Goal: Task Accomplishment & Management: Manage account settings

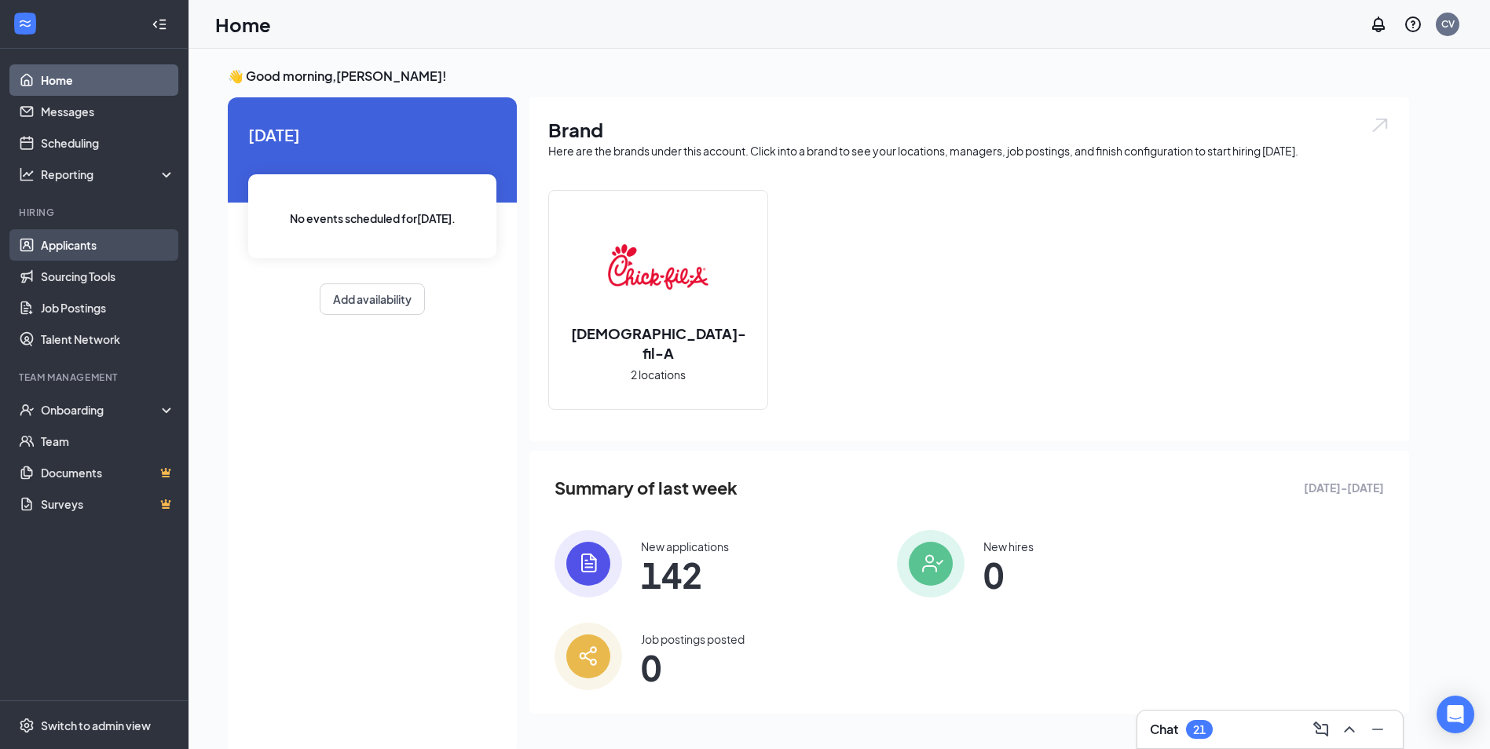
click at [103, 249] on link "Applicants" at bounding box center [108, 244] width 134 height 31
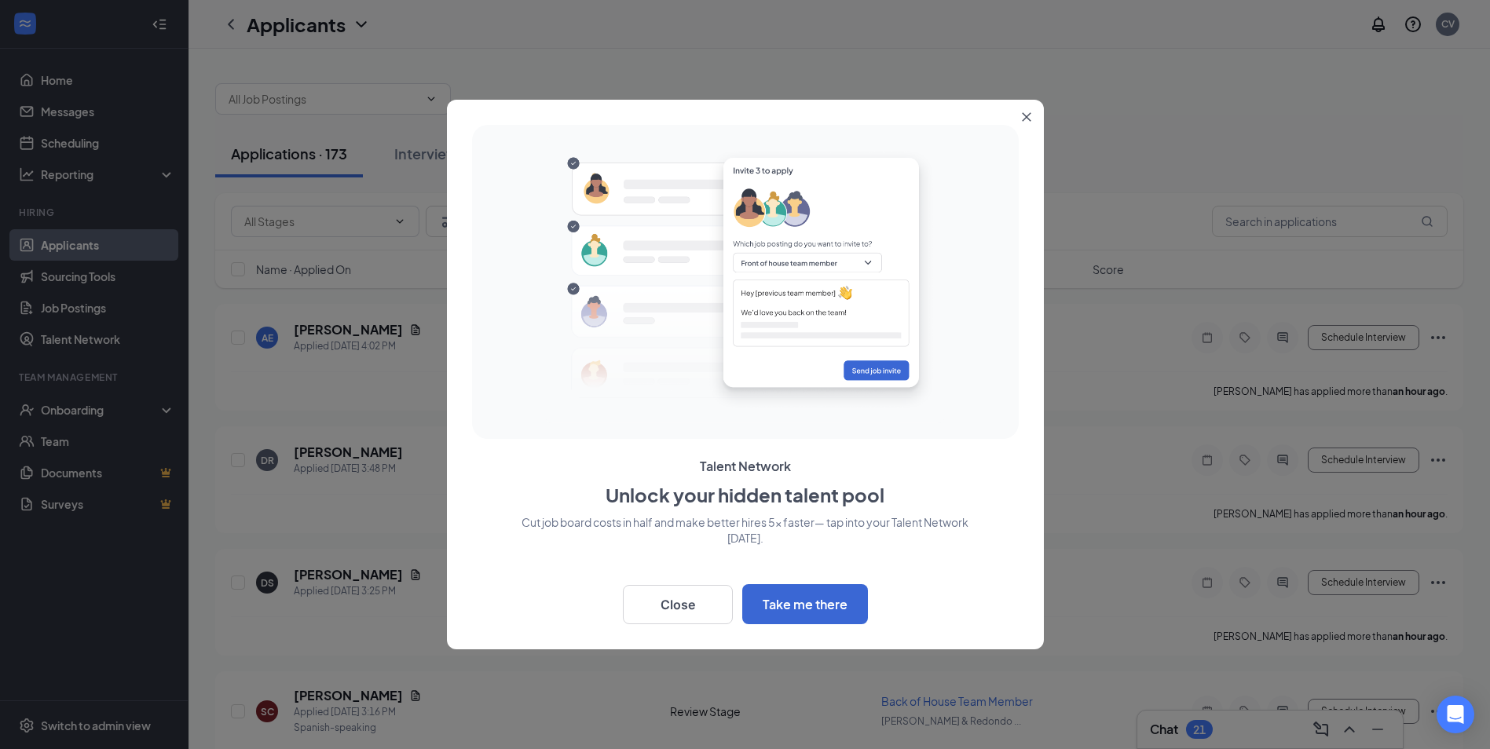
click at [1027, 114] on icon "Close" at bounding box center [1026, 116] width 9 height 9
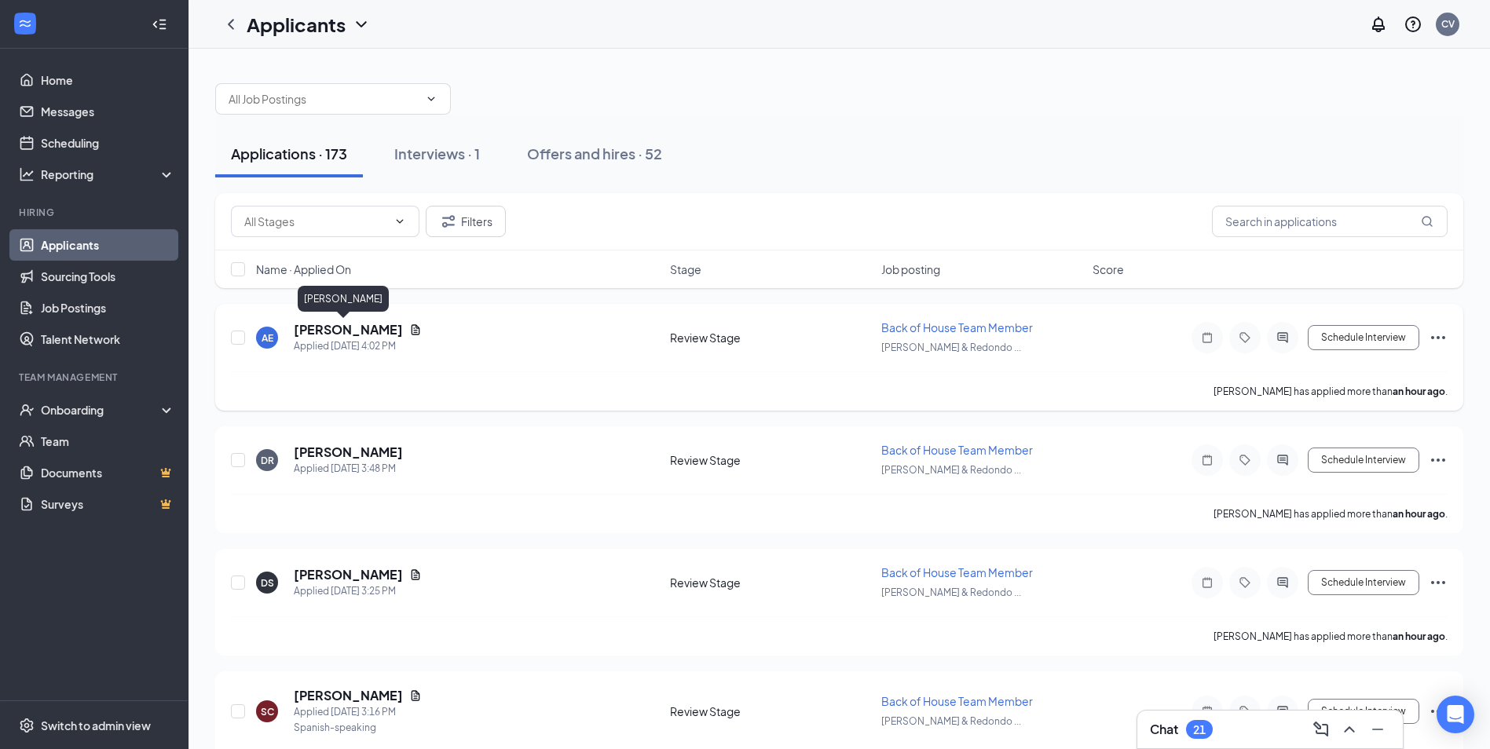
click at [357, 328] on h5 "[PERSON_NAME]" at bounding box center [348, 329] width 109 height 17
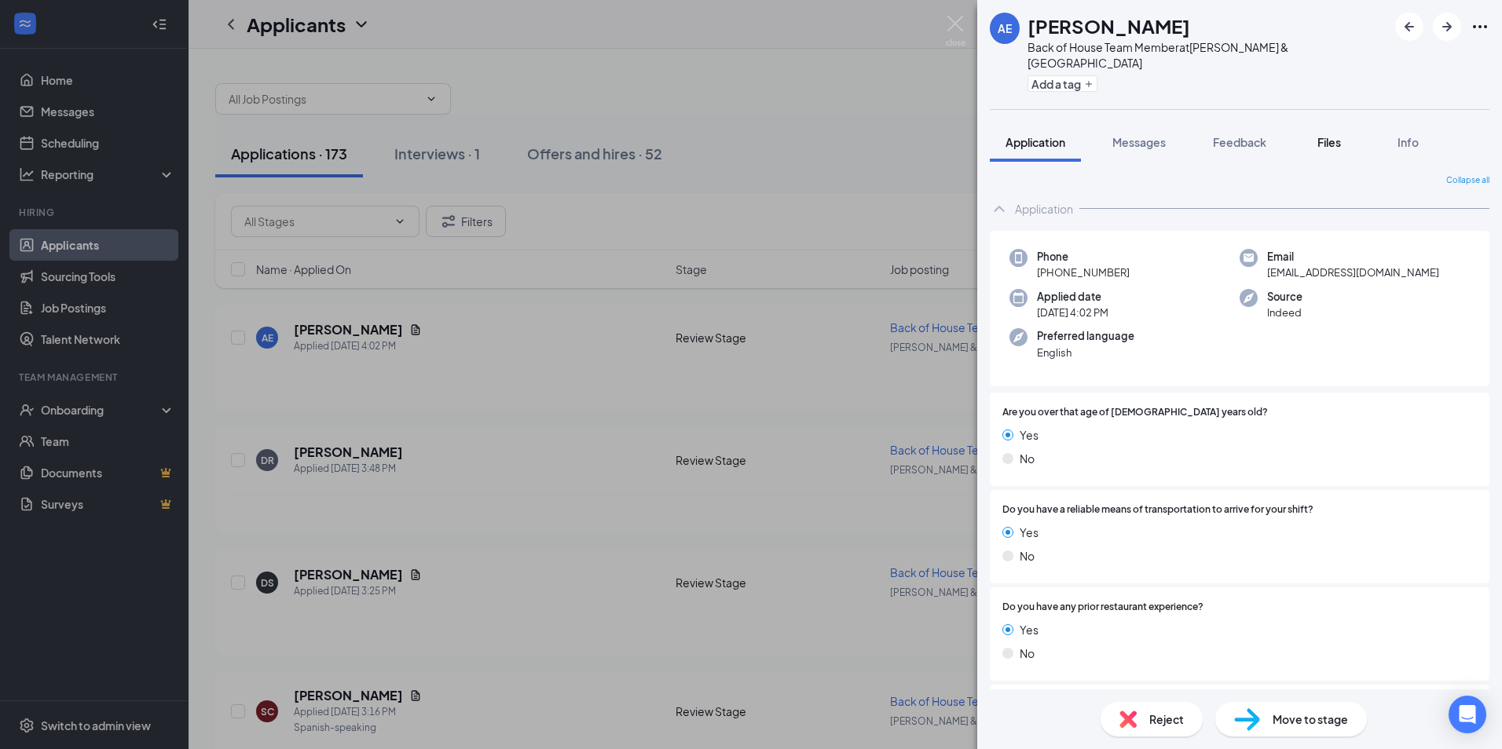
click at [1332, 135] on span "Files" at bounding box center [1329, 142] width 24 height 14
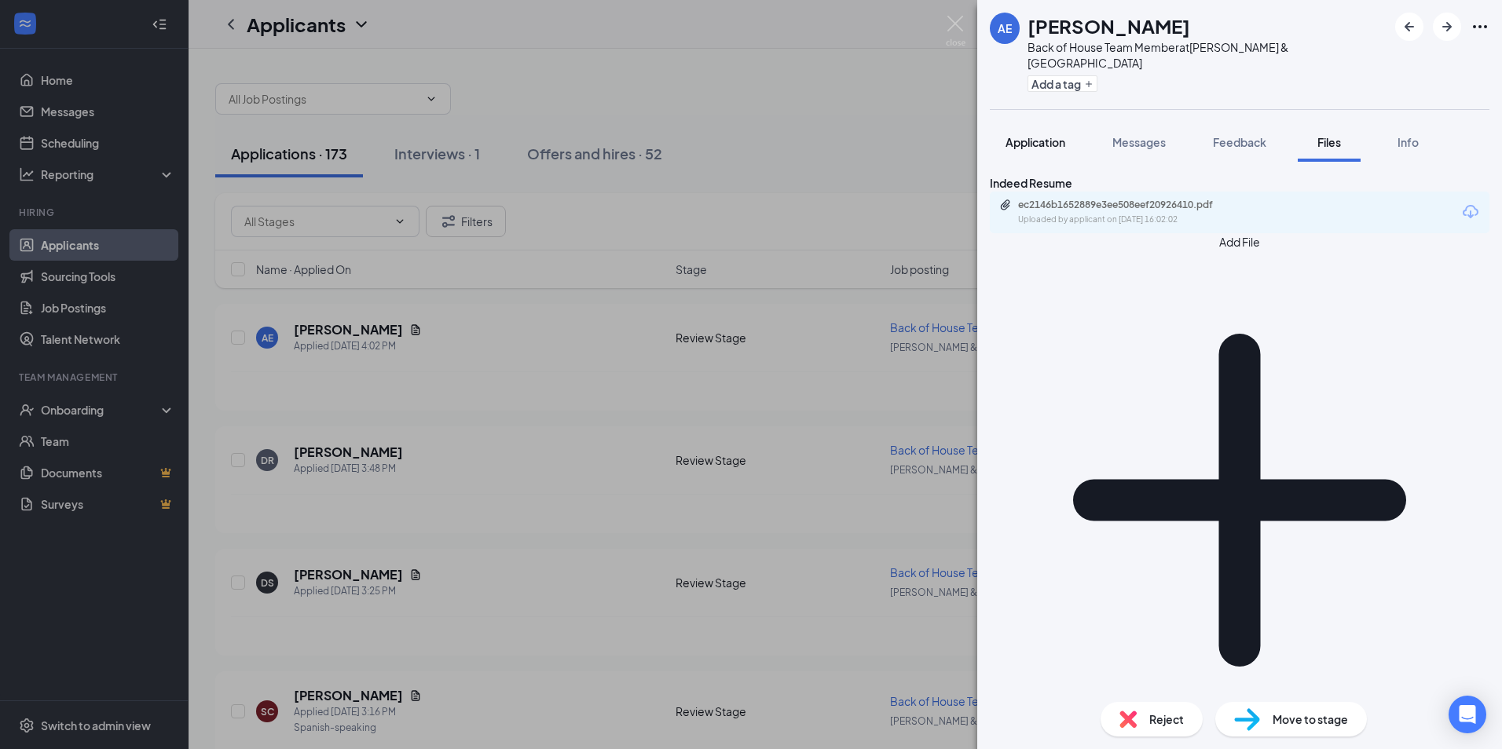
click at [1051, 135] on span "Application" at bounding box center [1035, 142] width 60 height 14
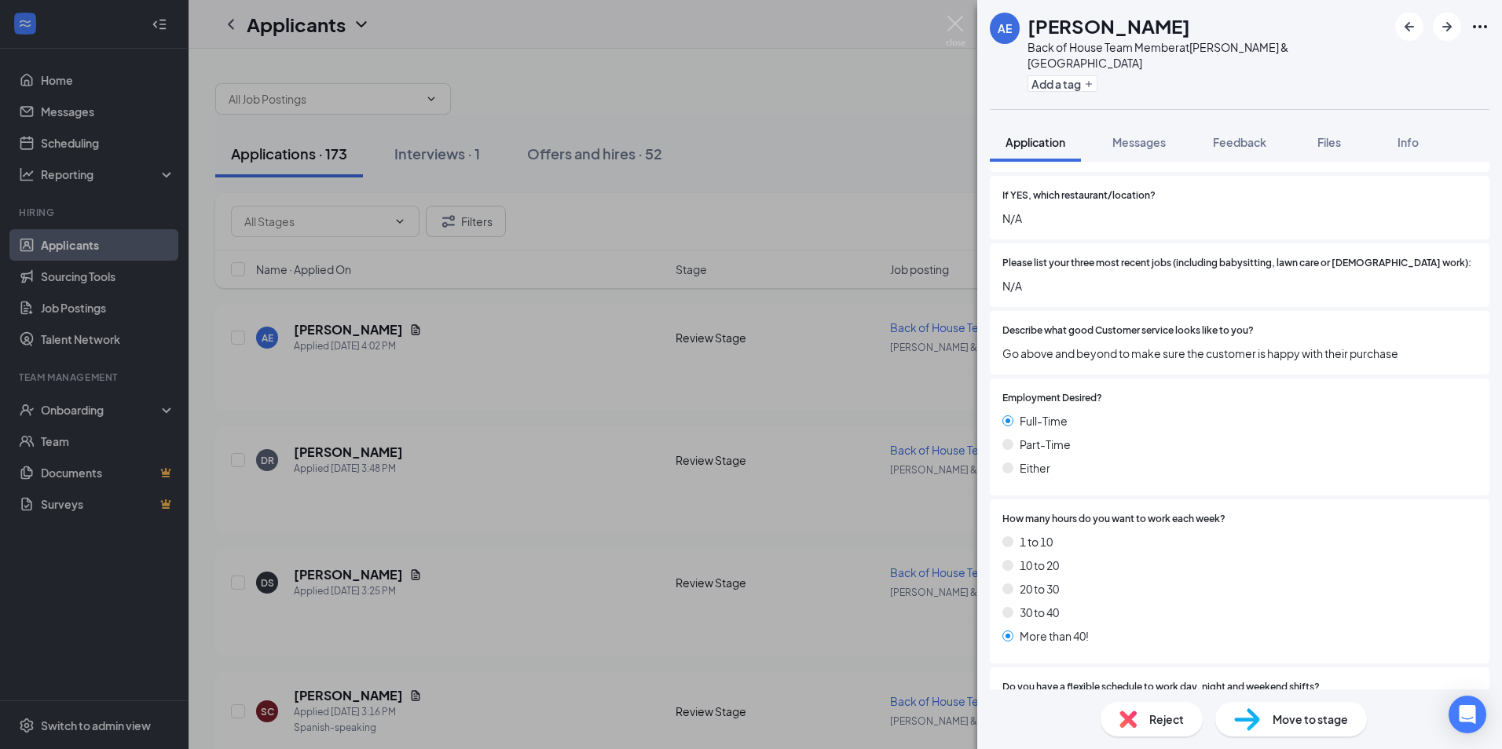
scroll to position [707, 0]
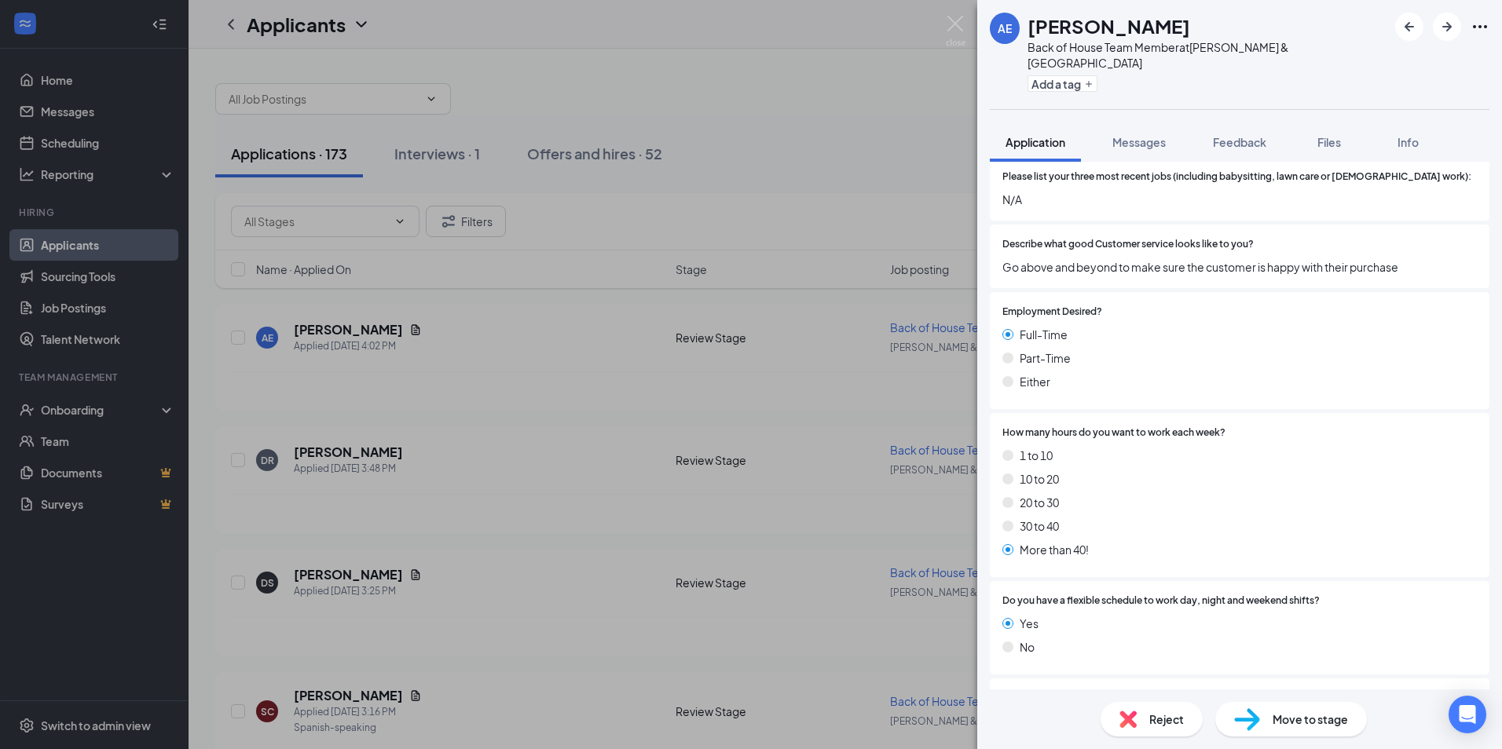
click at [1157, 712] on span "Reject" at bounding box center [1166, 719] width 35 height 17
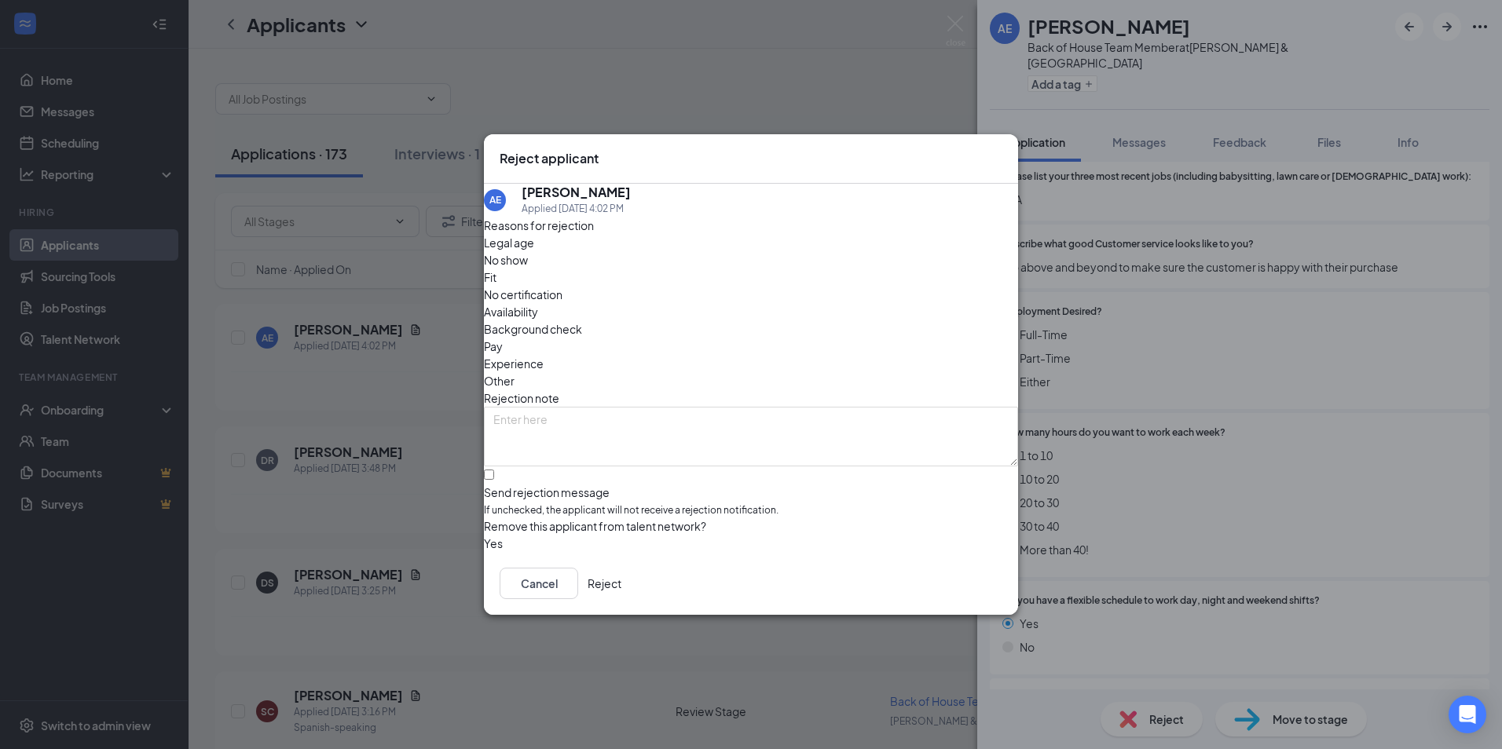
click at [621, 589] on button "Reject" at bounding box center [604, 583] width 34 height 31
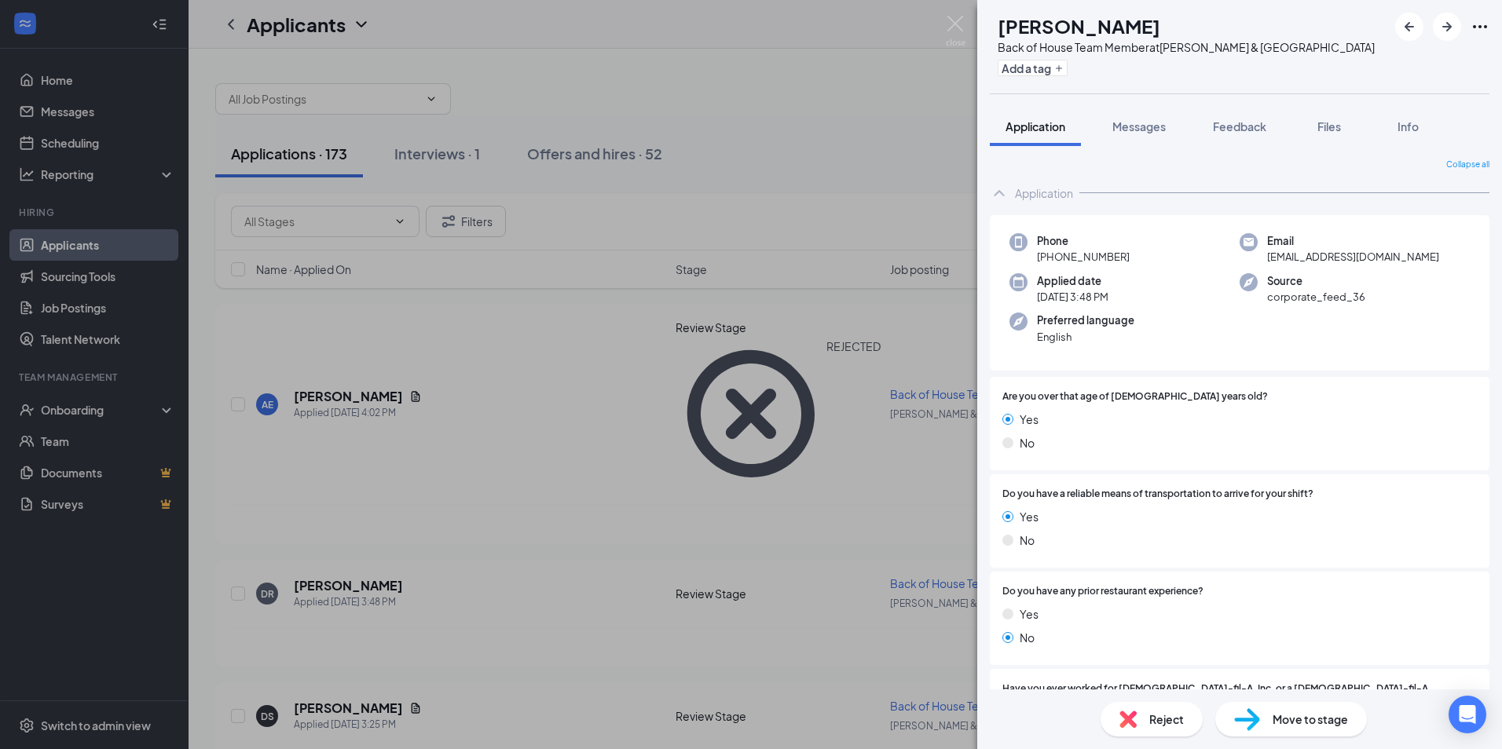
click at [1179, 709] on div "Reject" at bounding box center [1151, 719] width 102 height 35
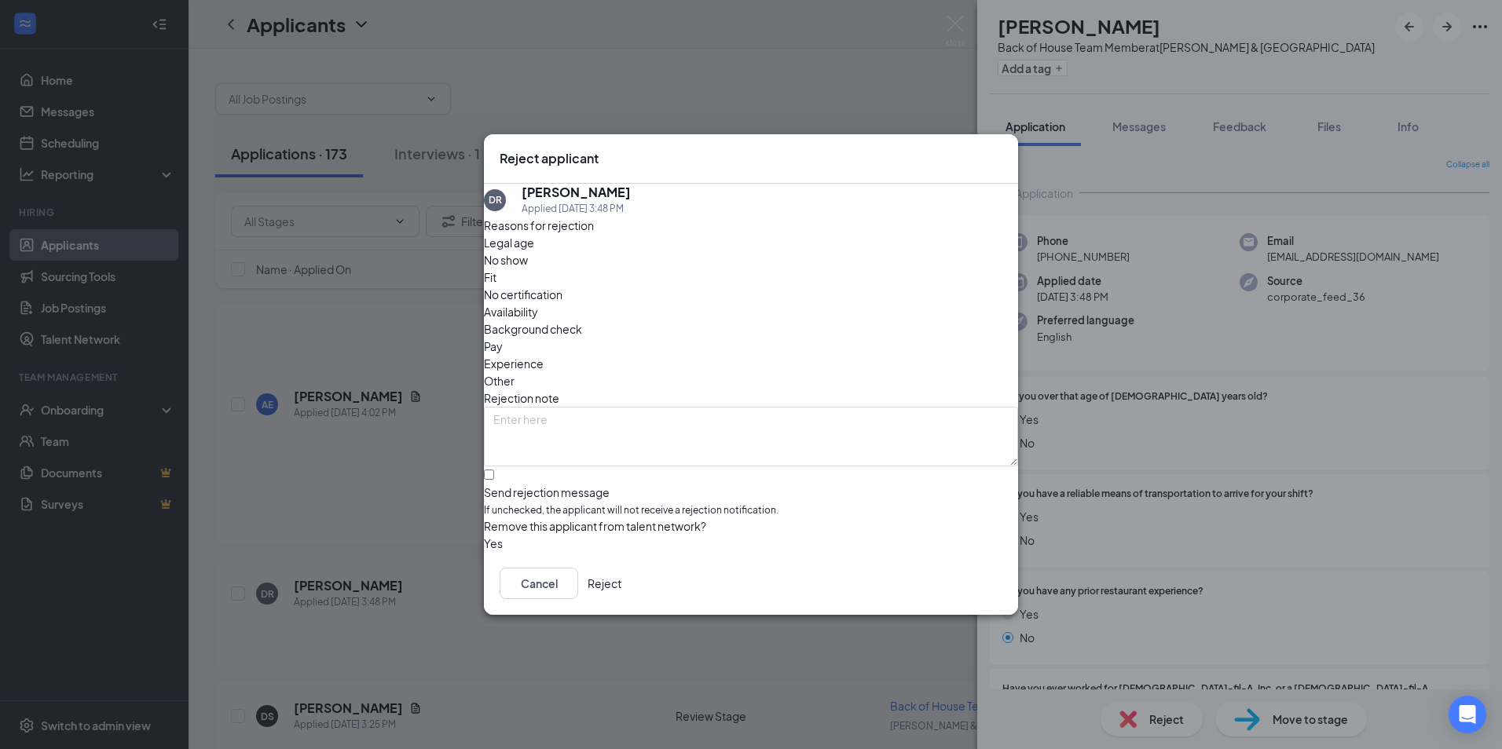
click at [621, 592] on button "Reject" at bounding box center [604, 583] width 34 height 31
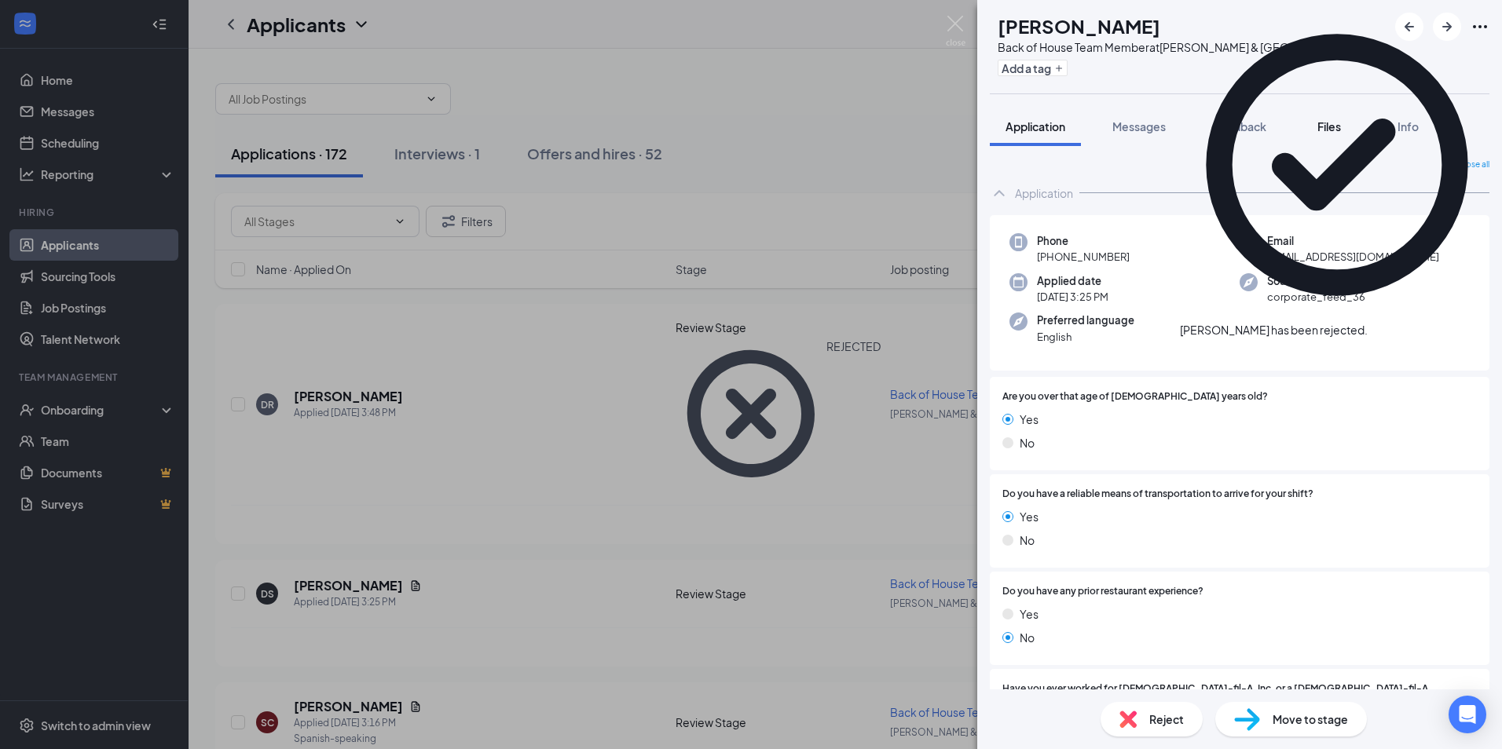
click at [1325, 124] on span "Files" at bounding box center [1329, 126] width 24 height 14
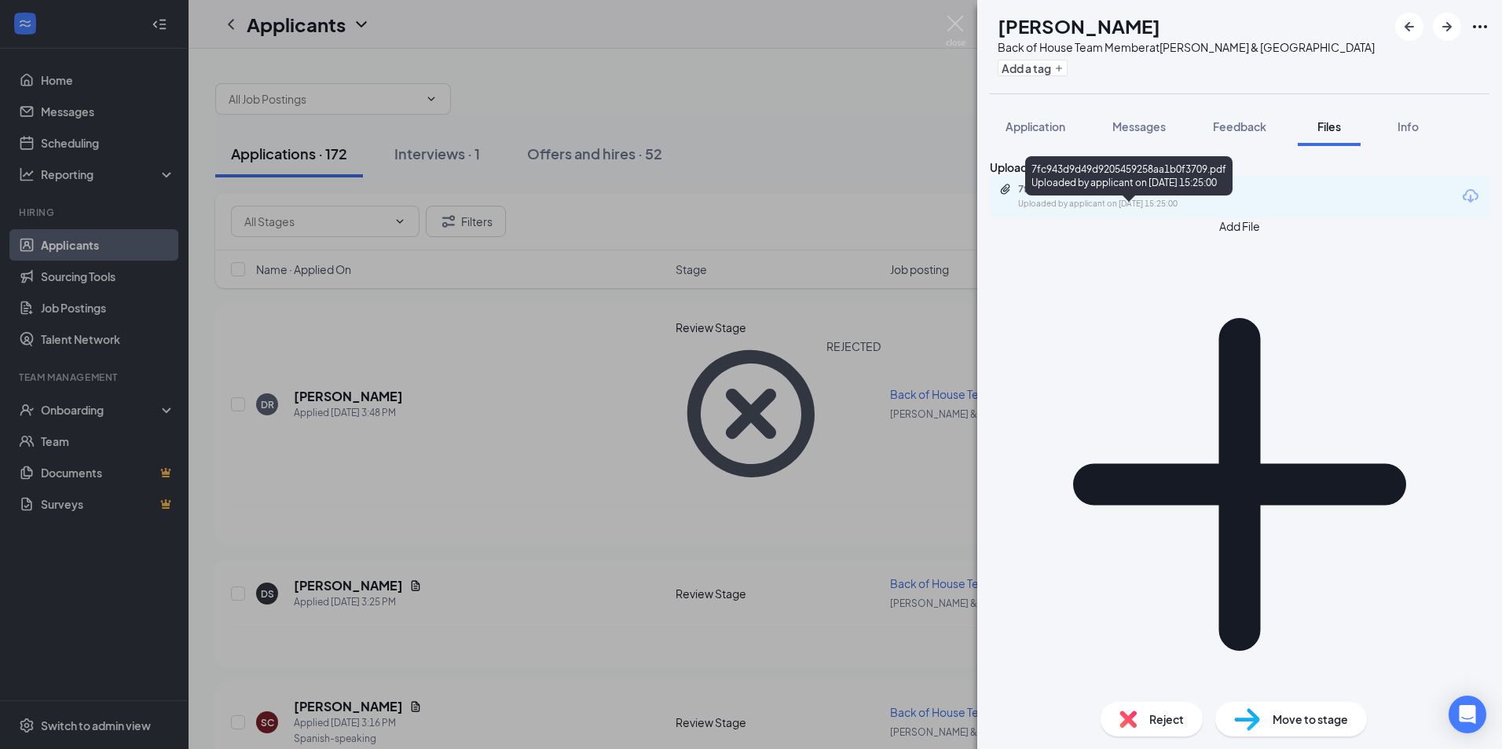
click at [1173, 196] on div "7fc943d9d49d9205459258aa1b0f3709.pdf" at bounding box center [1128, 189] width 220 height 13
click at [1147, 715] on div "Reject" at bounding box center [1151, 719] width 102 height 35
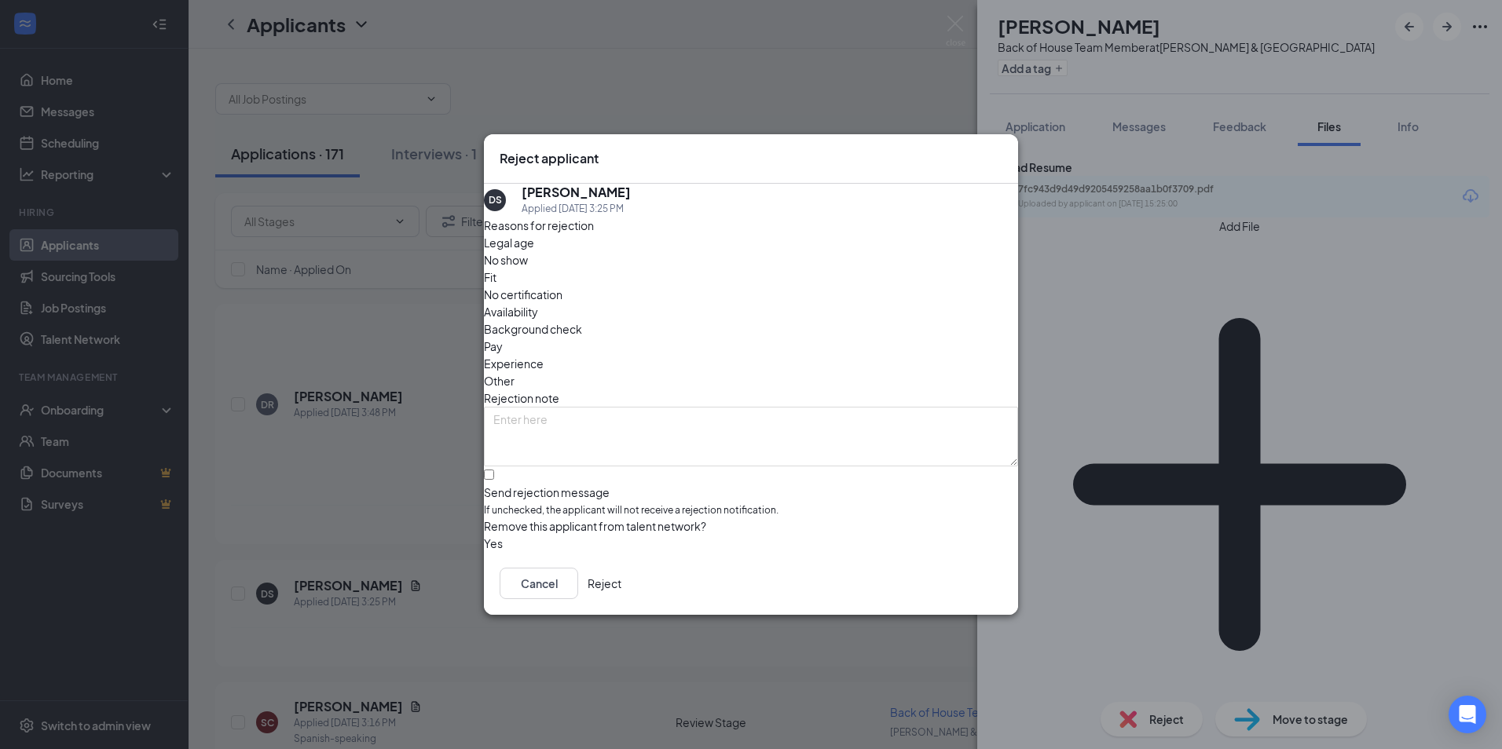
click at [621, 595] on button "Reject" at bounding box center [604, 583] width 34 height 31
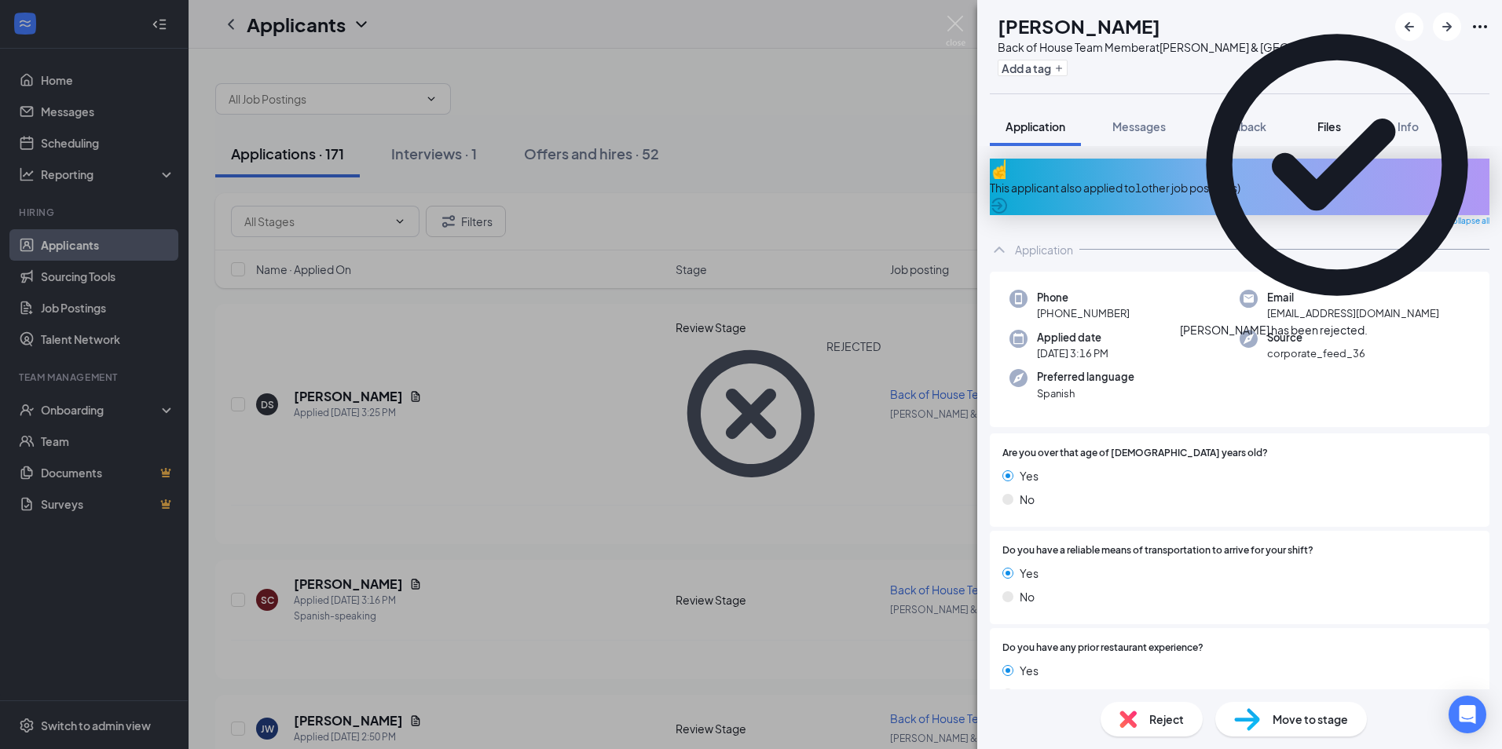
click at [1341, 130] on span "Files" at bounding box center [1329, 126] width 24 height 14
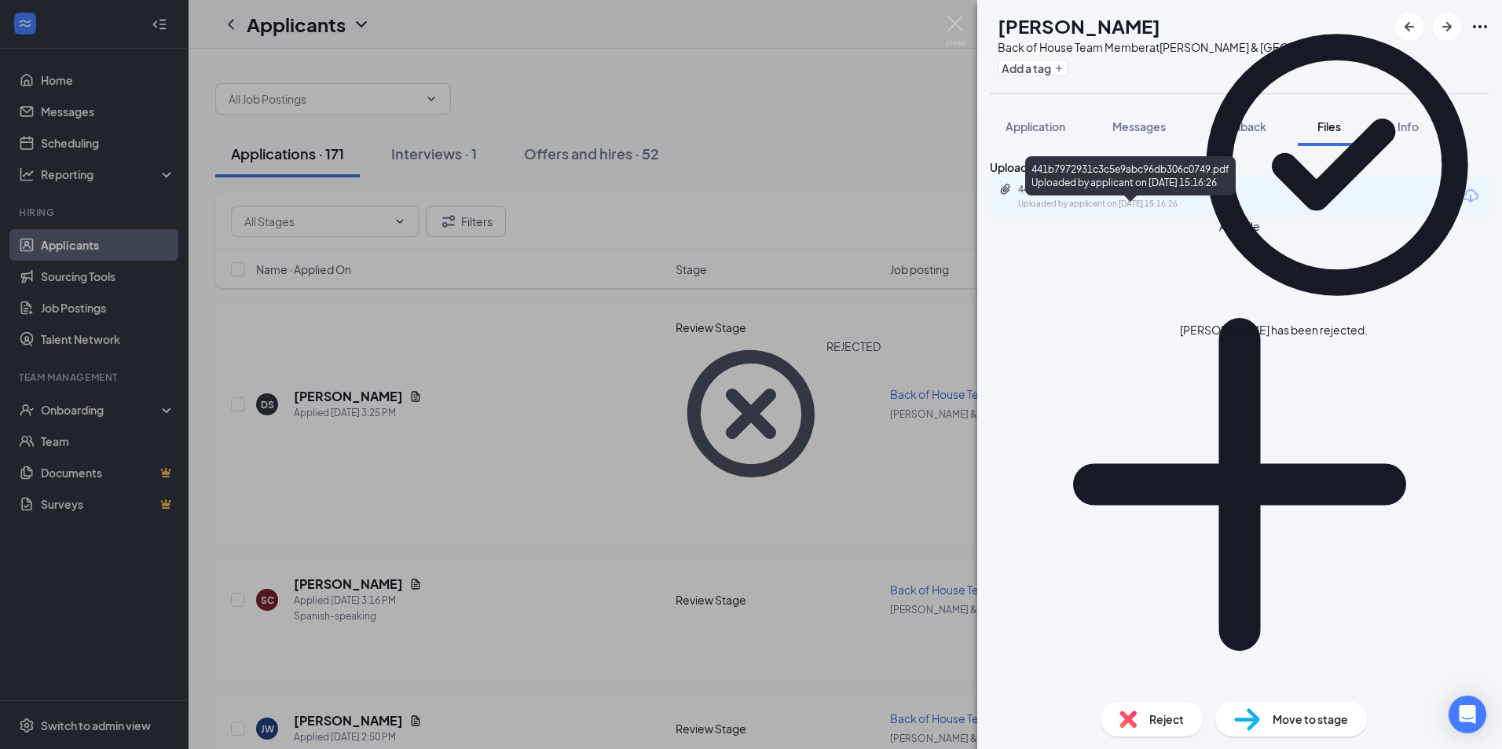
click at [1147, 196] on div "441b7972931c3c5e9abc96db306c0749.pdf" at bounding box center [1128, 189] width 220 height 13
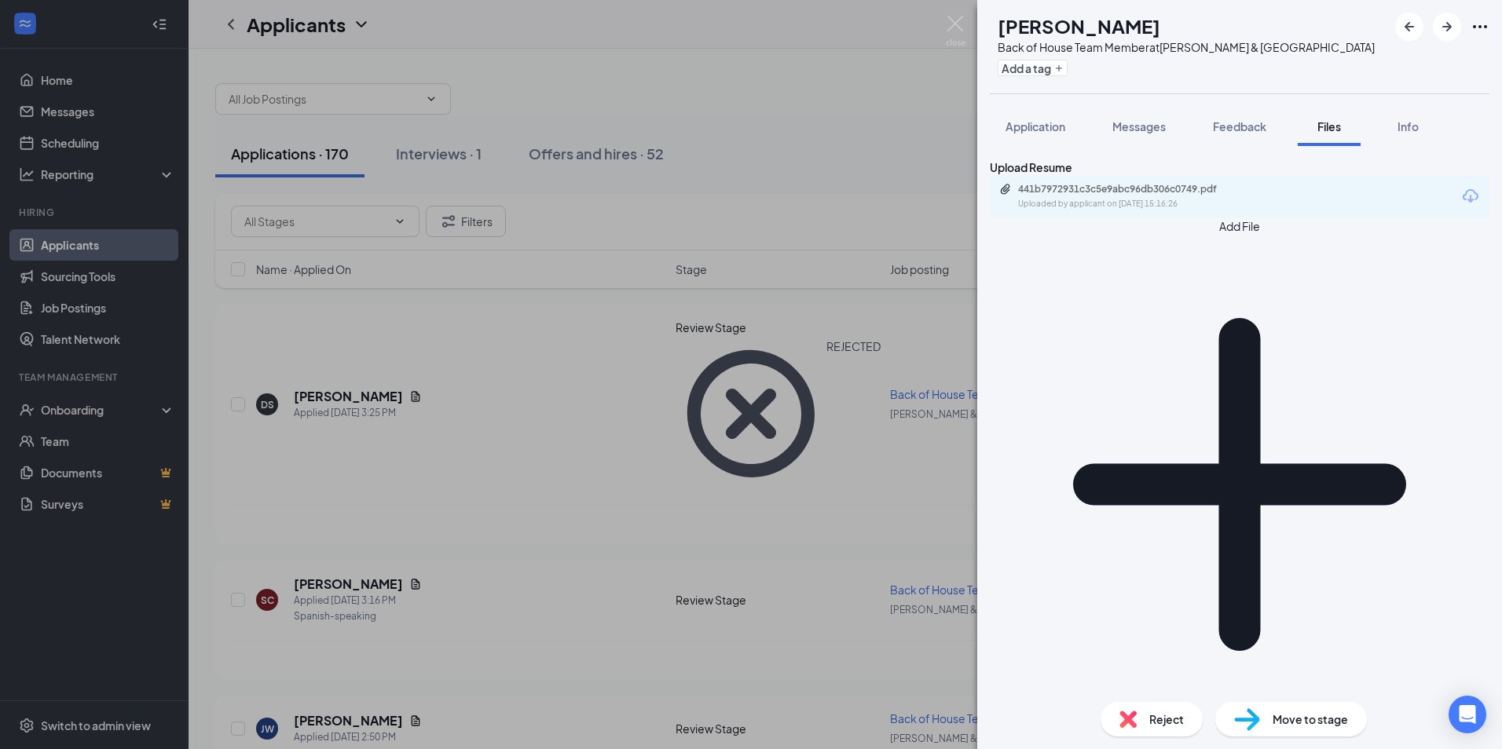
click at [1154, 718] on span "Reject" at bounding box center [1166, 719] width 35 height 17
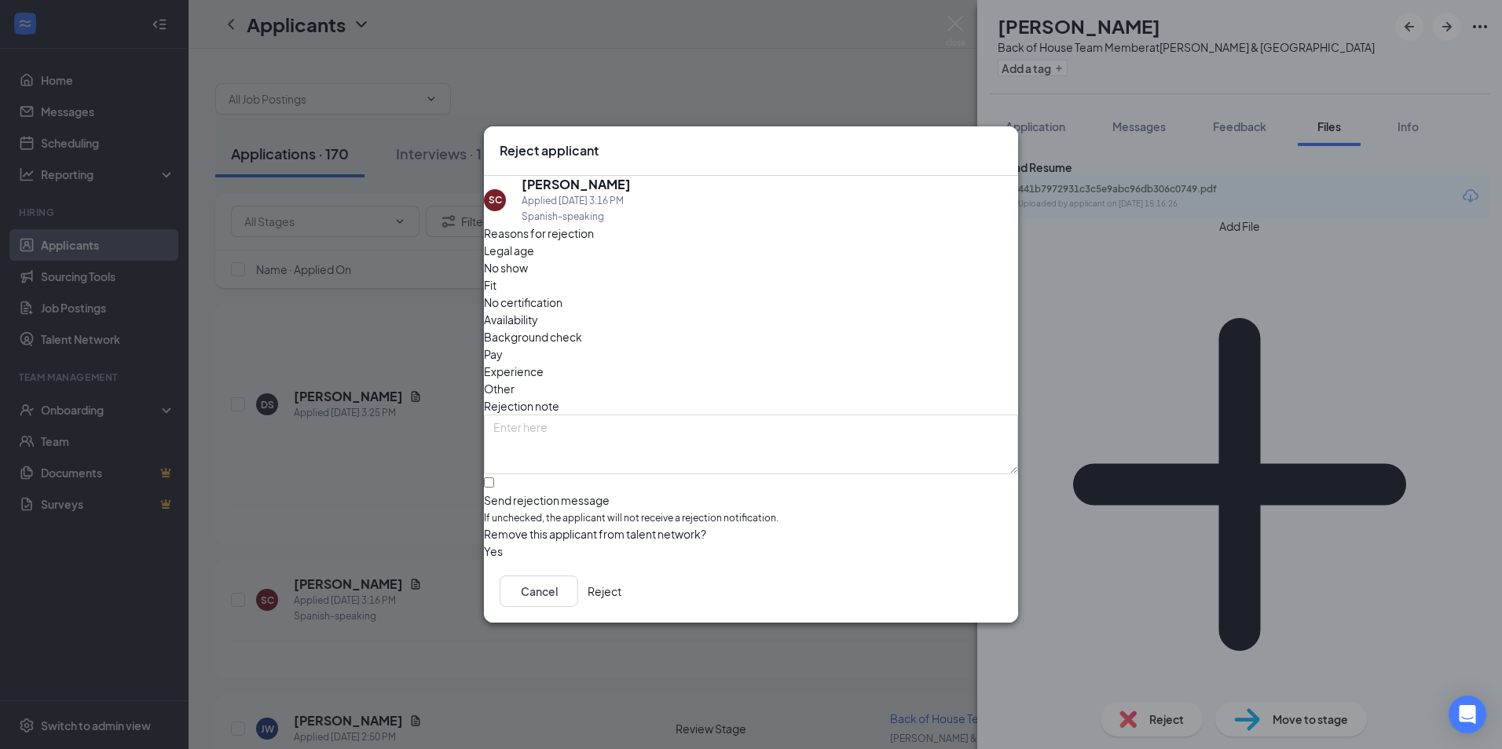
click at [621, 591] on button "Reject" at bounding box center [604, 591] width 34 height 31
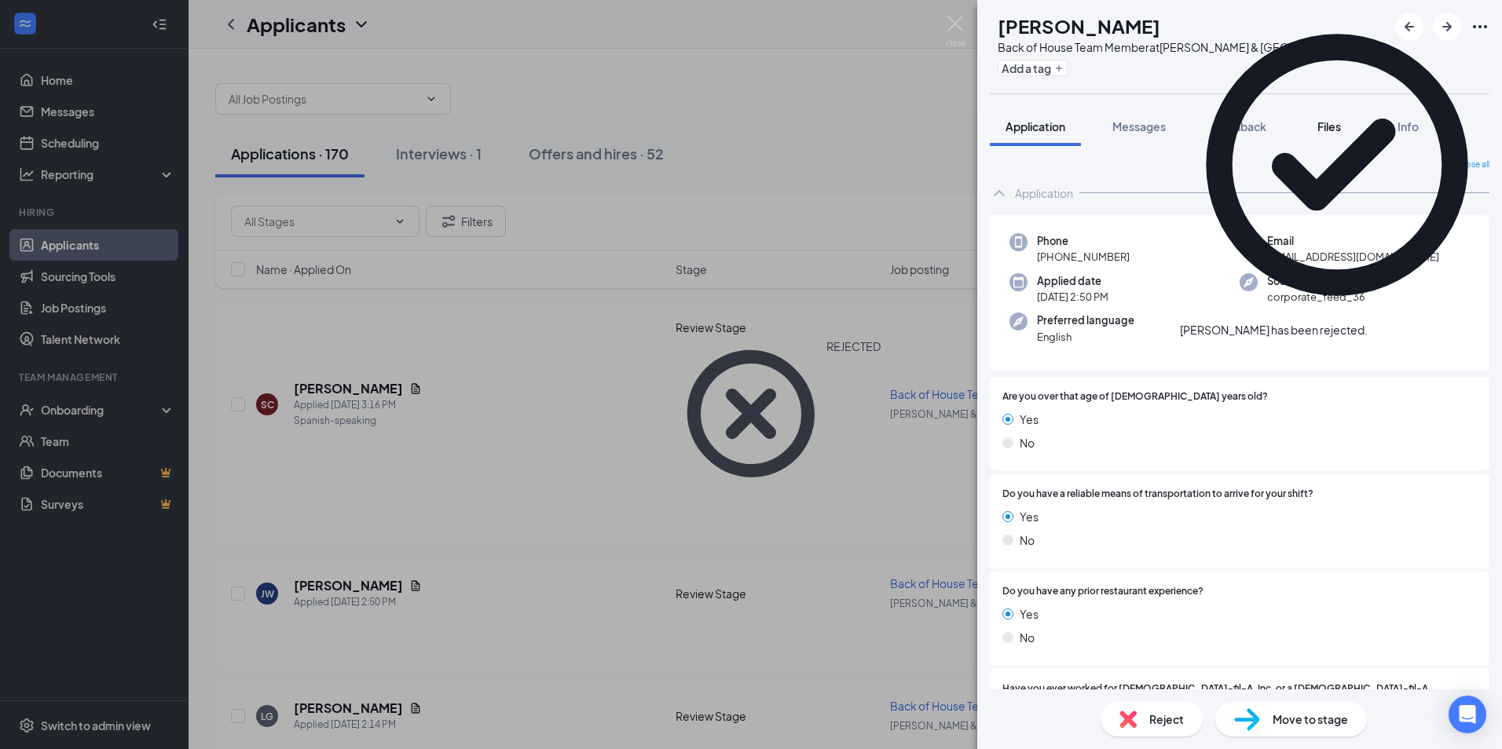
click at [1323, 133] on span "Files" at bounding box center [1329, 126] width 24 height 14
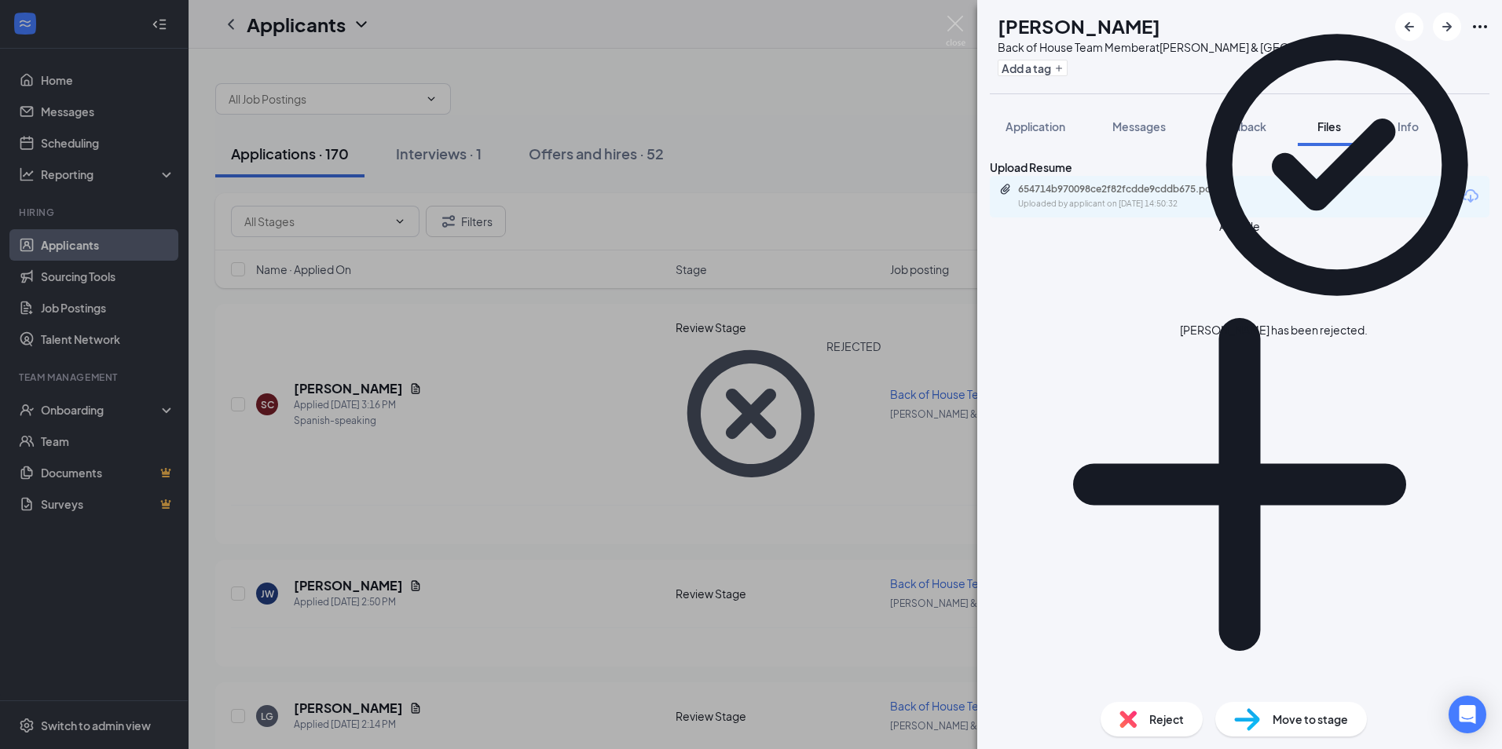
click at [1160, 703] on div "Reject" at bounding box center [1151, 719] width 102 height 35
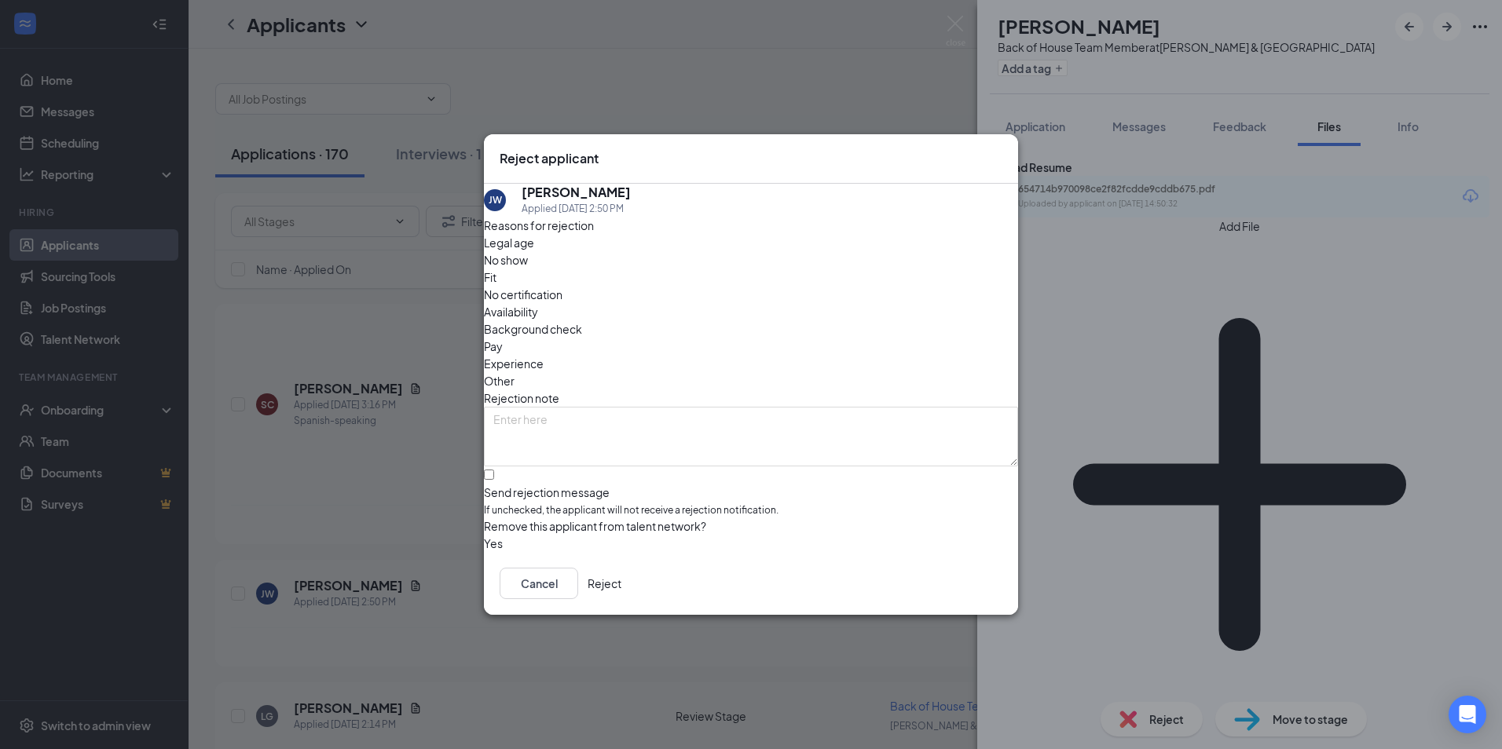
click at [621, 594] on button "Reject" at bounding box center [604, 583] width 34 height 31
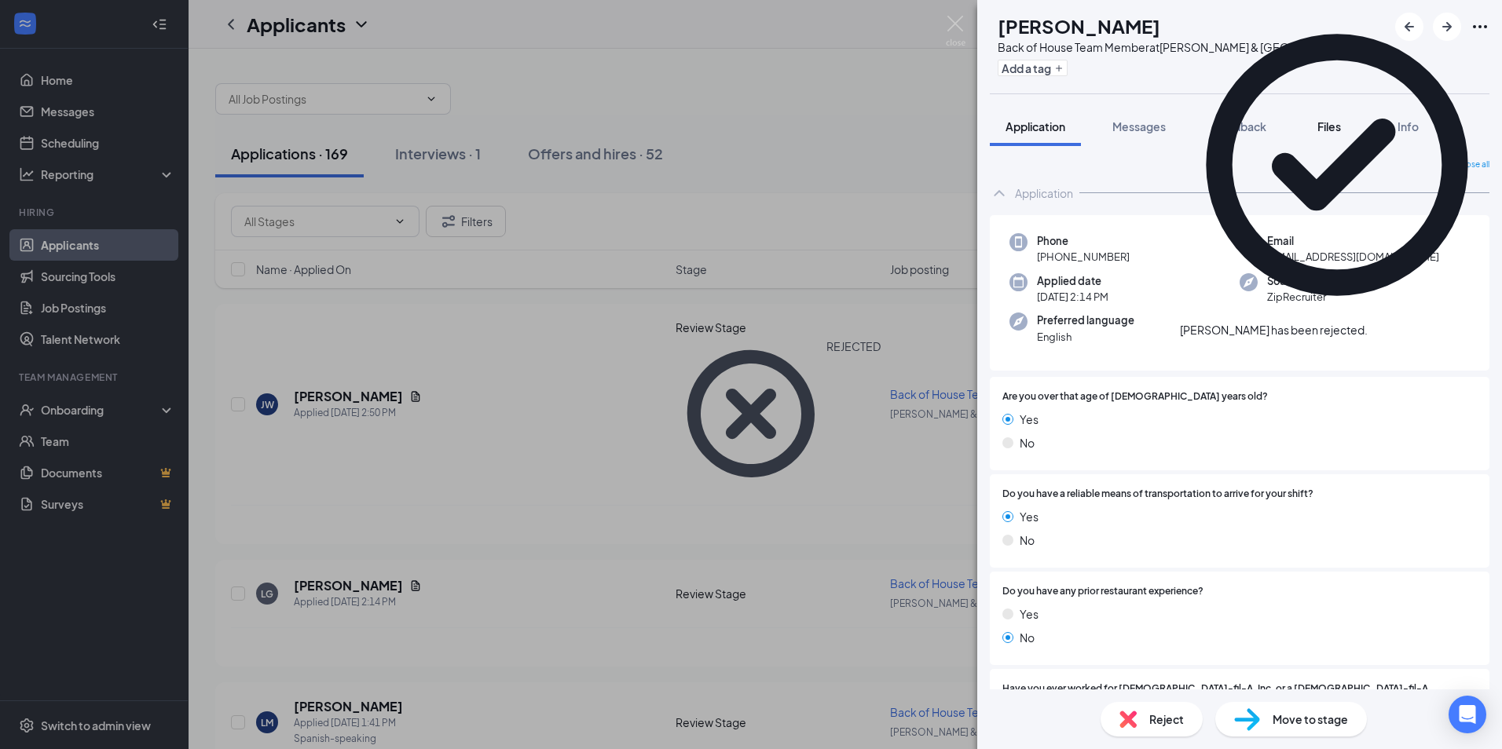
click at [1337, 129] on span "Files" at bounding box center [1329, 126] width 24 height 14
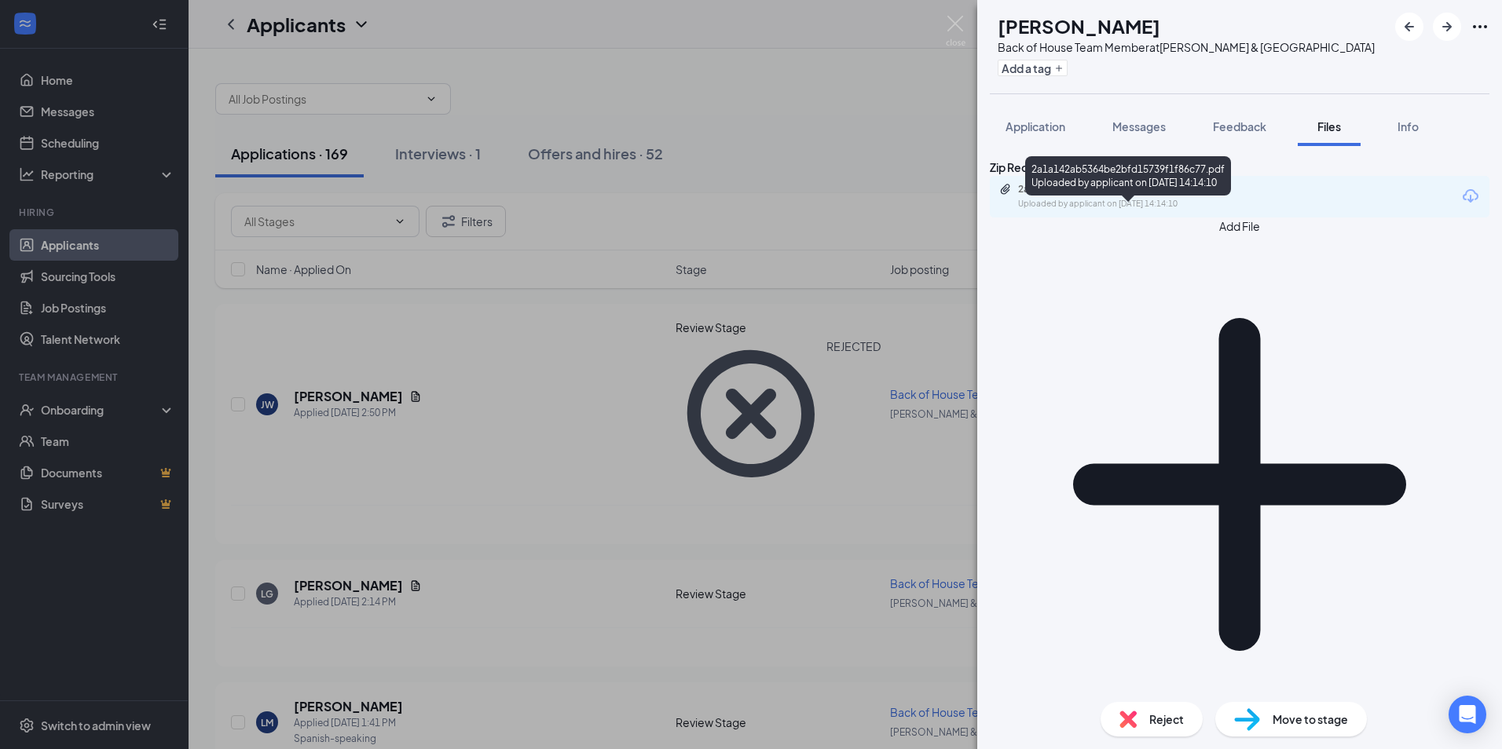
click at [1123, 196] on div "2a1a142ab5364be2bfd15739f1f86c77.pdf" at bounding box center [1128, 189] width 220 height 13
click at [1152, 708] on div "Reject" at bounding box center [1151, 719] width 102 height 35
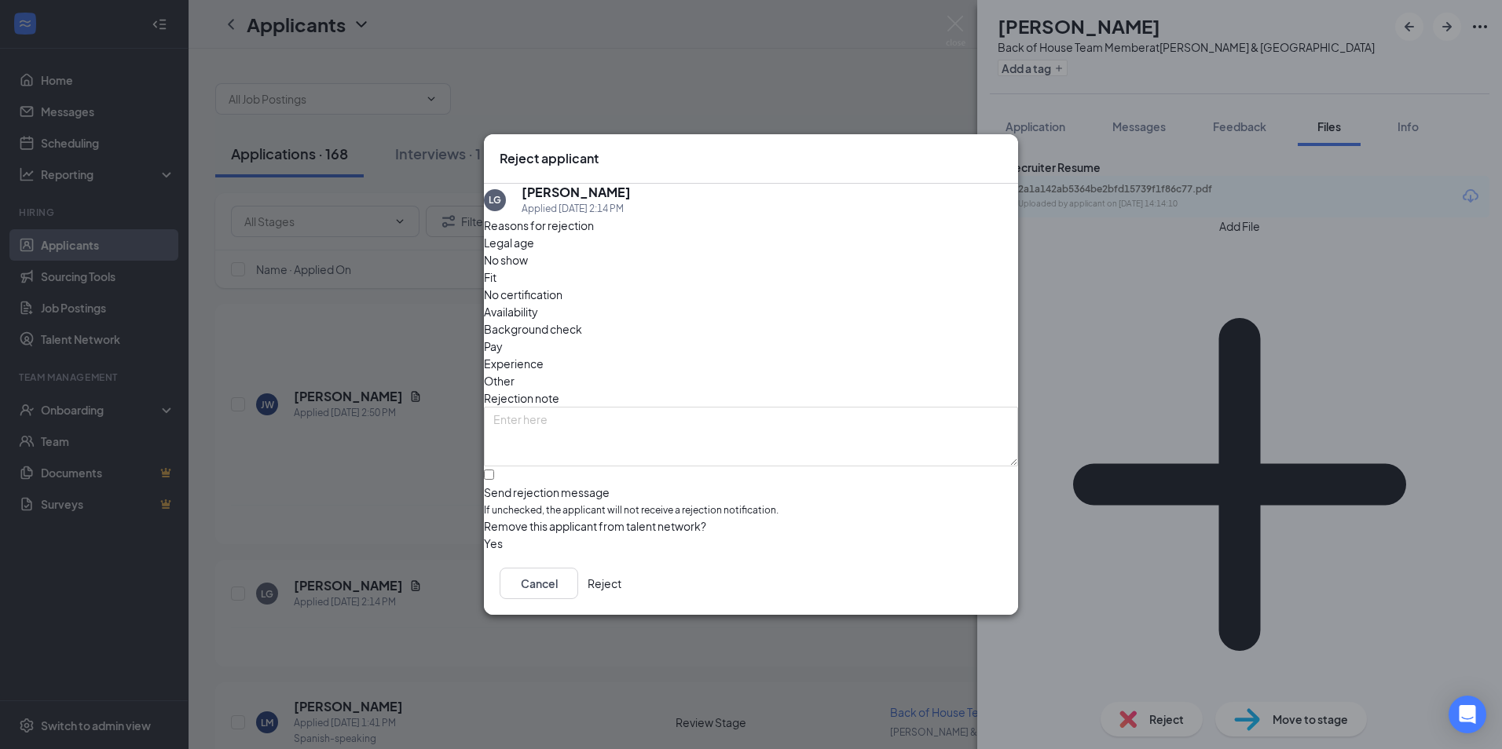
click at [621, 587] on button "Reject" at bounding box center [604, 583] width 34 height 31
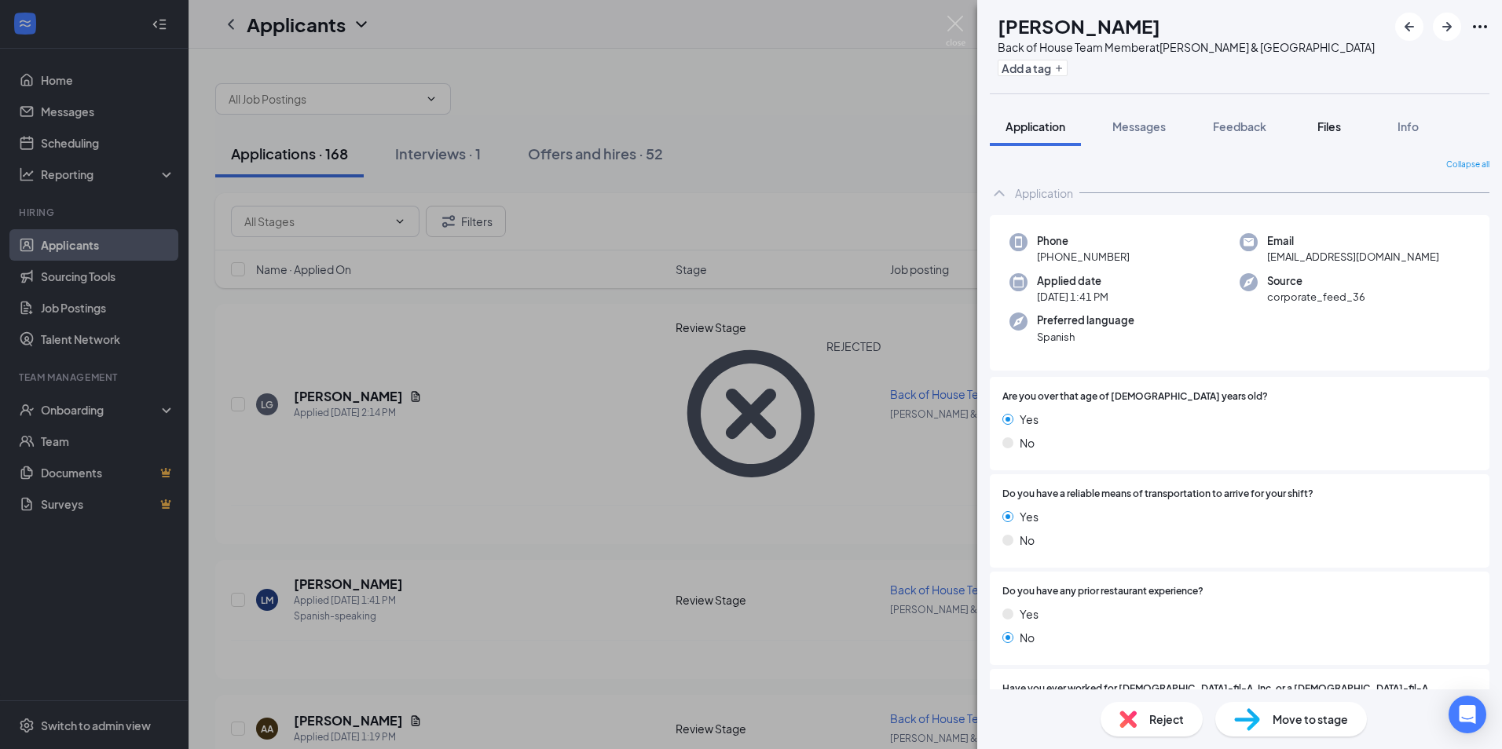
drag, startPoint x: 1320, startPoint y: 123, endPoint x: 1302, endPoint y: 129, distance: 19.1
click at [1321, 123] on span "Files" at bounding box center [1329, 126] width 24 height 14
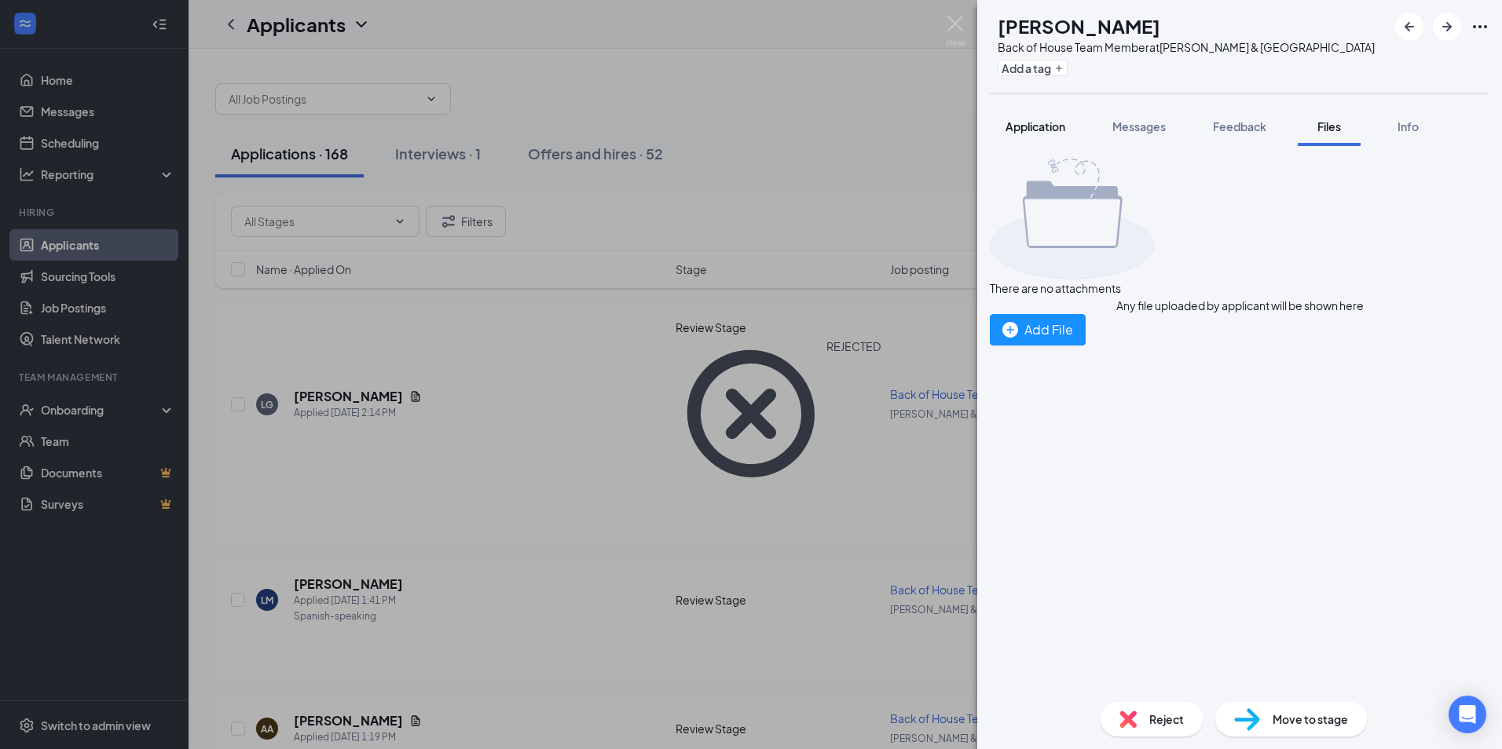
click at [1031, 138] on button "Application" at bounding box center [1035, 126] width 91 height 39
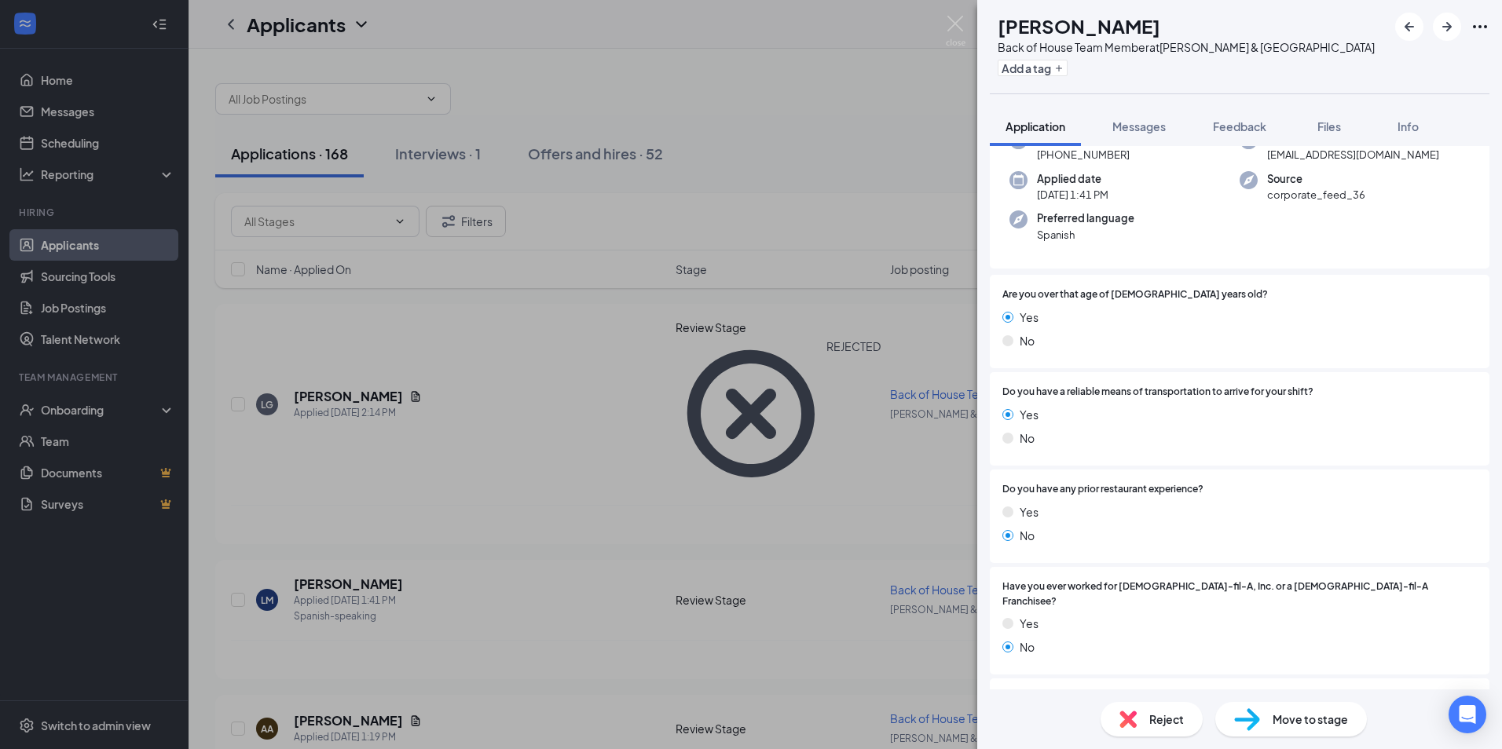
scroll to position [393, 0]
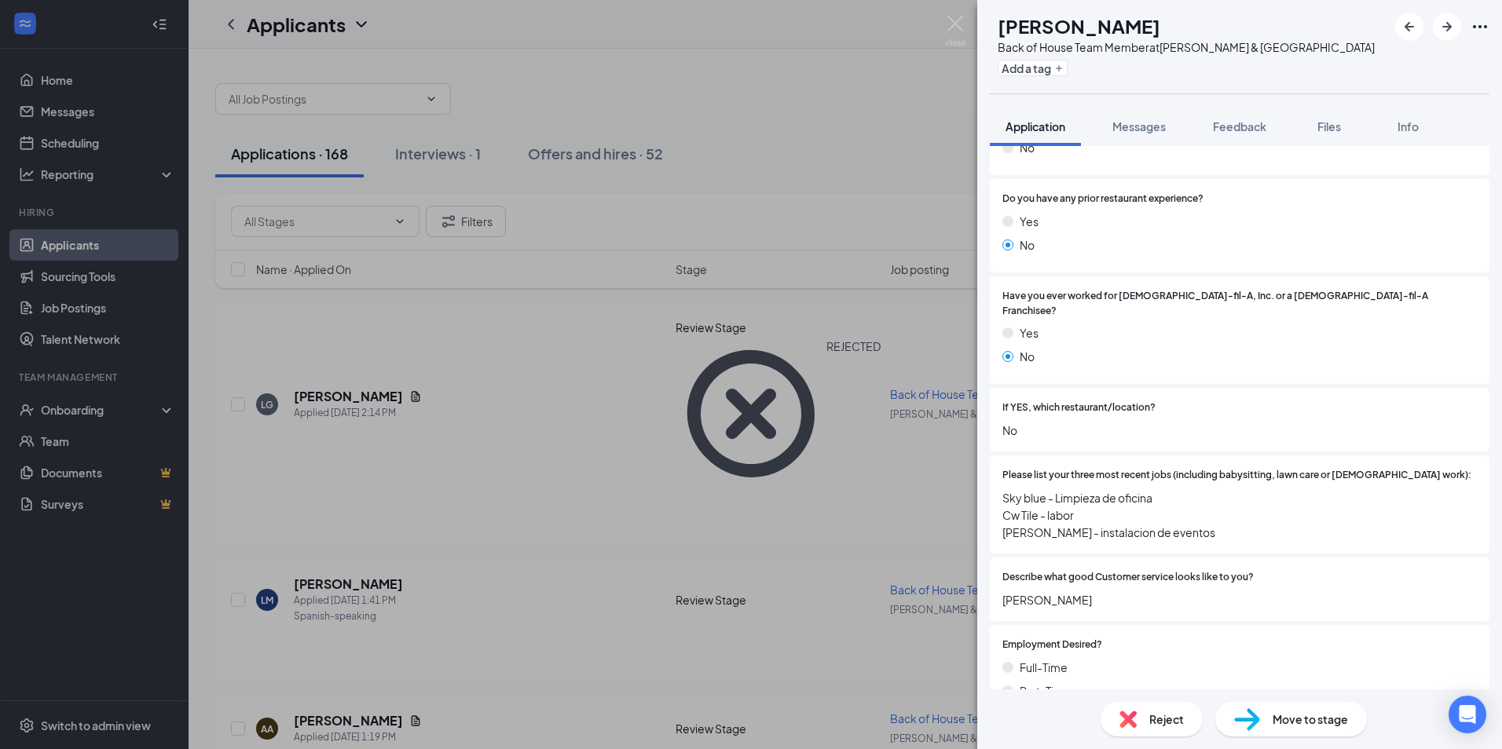
click at [1155, 728] on div "Reject" at bounding box center [1151, 719] width 102 height 35
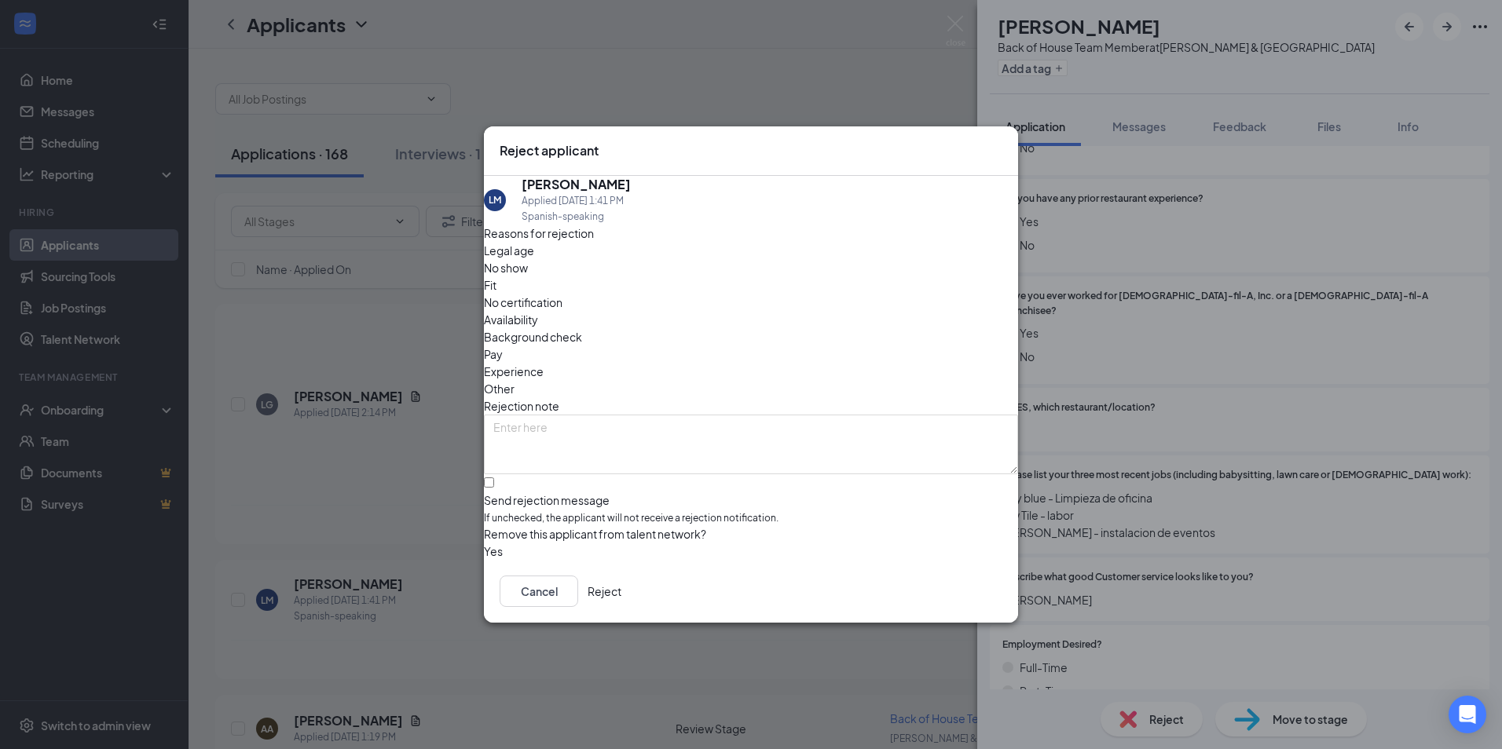
click at [621, 595] on button "Reject" at bounding box center [604, 591] width 34 height 31
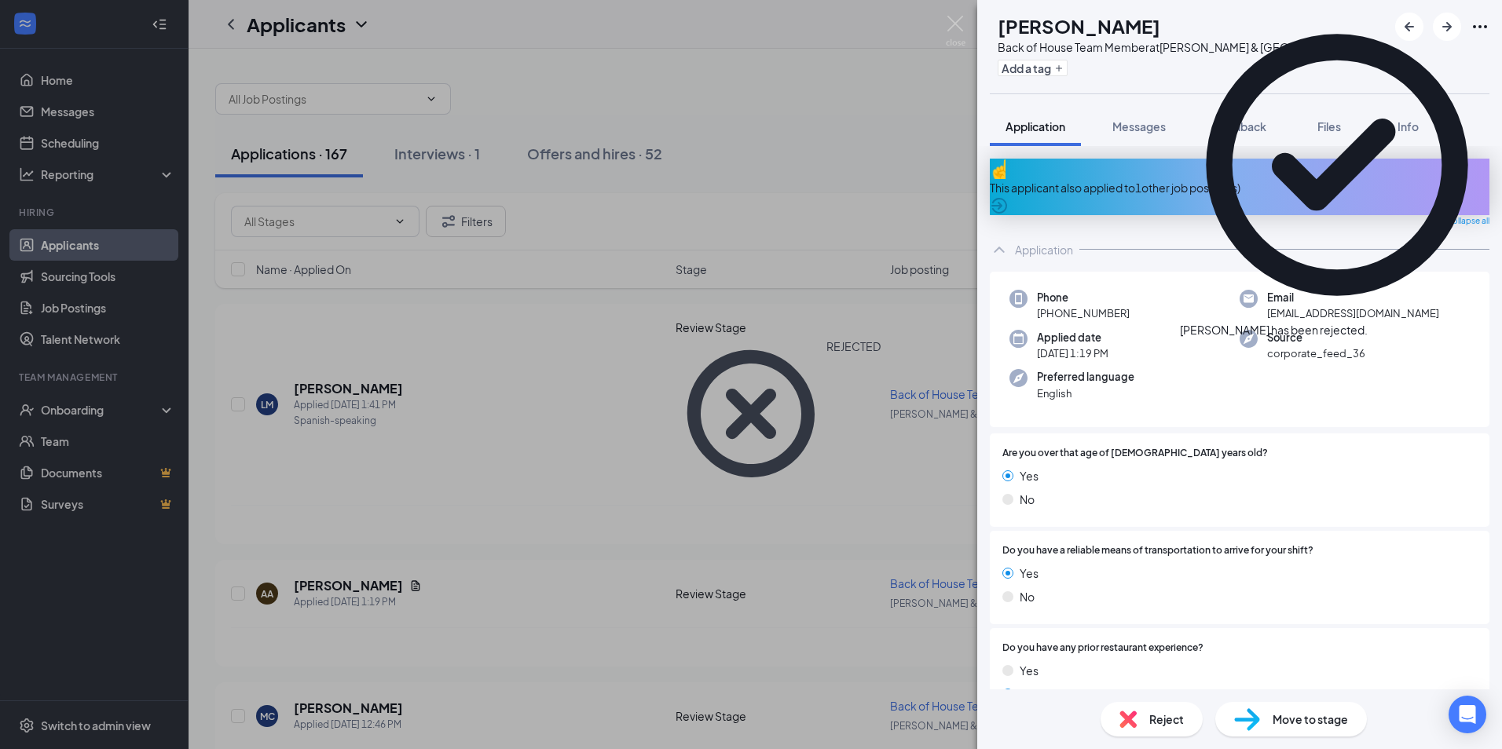
click at [602, 220] on div "AA [PERSON_NAME] Back of House Team Member at [PERSON_NAME][GEOGRAPHIC_DATA] Ad…" at bounding box center [751, 374] width 1502 height 749
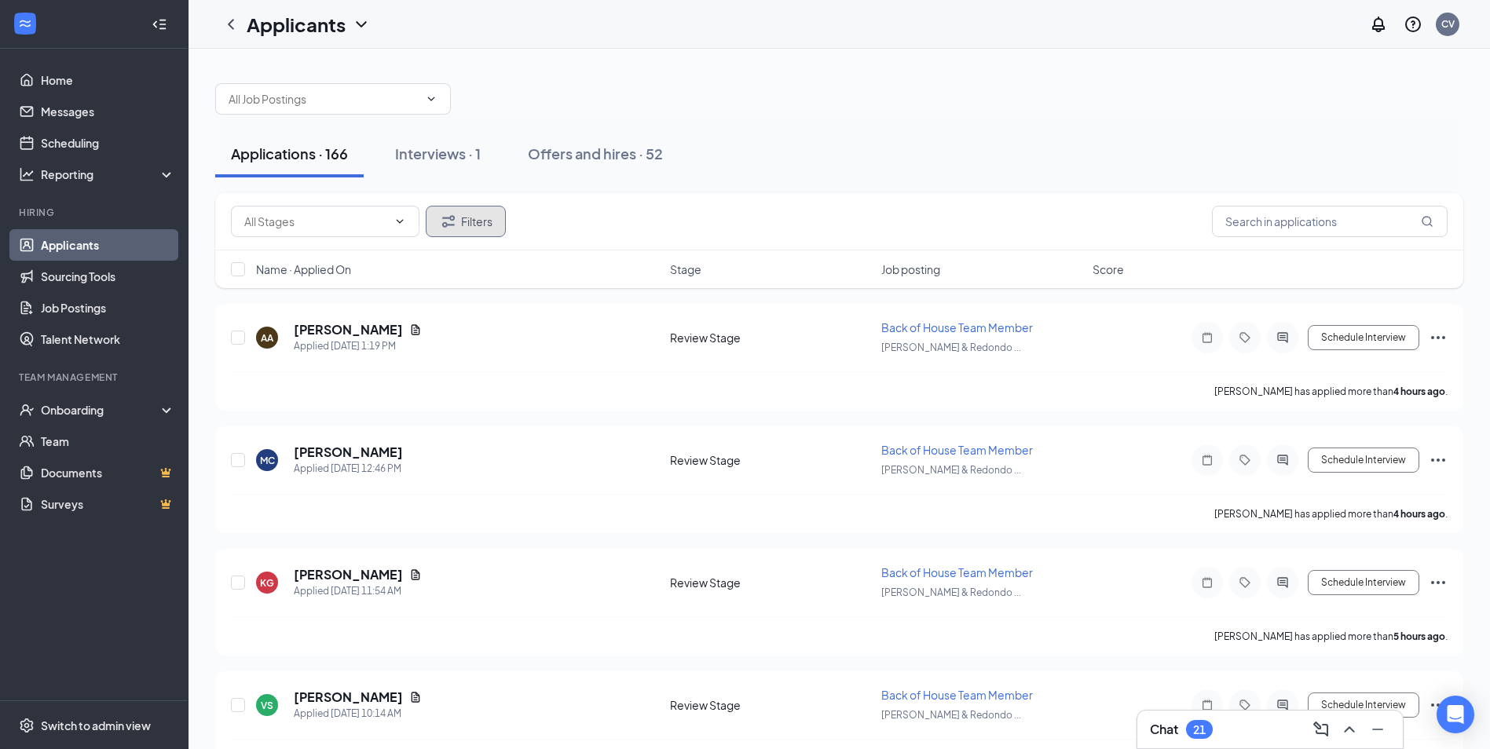
click at [494, 228] on button "Filters" at bounding box center [466, 221] width 80 height 31
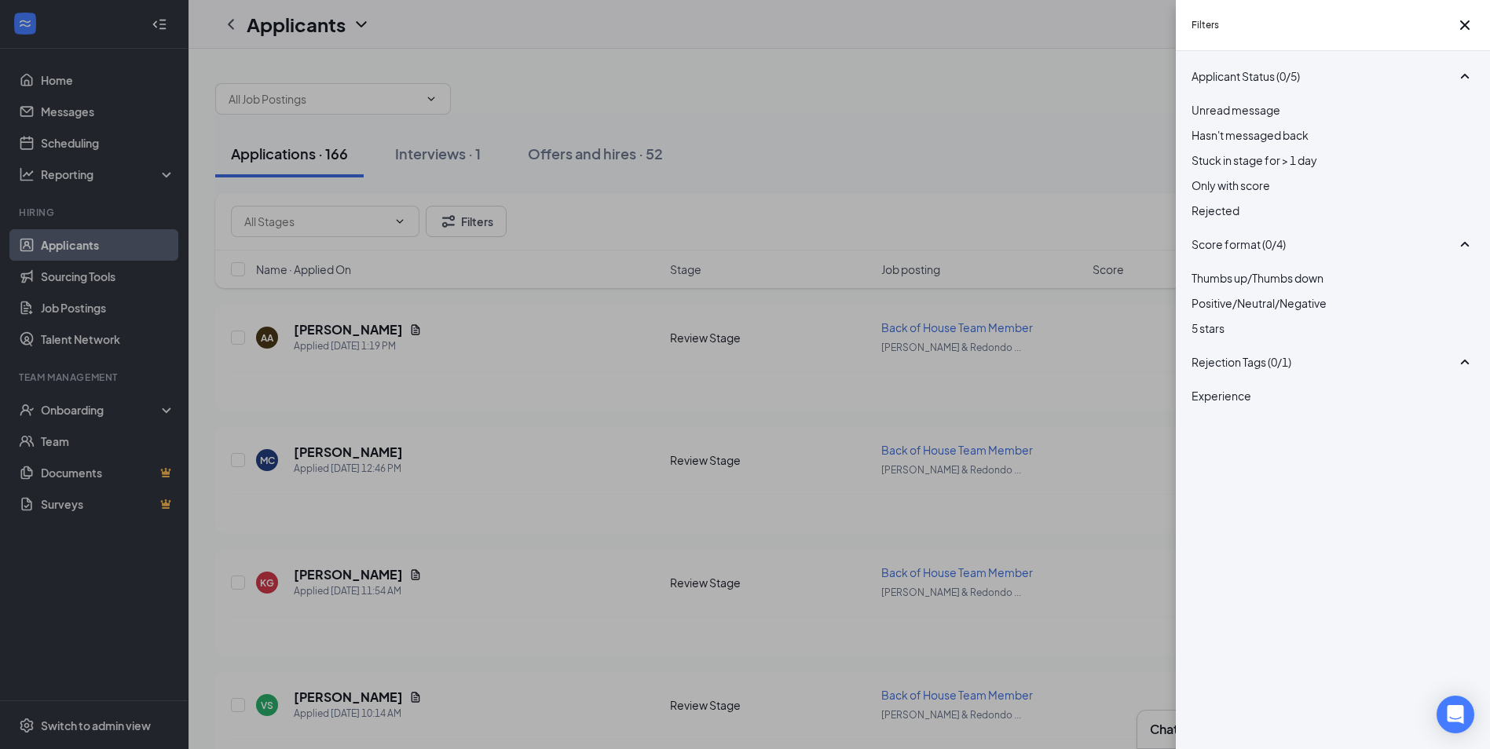
click at [1234, 218] on span "Rejected" at bounding box center [1215, 210] width 48 height 14
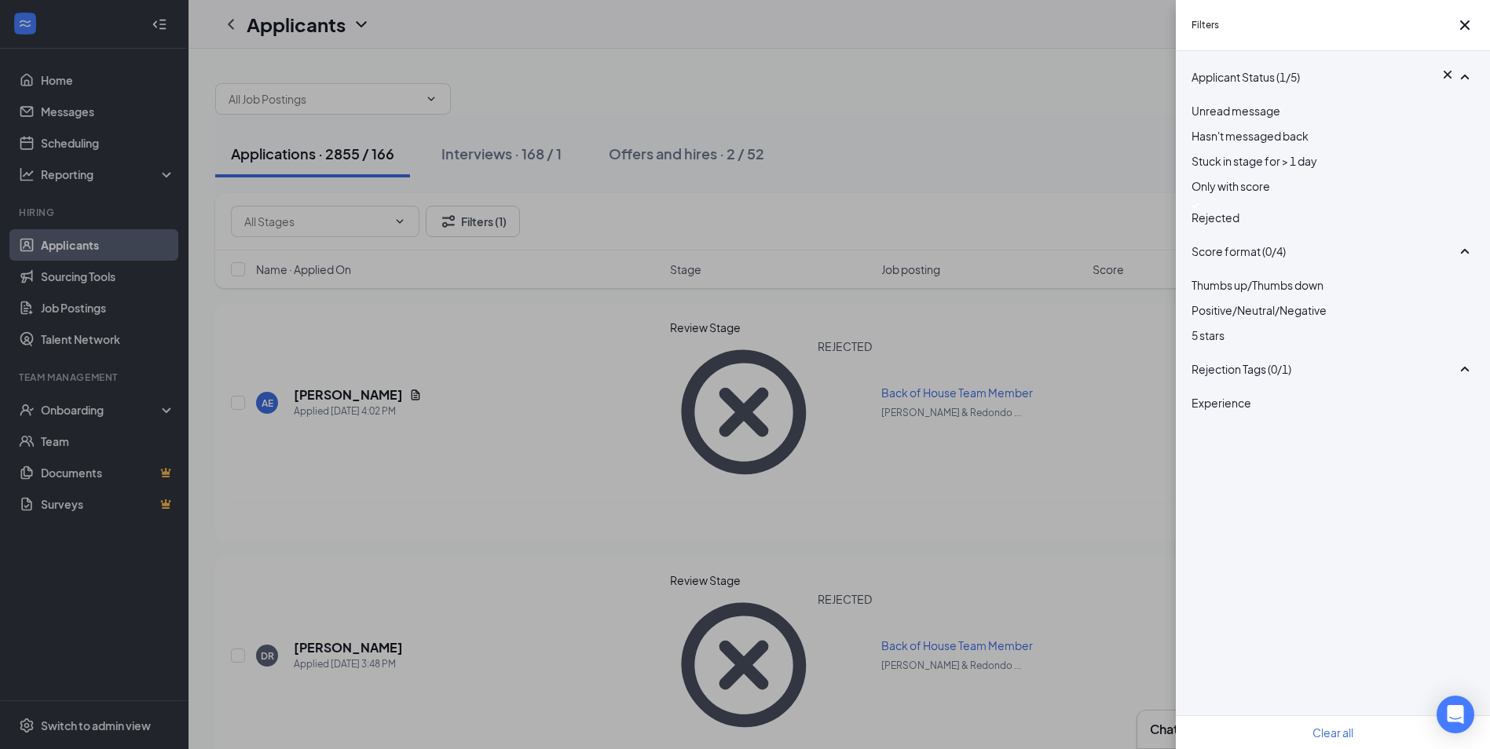
click at [777, 209] on div "Filters Applicant Status (1/5) Unread message Hasn't messaged back Stuck in sta…" at bounding box center [745, 374] width 1490 height 749
click at [907, 187] on div "Filters Applicant Status (1/5) Unread message Hasn't messaged back Stuck in sta…" at bounding box center [745, 374] width 1490 height 749
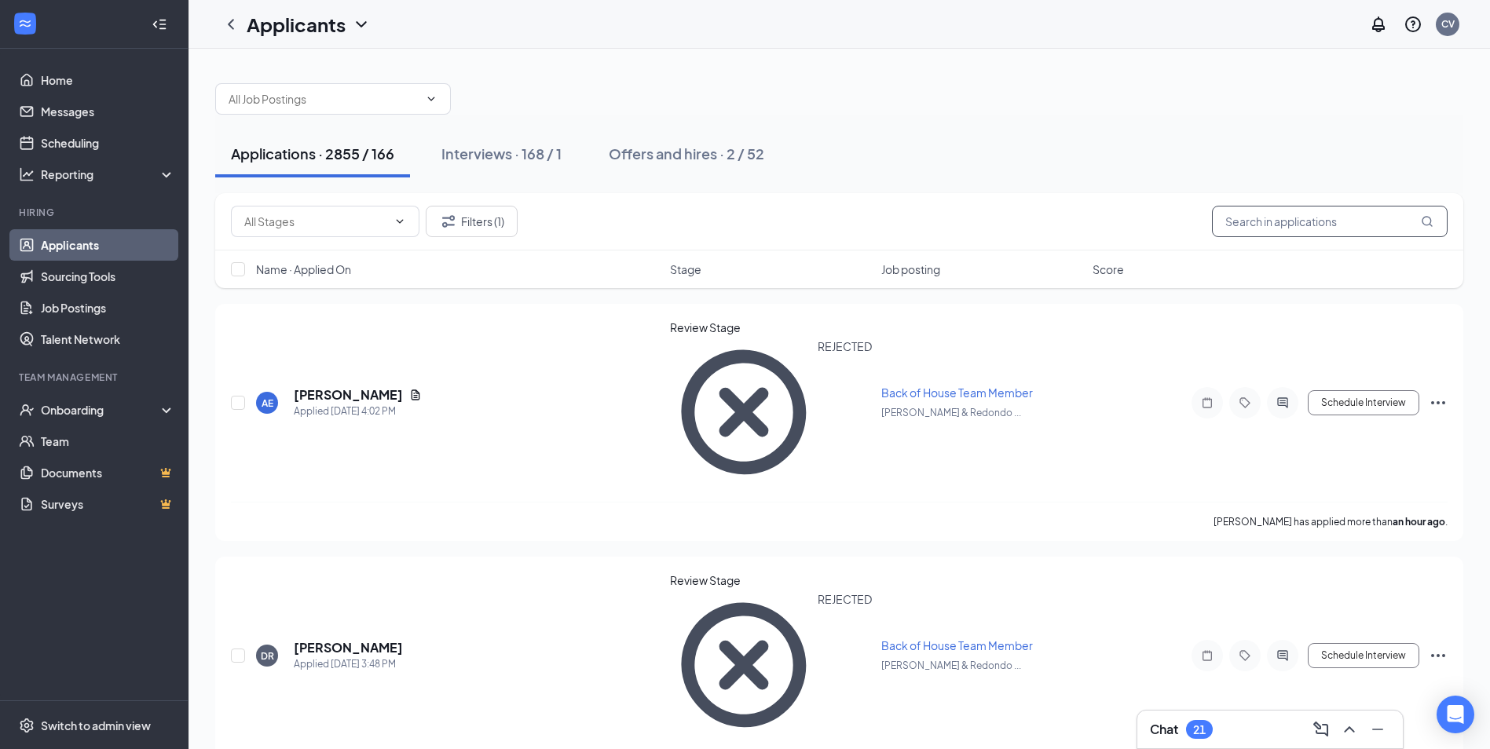
click at [1290, 226] on input "text" at bounding box center [1330, 221] width 236 height 31
click at [1291, 225] on input "text" at bounding box center [1330, 221] width 236 height 31
type input "j"
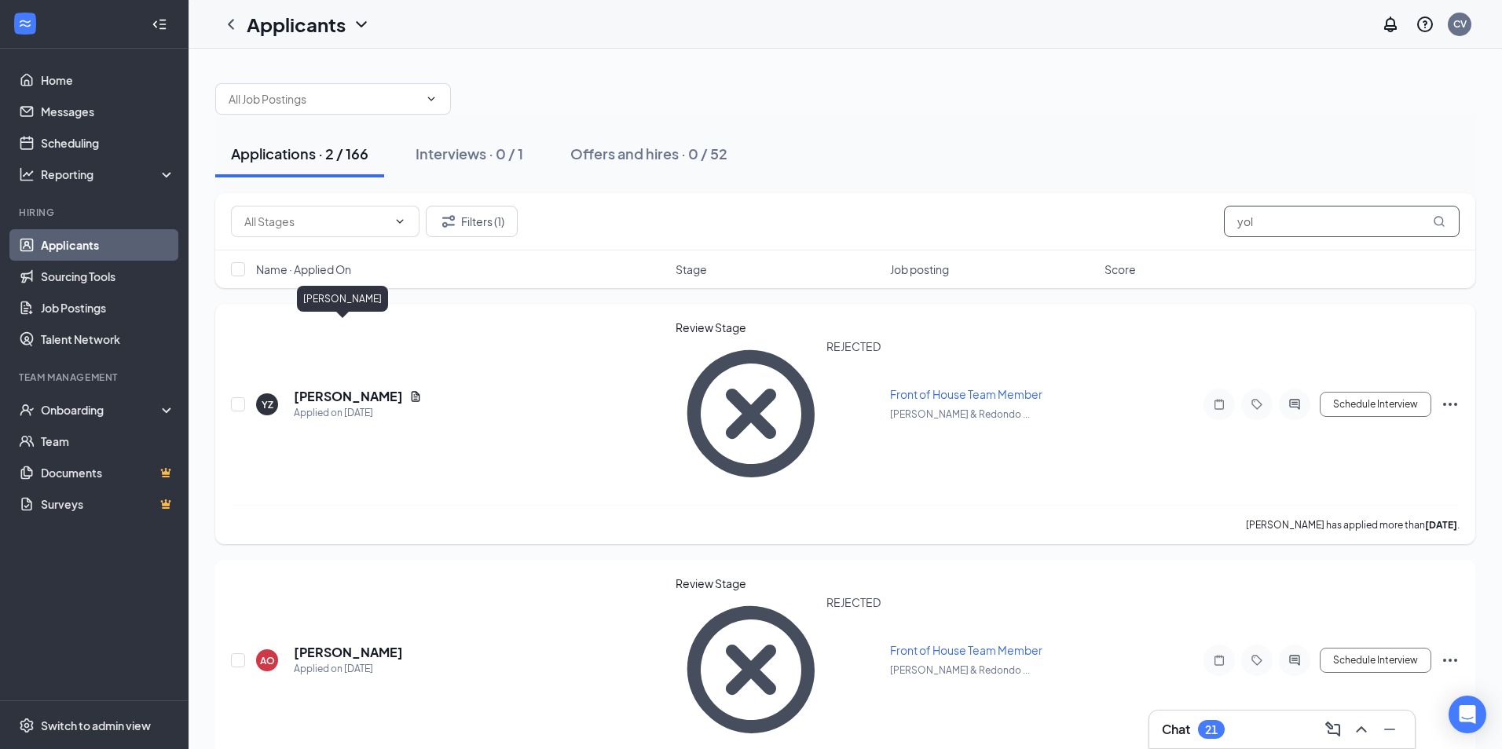
type input "yol"
click at [316, 388] on h5 "[PERSON_NAME]" at bounding box center [348, 396] width 109 height 17
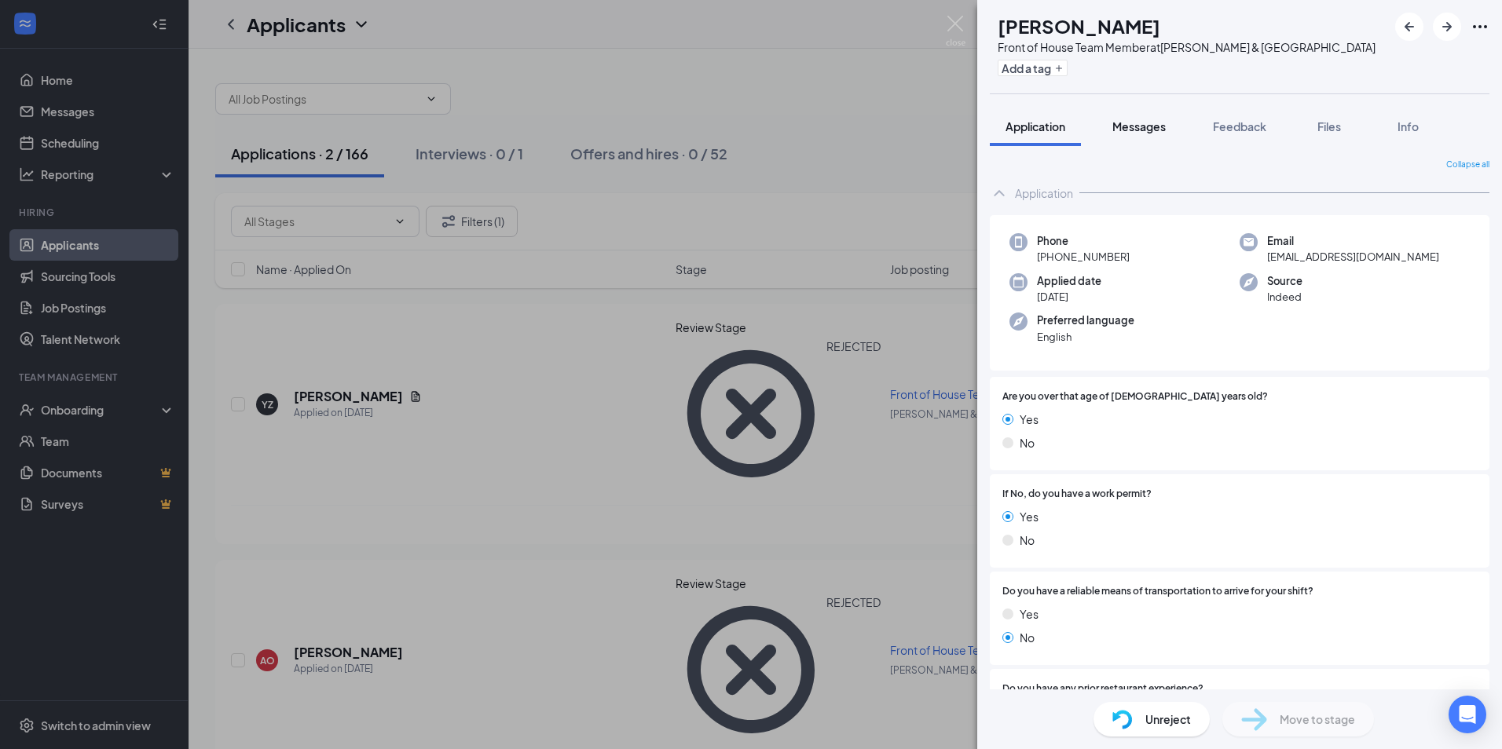
click at [1149, 132] on span "Messages" at bounding box center [1138, 126] width 53 height 14
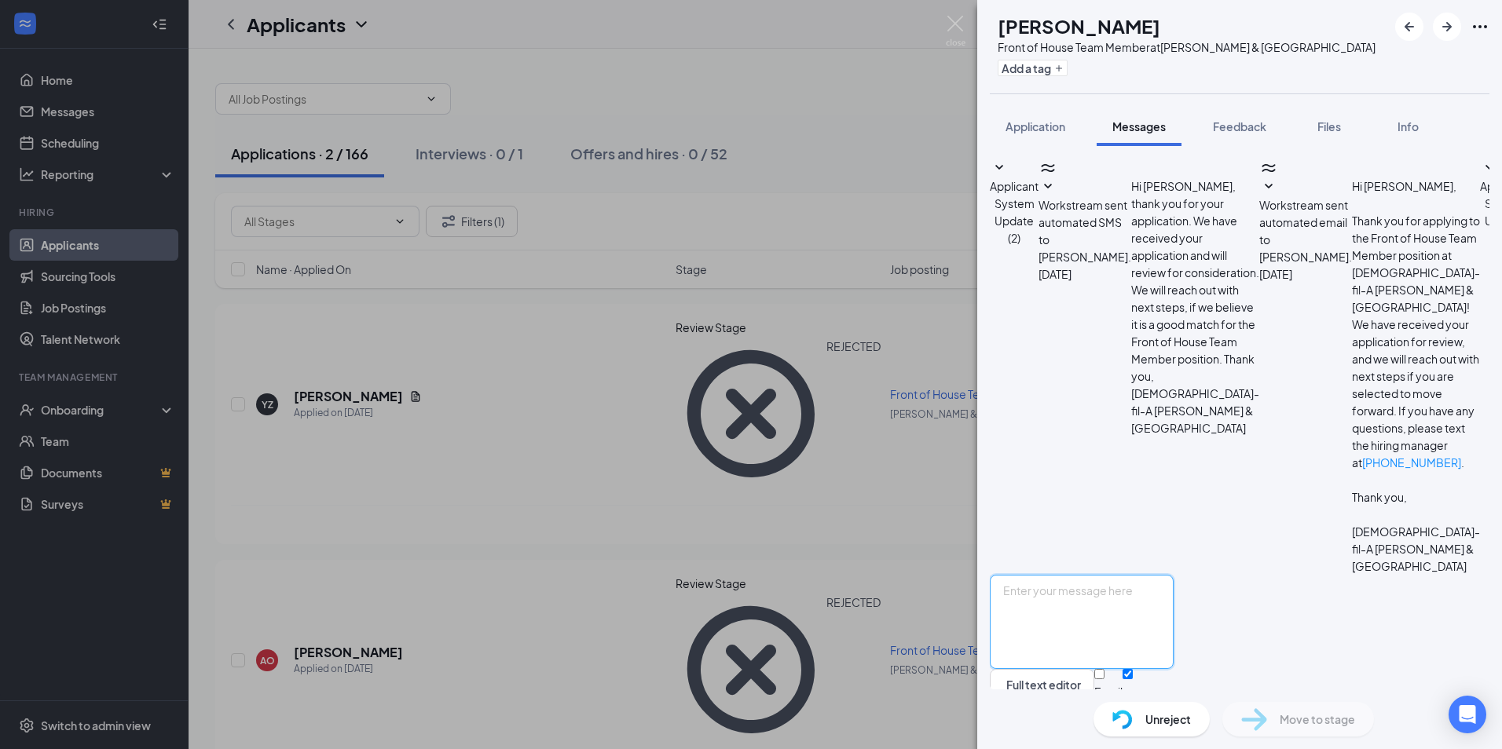
click at [1163, 598] on textarea at bounding box center [1082, 622] width 184 height 94
type textarea "[PERSON_NAME], todavia esta interesada en el trabajo?"
click at [1173, 669] on button "Send" at bounding box center [1159, 696] width 27 height 54
click at [713, 577] on div "YZ [PERSON_NAME] Front of House Team Member at [PERSON_NAME][GEOGRAPHIC_DATA] A…" at bounding box center [751, 374] width 1502 height 749
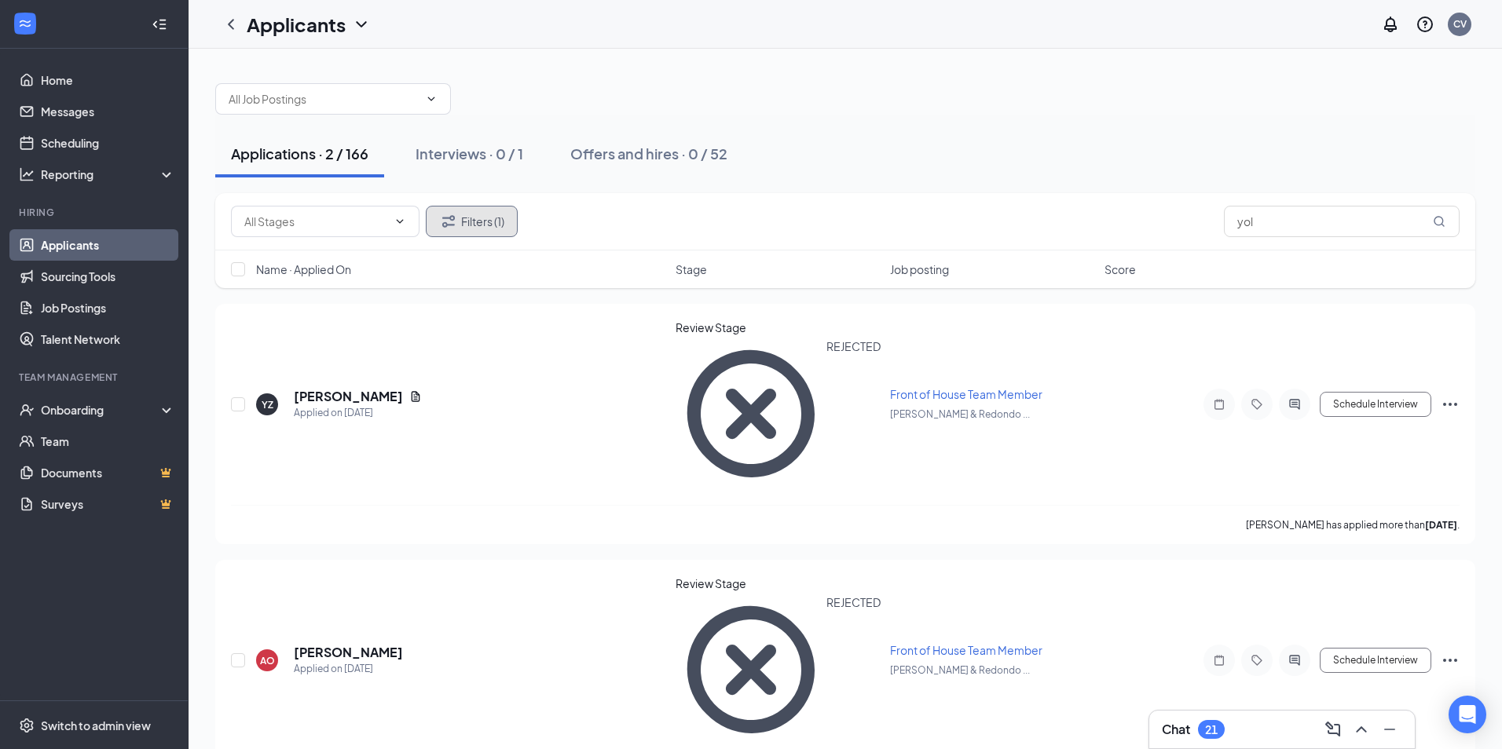
click at [471, 219] on button "Filters (1)" at bounding box center [472, 221] width 92 height 31
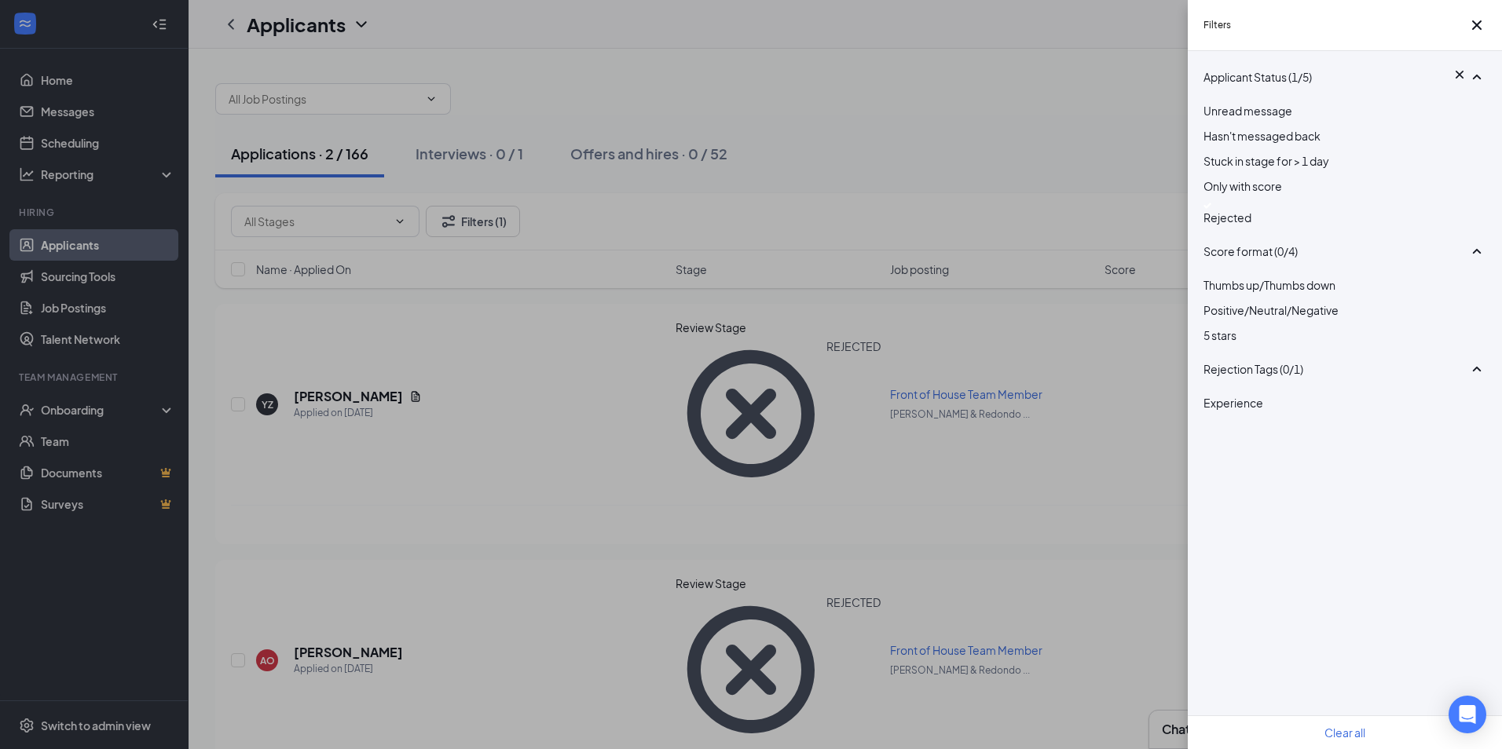
click at [1221, 226] on div "Rejected" at bounding box center [1344, 215] width 283 height 24
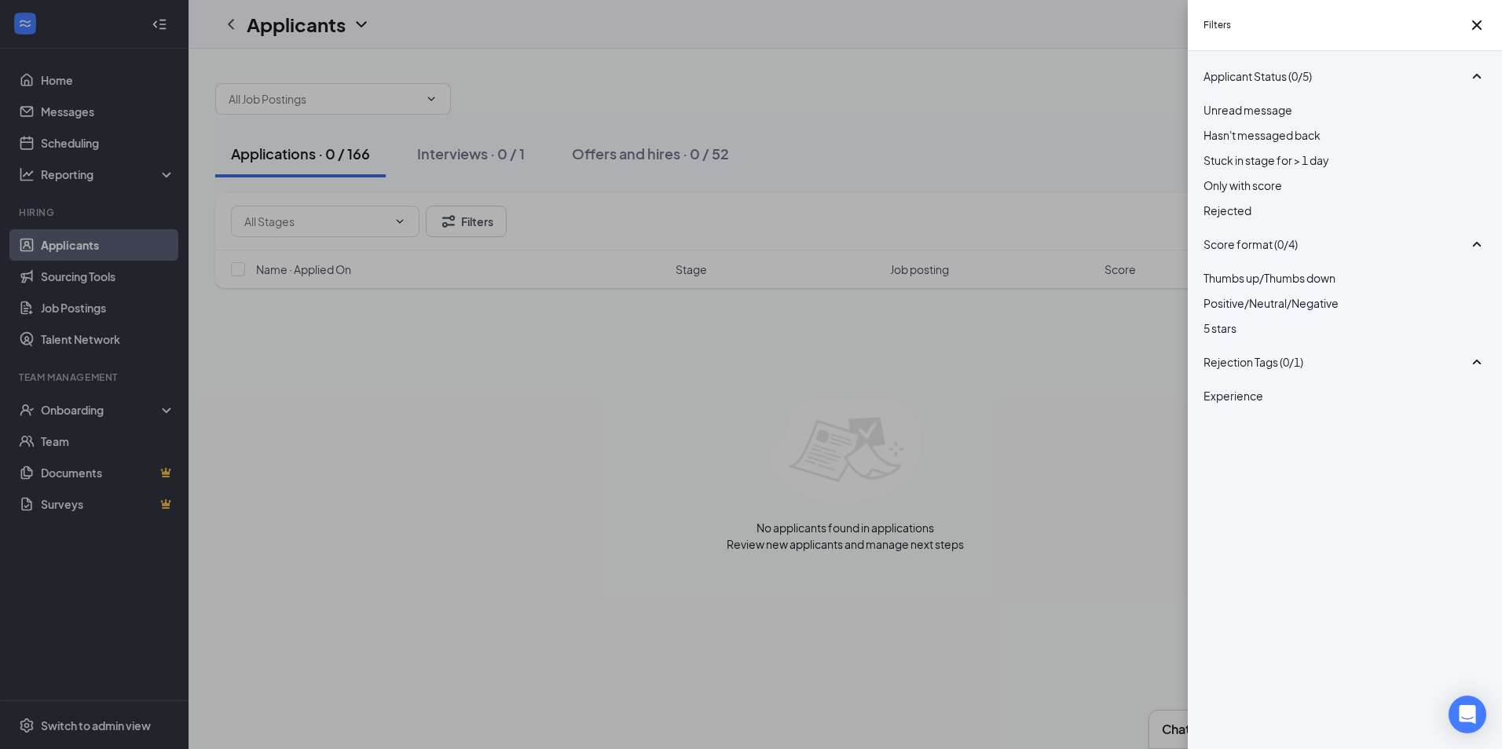
drag, startPoint x: 777, startPoint y: 530, endPoint x: 392, endPoint y: 300, distance: 448.4
click at [773, 530] on div "Filters Applicant Status (0/5) Unread message Hasn't messaged back Stuck in sta…" at bounding box center [751, 374] width 1502 height 749
click at [328, 174] on div "Filters Applicant Status (0/5) Unread message Hasn't messaged back Stuck in sta…" at bounding box center [751, 374] width 1502 height 749
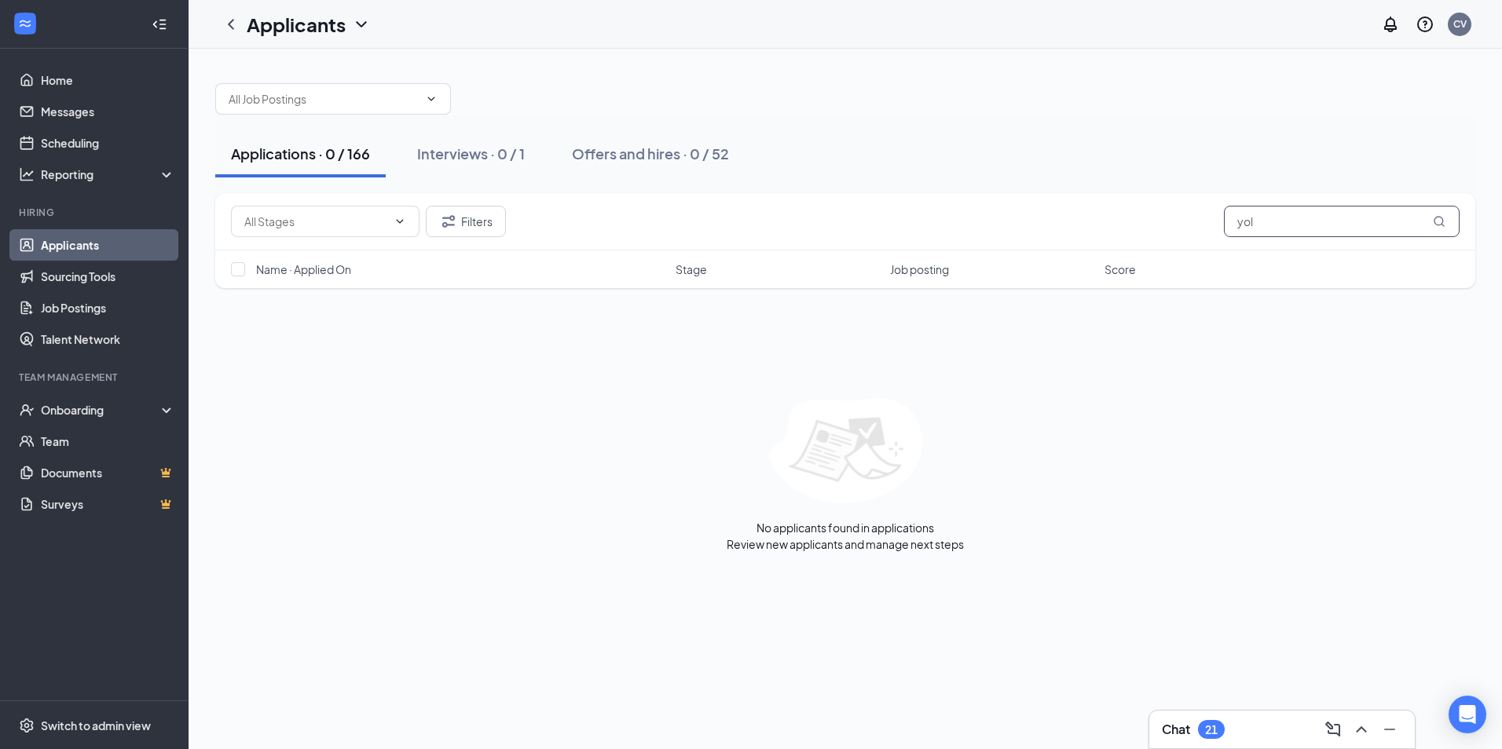
click at [1348, 219] on input "yol" at bounding box center [1342, 221] width 236 height 31
type input "y"
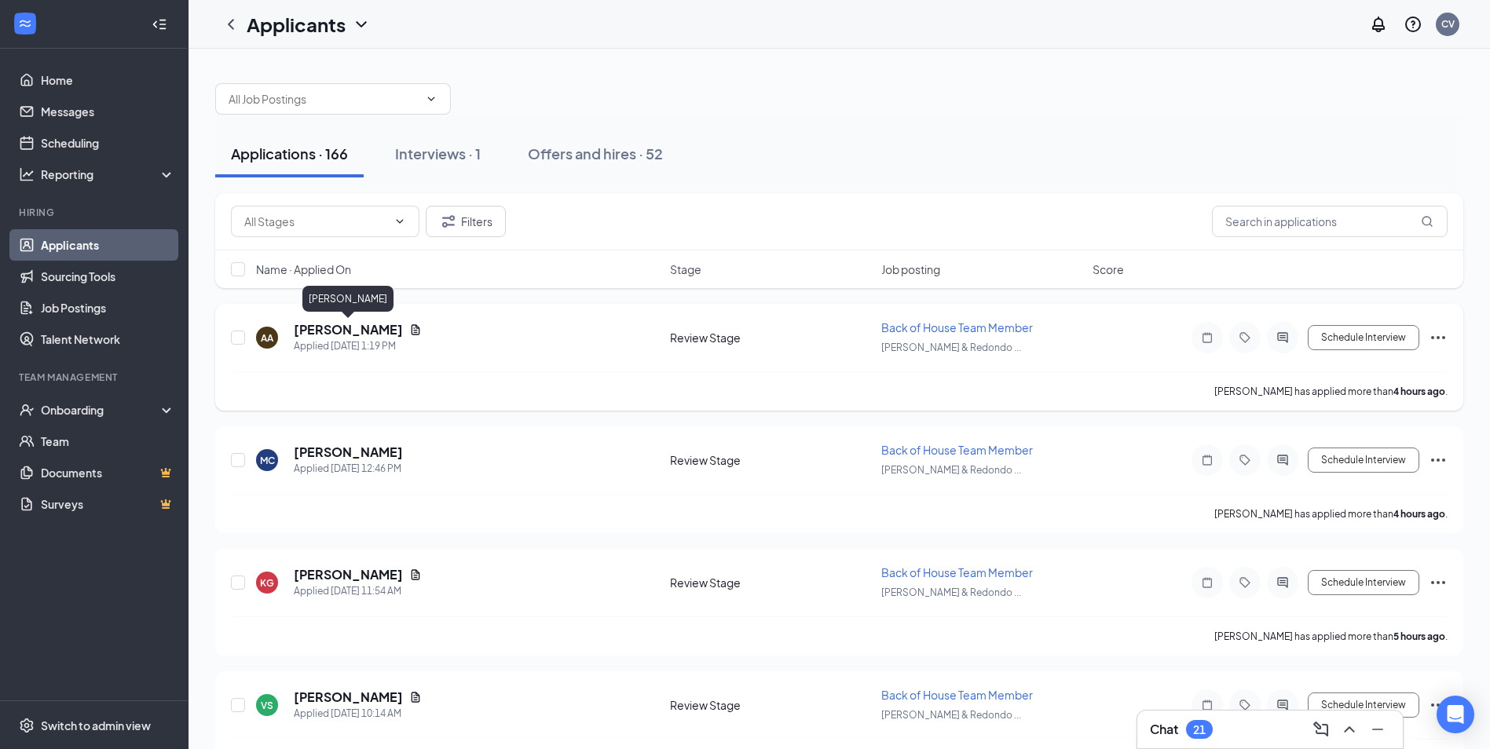
click at [385, 331] on h5 "[PERSON_NAME]" at bounding box center [348, 329] width 109 height 17
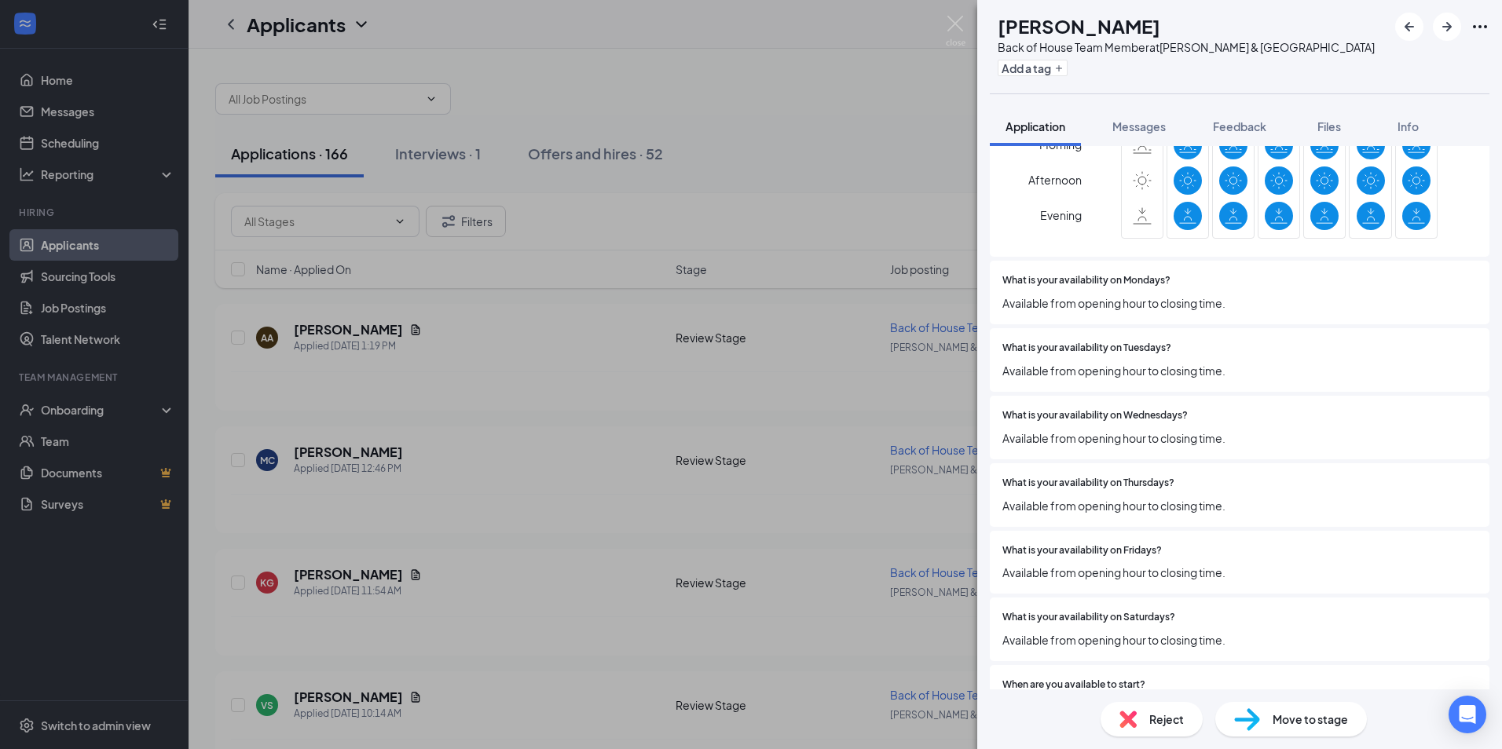
scroll to position [1571, 0]
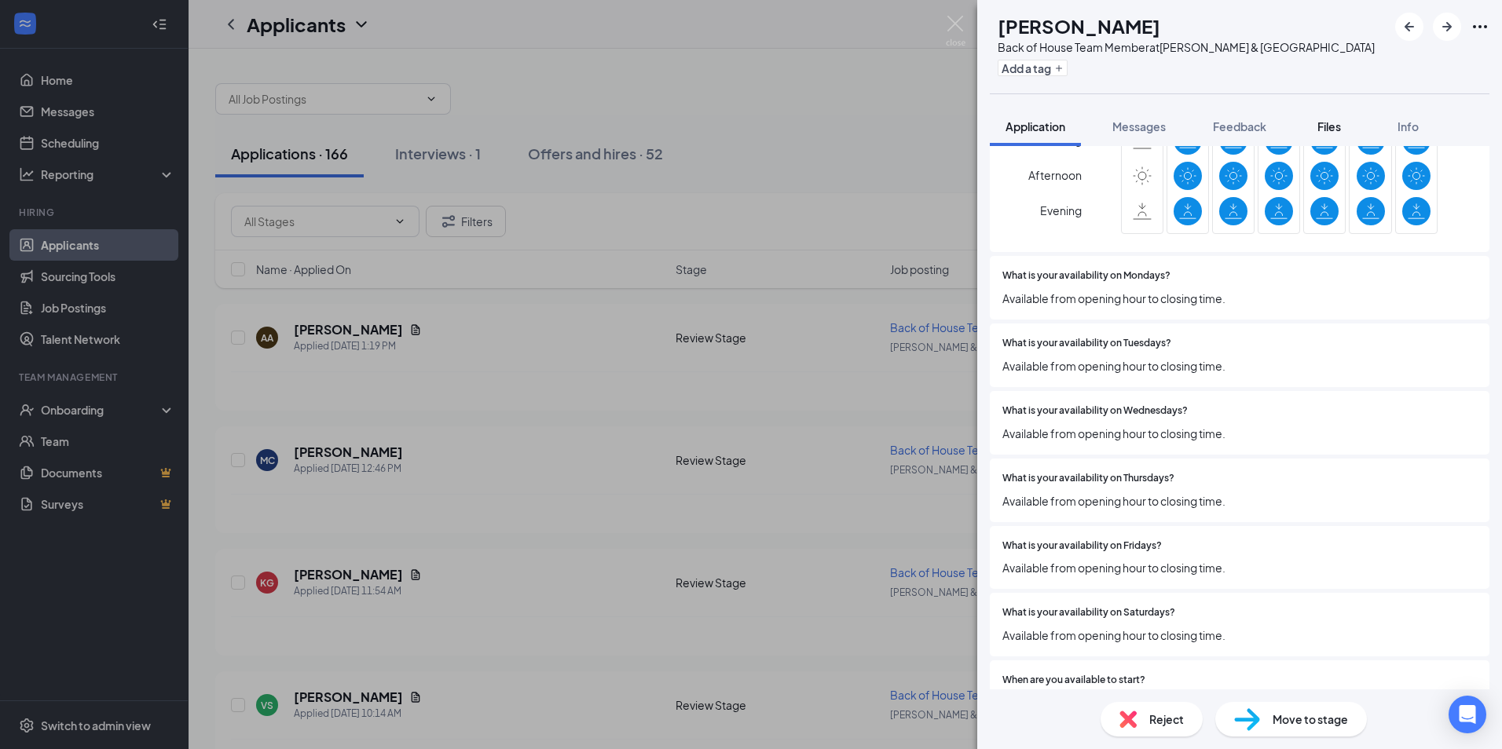
click at [1333, 126] on span "Files" at bounding box center [1329, 126] width 24 height 14
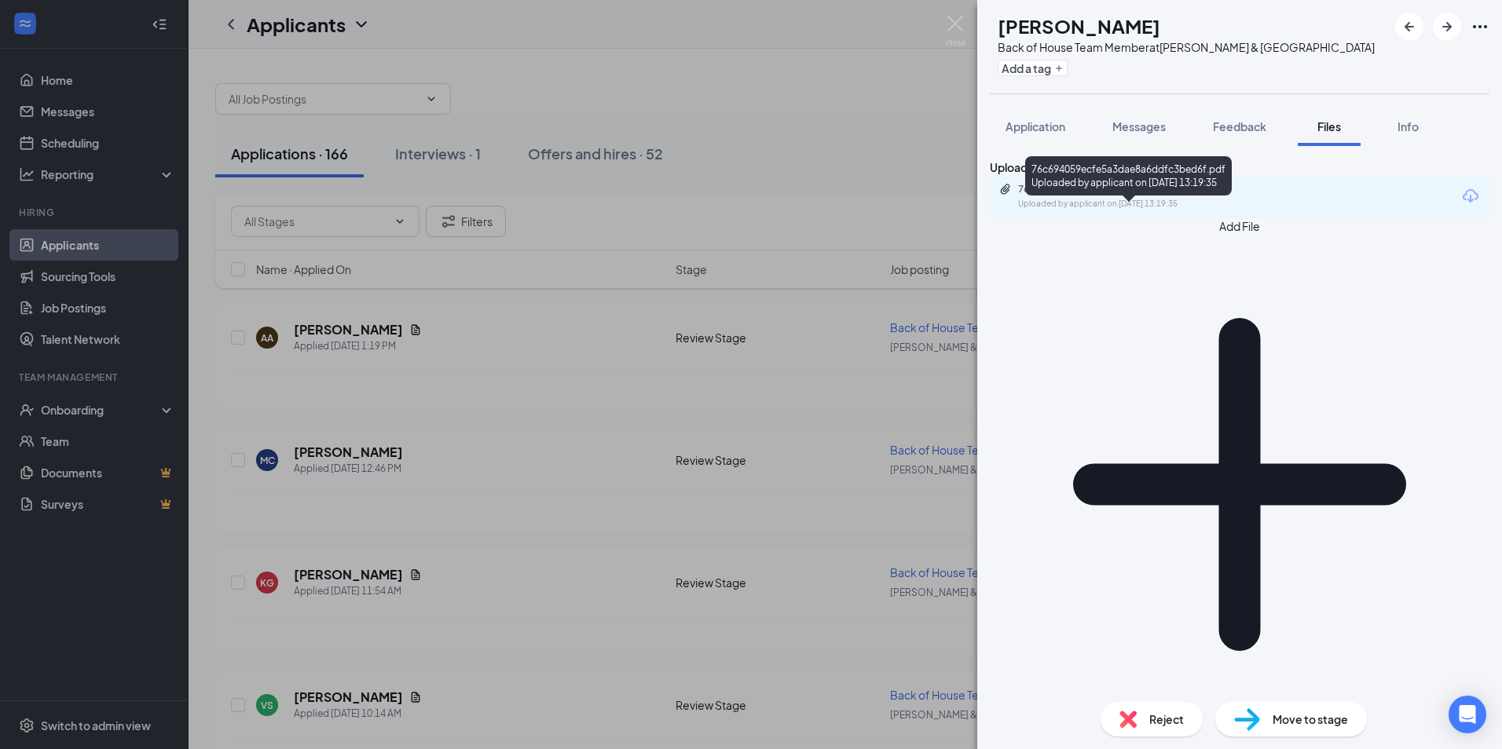
click at [1160, 210] on div "76c694059ecfe5a3dae8a6ddfc3bed6f.pdf Uploaded by applicant on [DATE] 13:19:35" at bounding box center [1126, 196] width 254 height 27
click at [1144, 715] on div "Reject" at bounding box center [1151, 719] width 102 height 35
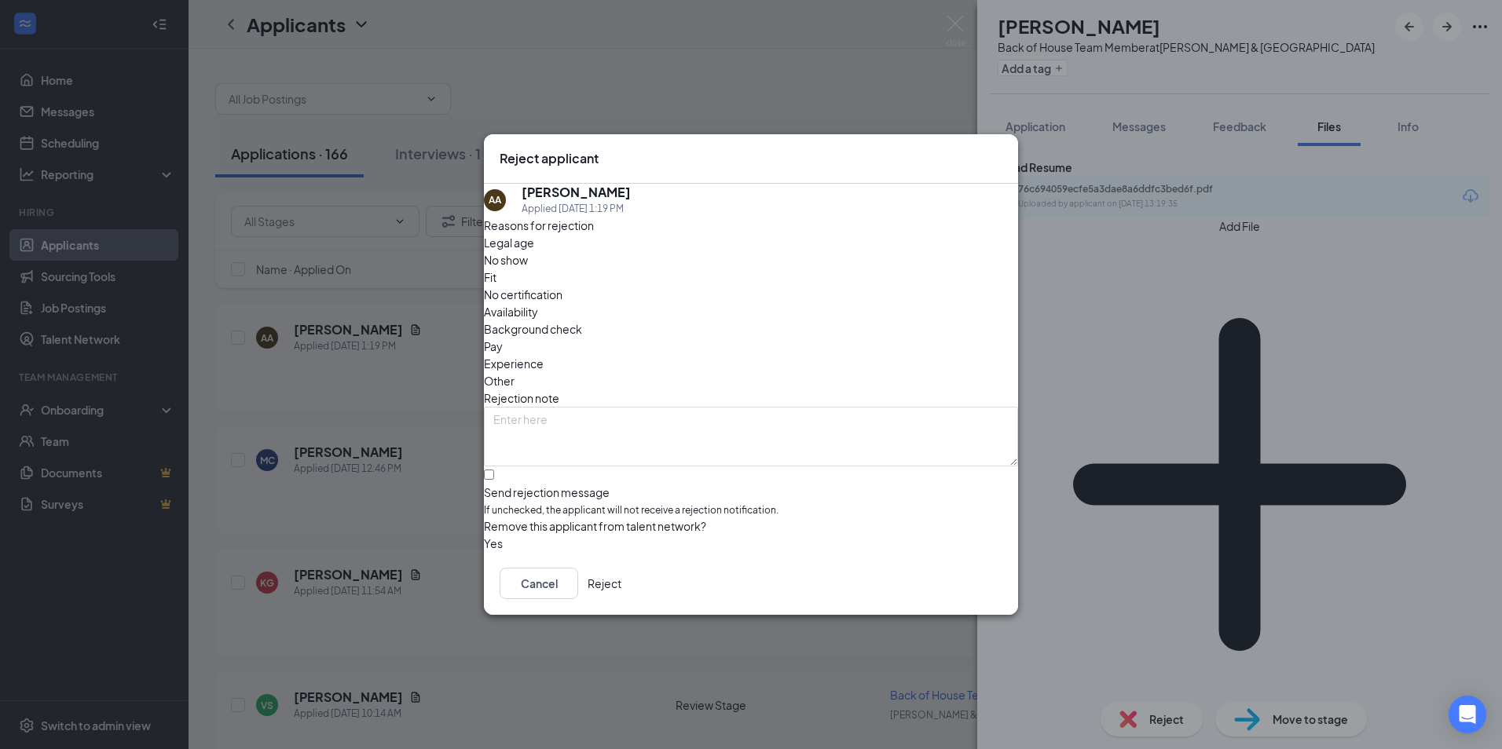
click at [948, 573] on div "Cancel Reject" at bounding box center [751, 583] width 534 height 63
click at [621, 589] on button "Reject" at bounding box center [604, 583] width 34 height 31
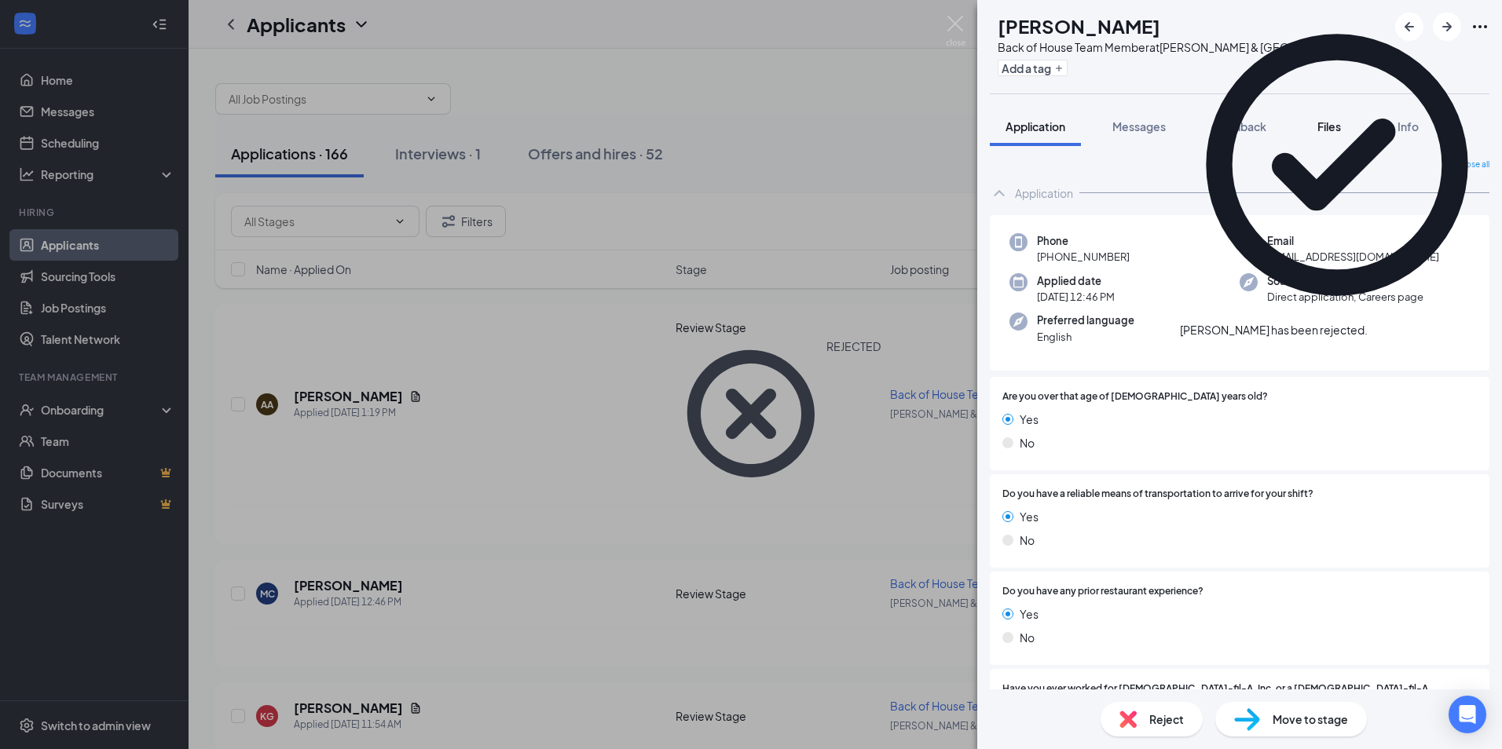
click at [1323, 130] on span "Files" at bounding box center [1329, 126] width 24 height 14
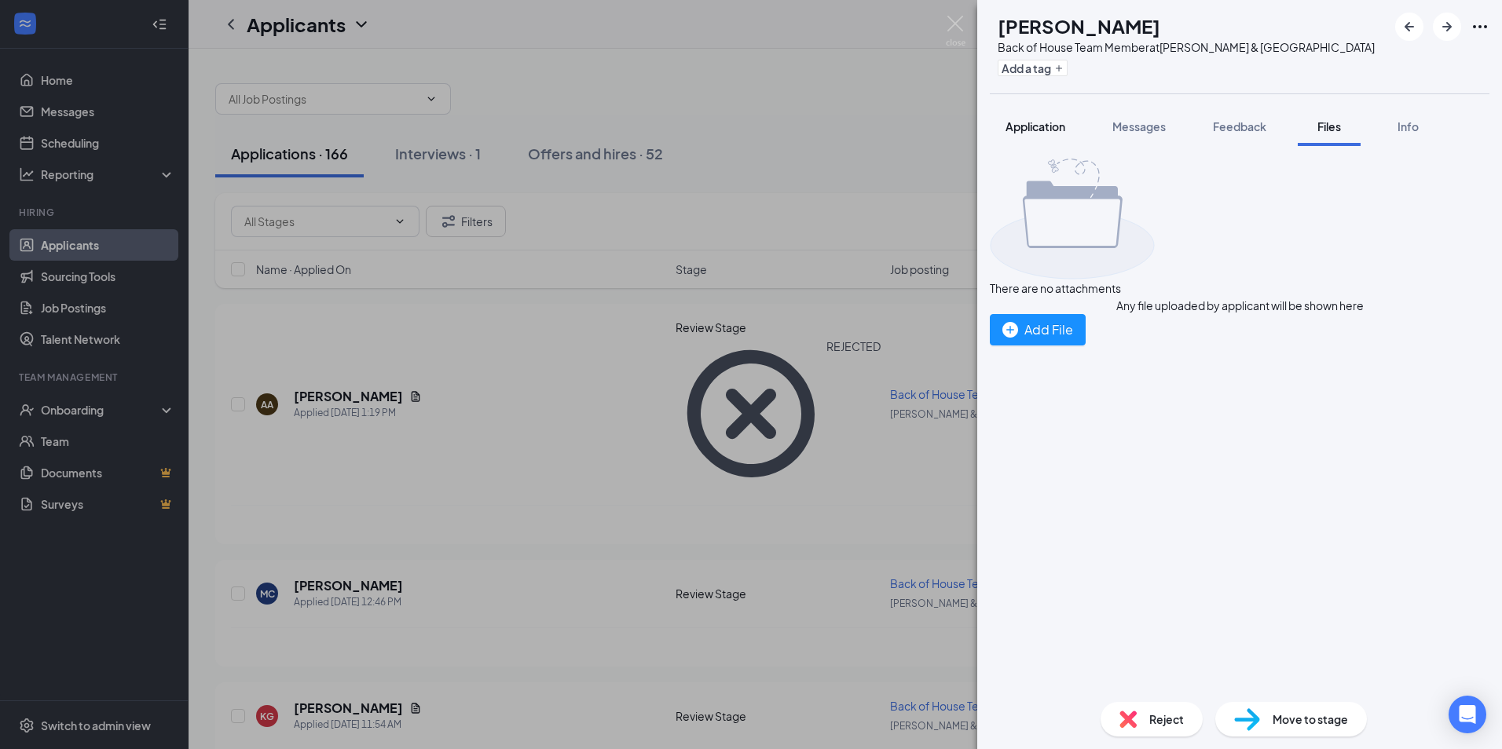
click at [1042, 119] on div "Application" at bounding box center [1035, 127] width 60 height 16
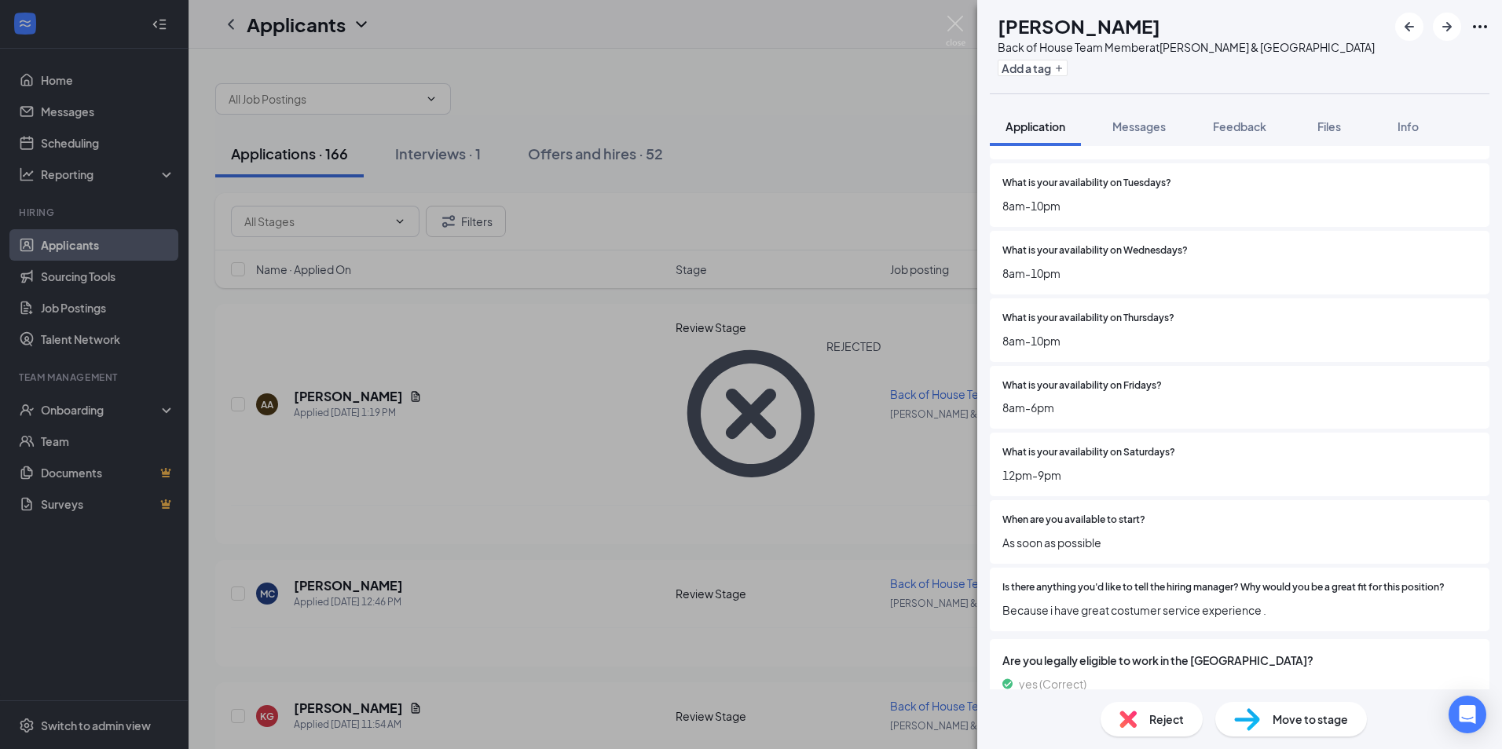
scroll to position [1728, 0]
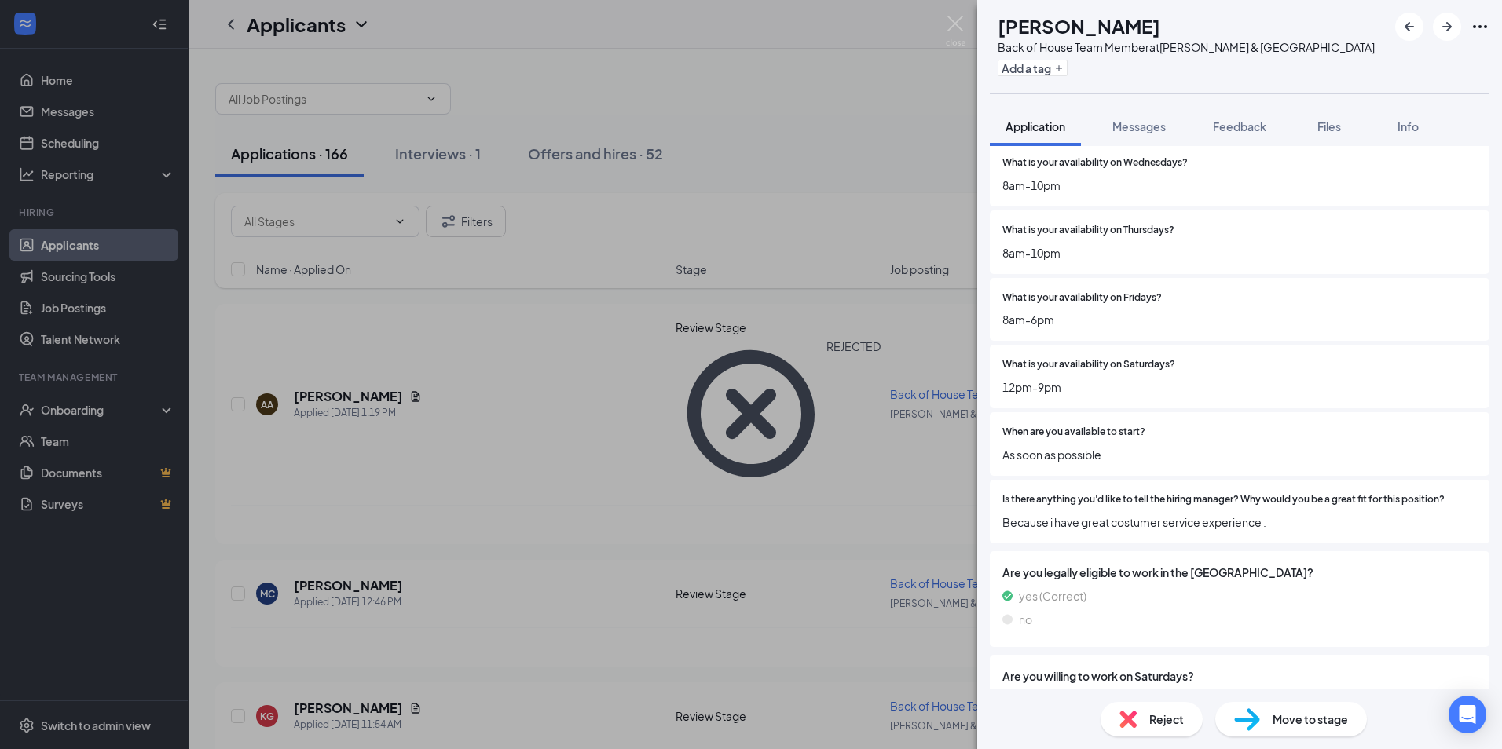
click at [1173, 711] on span "Reject" at bounding box center [1166, 719] width 35 height 17
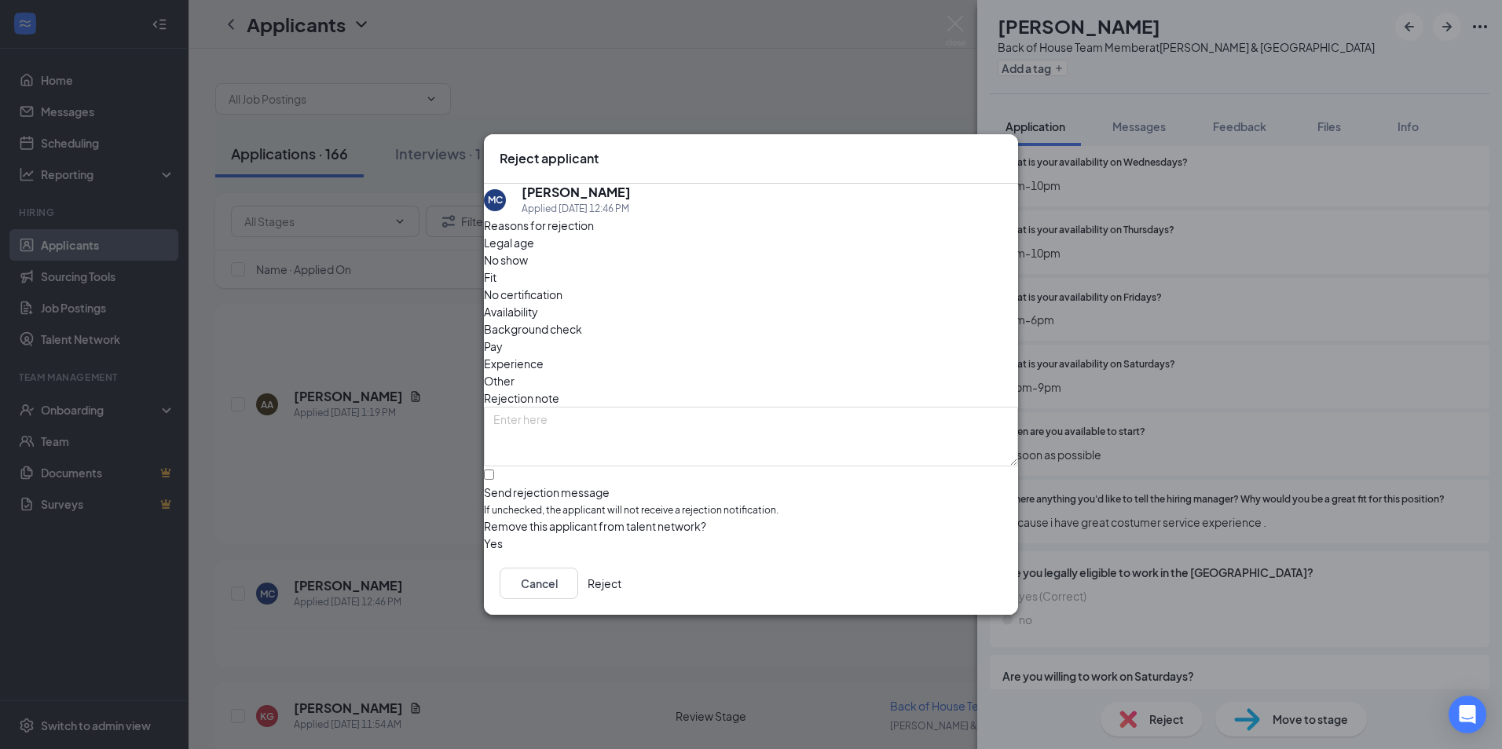
click at [621, 588] on button "Reject" at bounding box center [604, 583] width 34 height 31
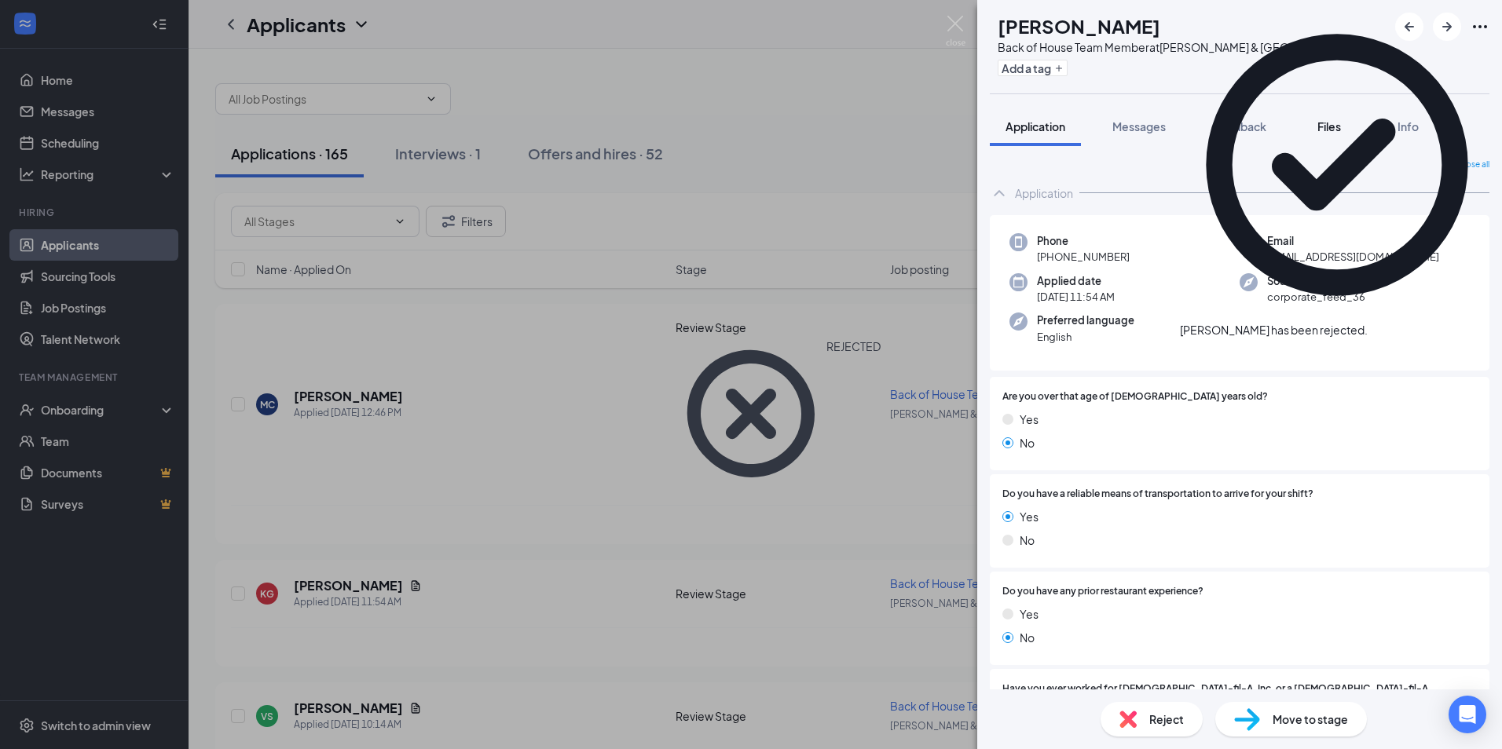
click at [1321, 134] on button "Files" at bounding box center [1328, 126] width 63 height 39
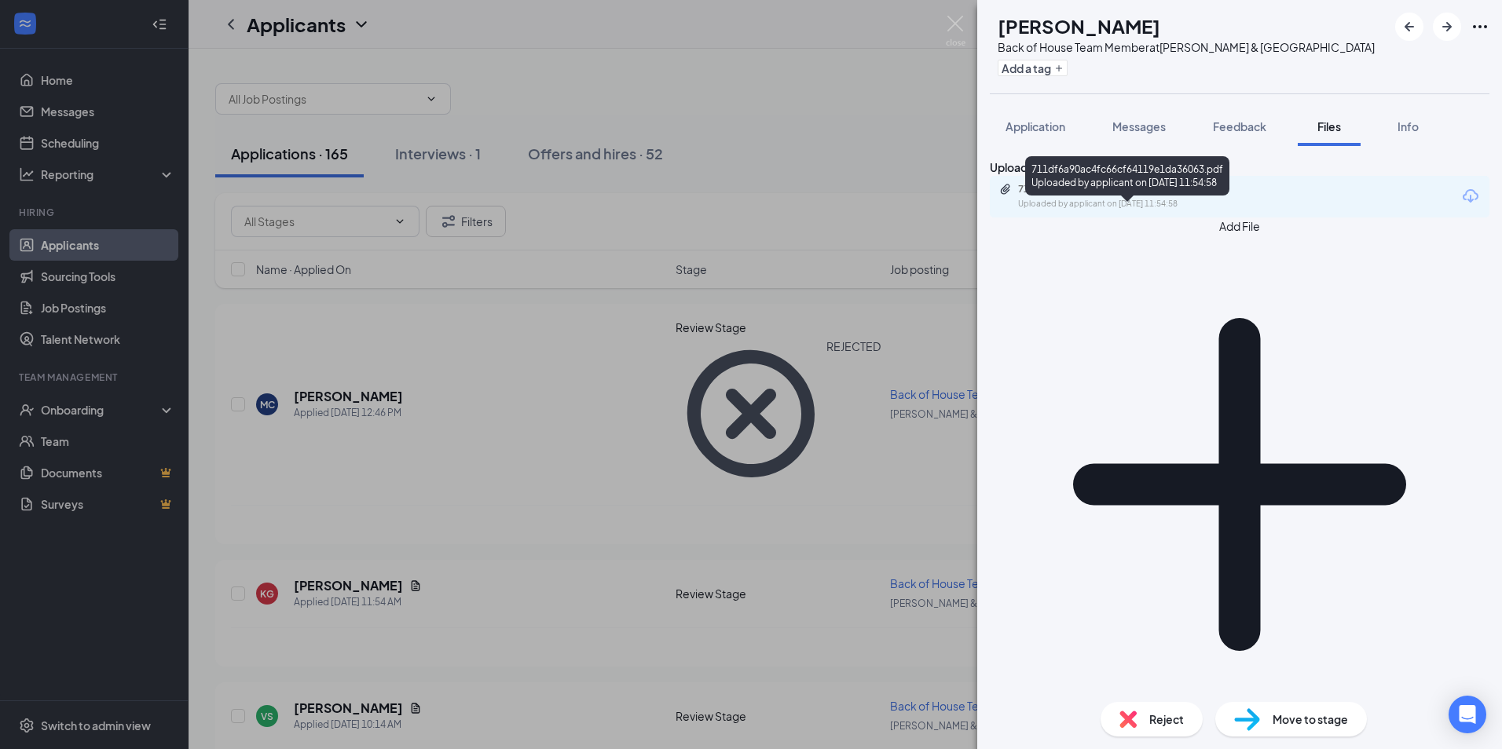
click at [1138, 196] on div "711df6a90ac4fc66cf64119e1da36063.pdf" at bounding box center [1128, 189] width 220 height 13
click at [1141, 716] on div "Reject" at bounding box center [1151, 719] width 102 height 35
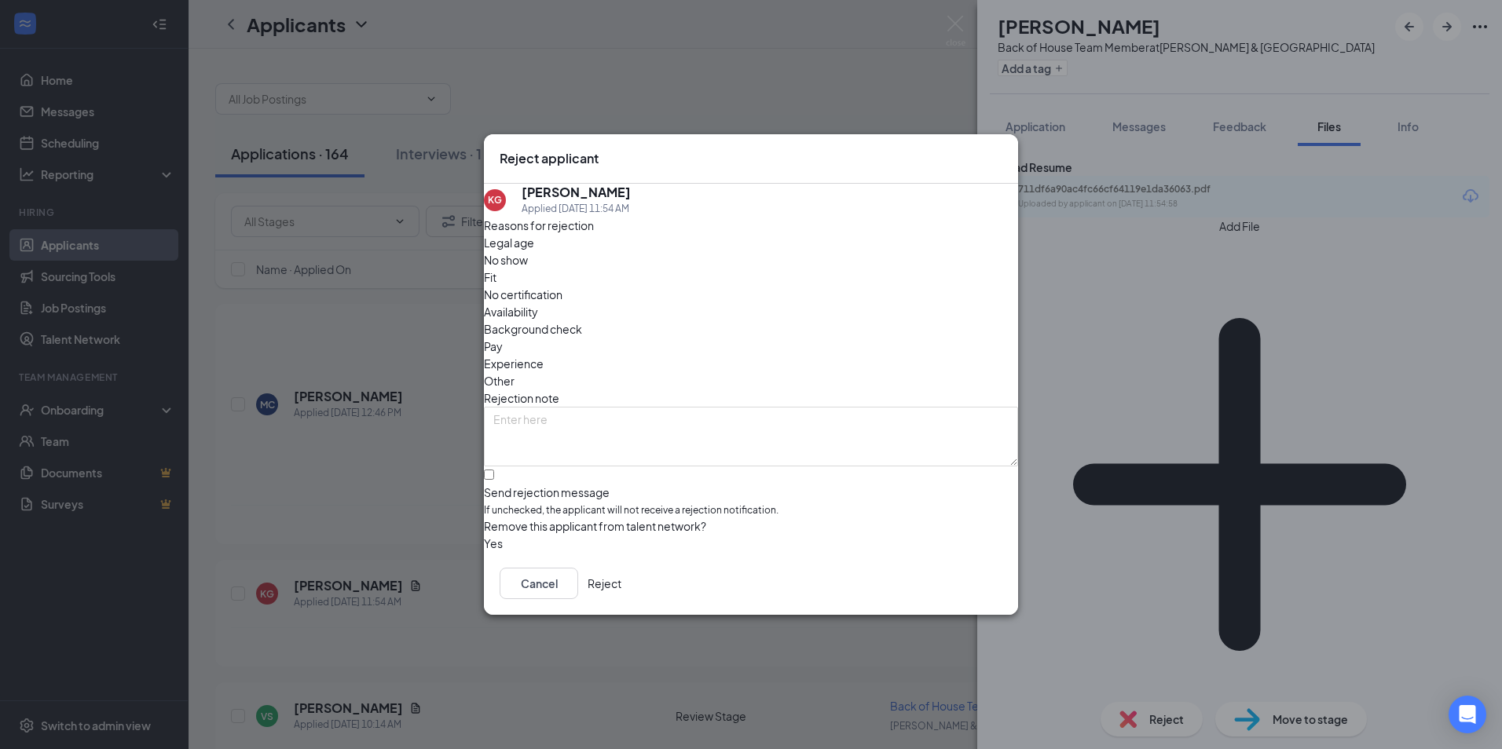
click at [621, 579] on button "Reject" at bounding box center [604, 583] width 34 height 31
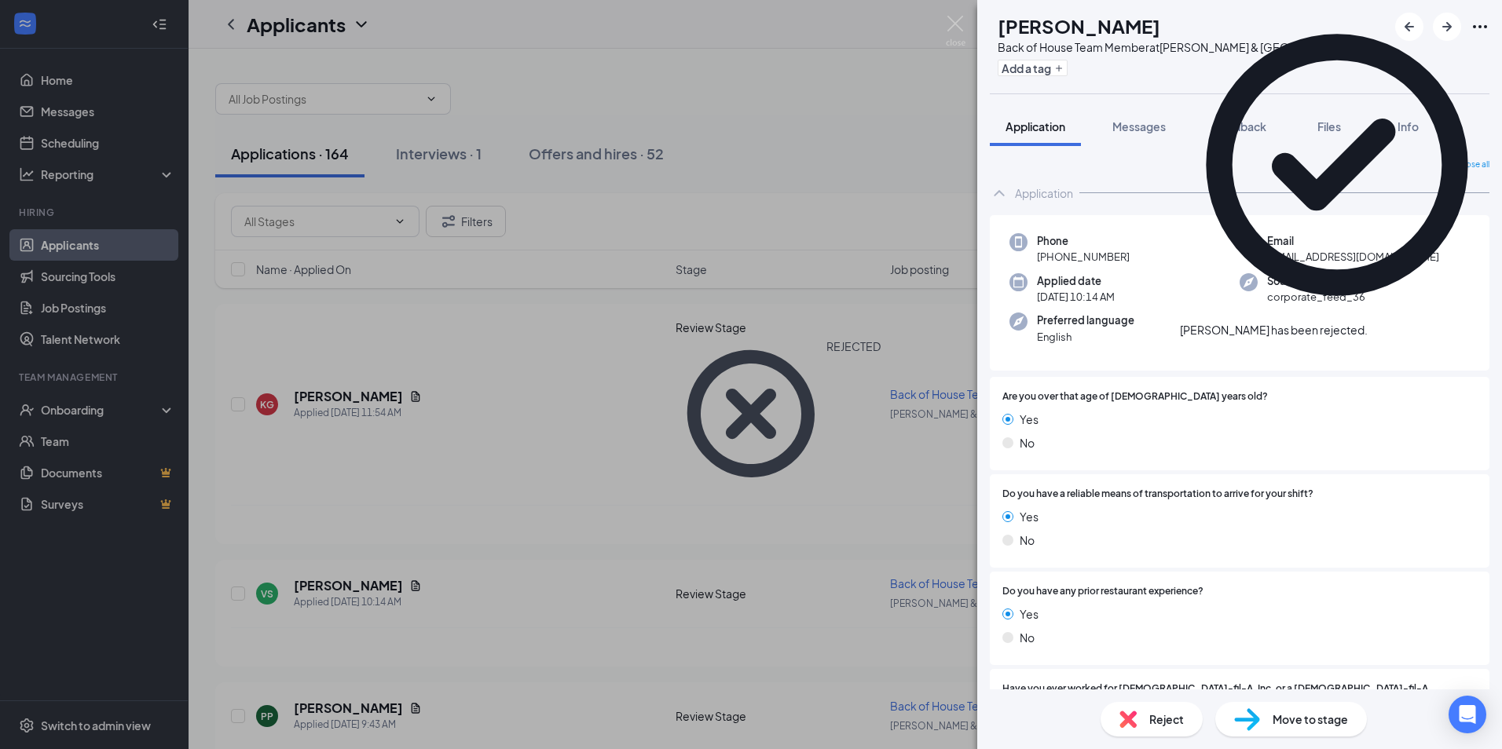
click at [1158, 728] on div "Reject" at bounding box center [1151, 719] width 102 height 35
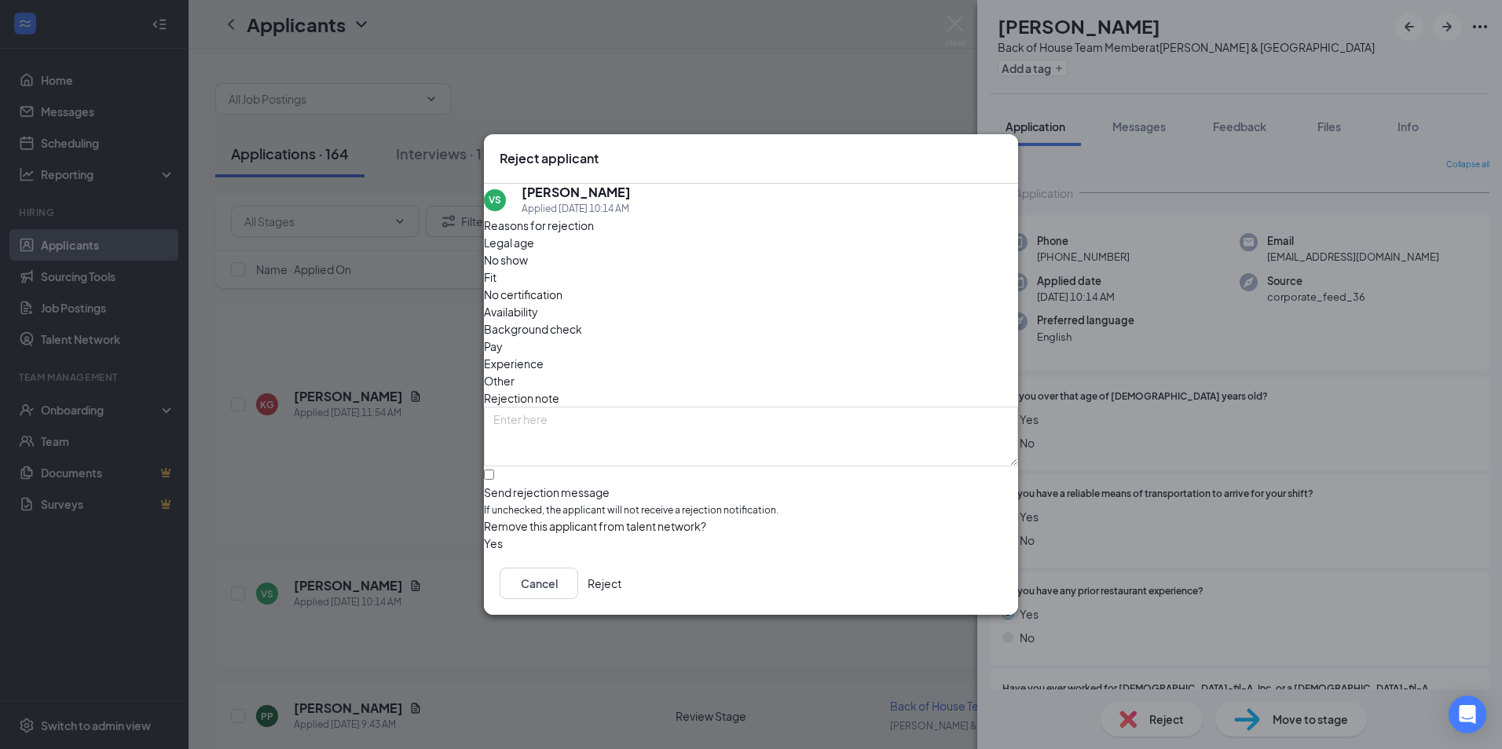
click at [621, 590] on button "Reject" at bounding box center [604, 583] width 34 height 31
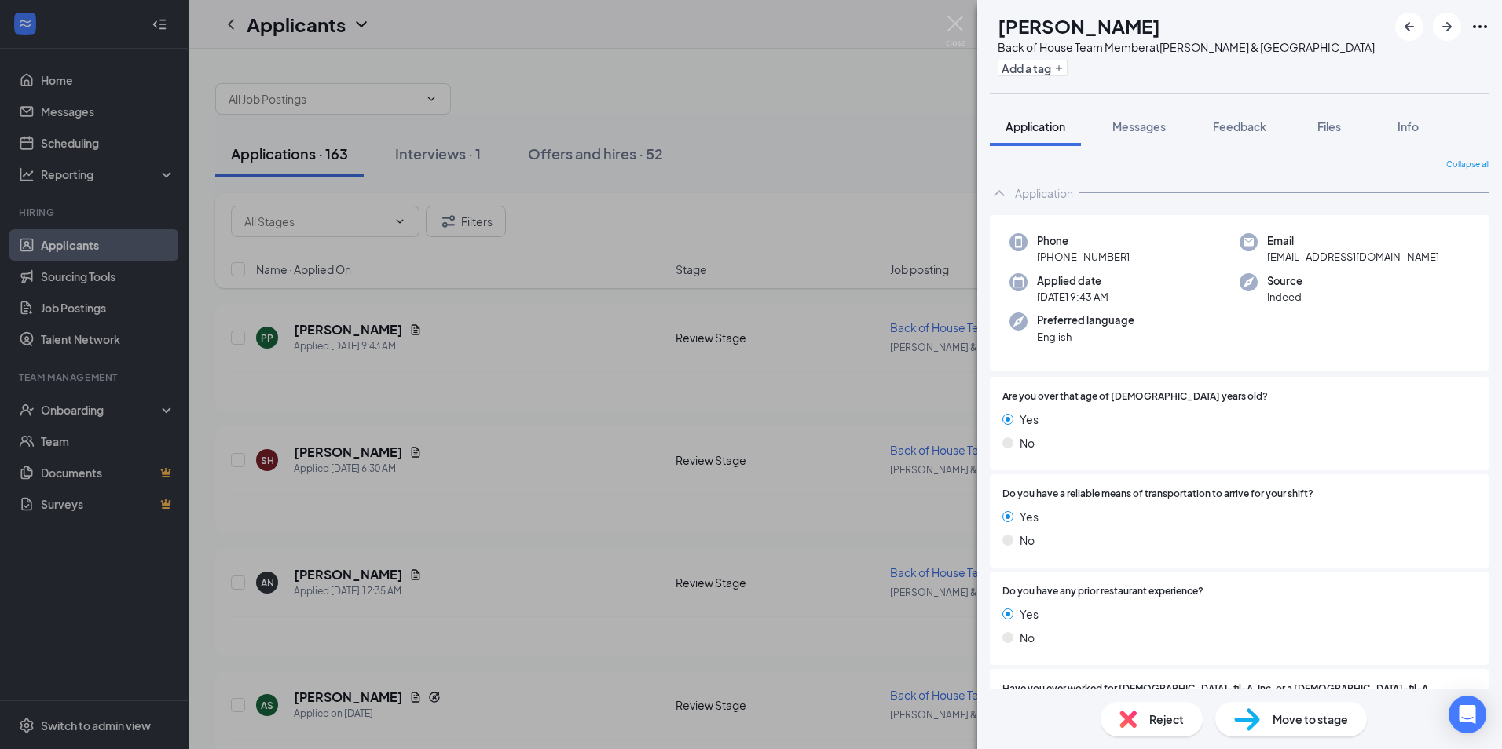
click at [1173, 723] on span "Reject" at bounding box center [1166, 719] width 35 height 17
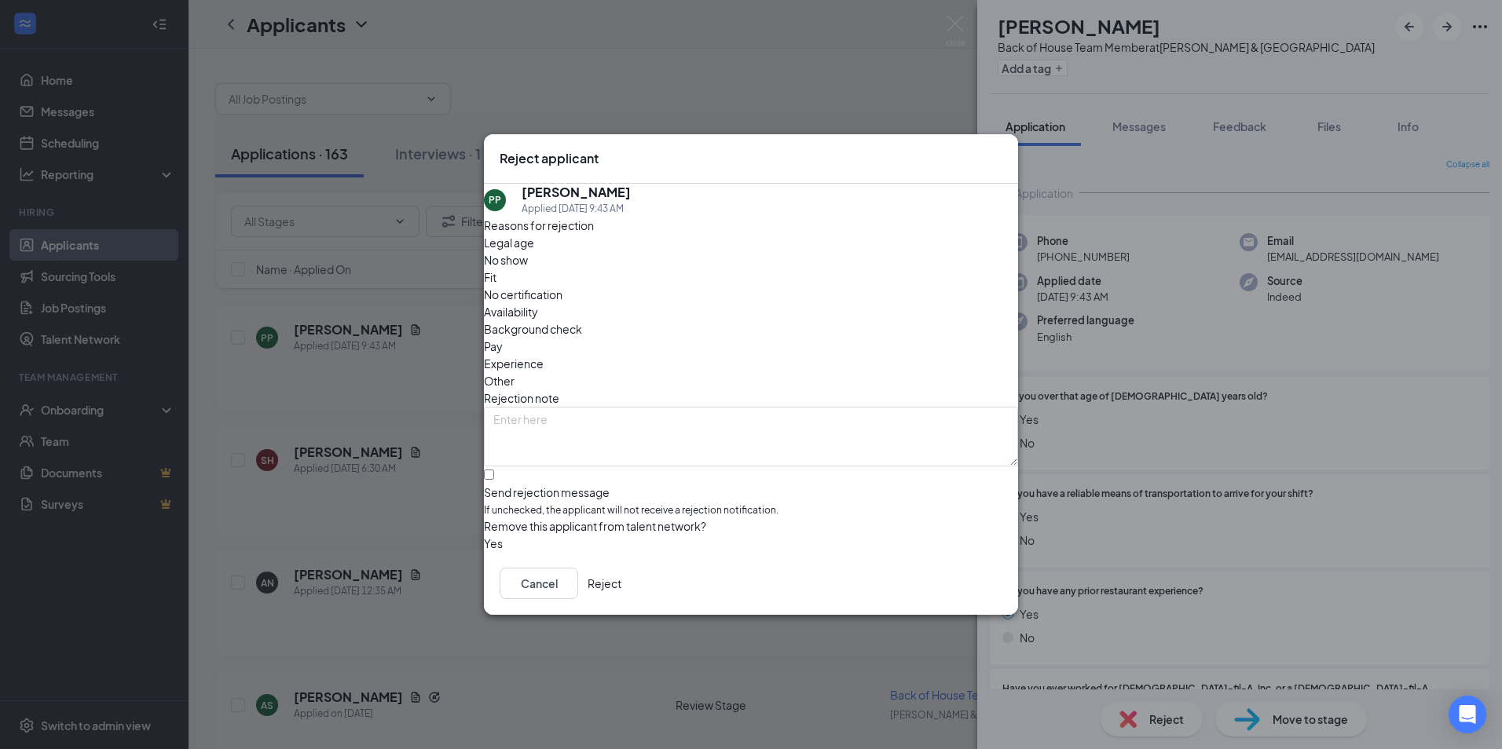
click at [621, 578] on button "Reject" at bounding box center [604, 583] width 34 height 31
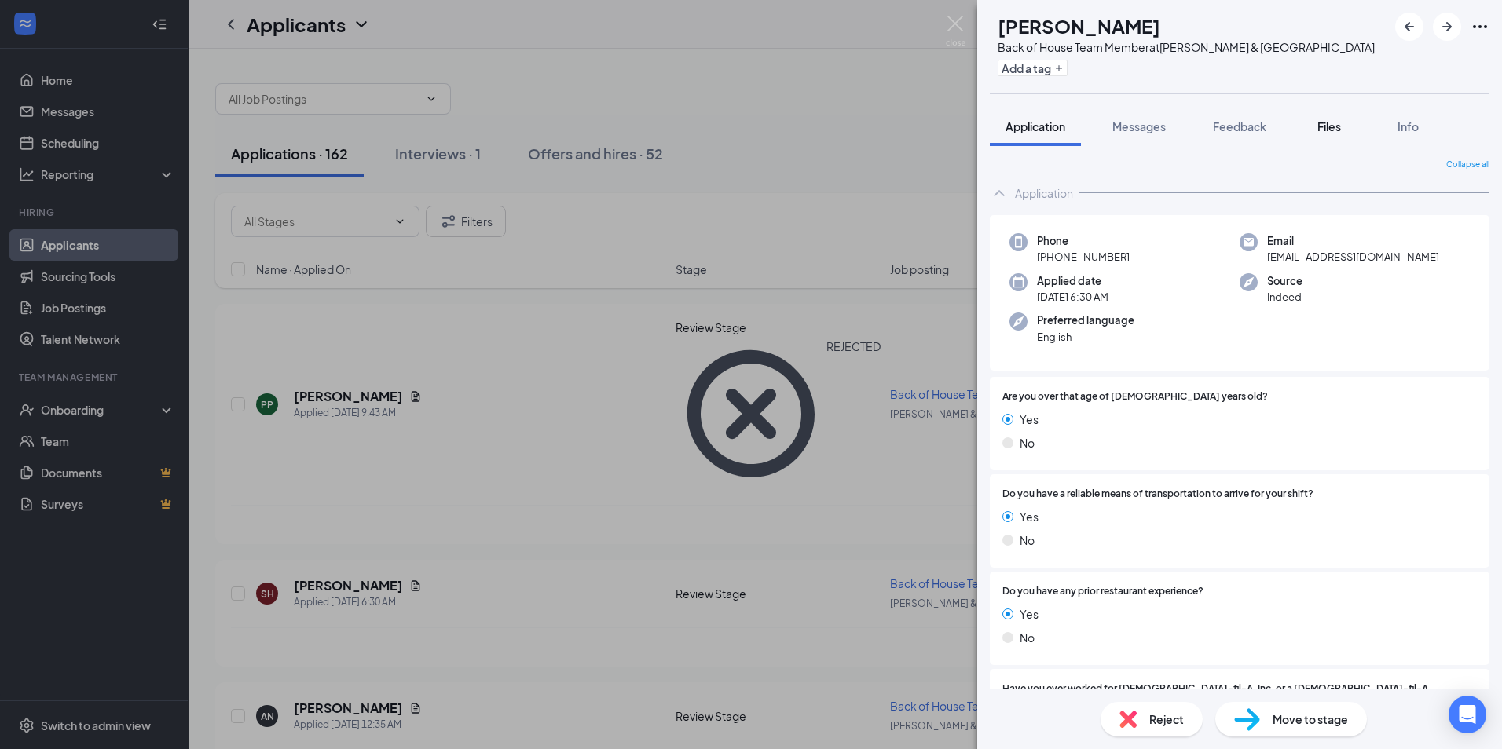
click at [1315, 121] on div "Files" at bounding box center [1328, 127] width 31 height 16
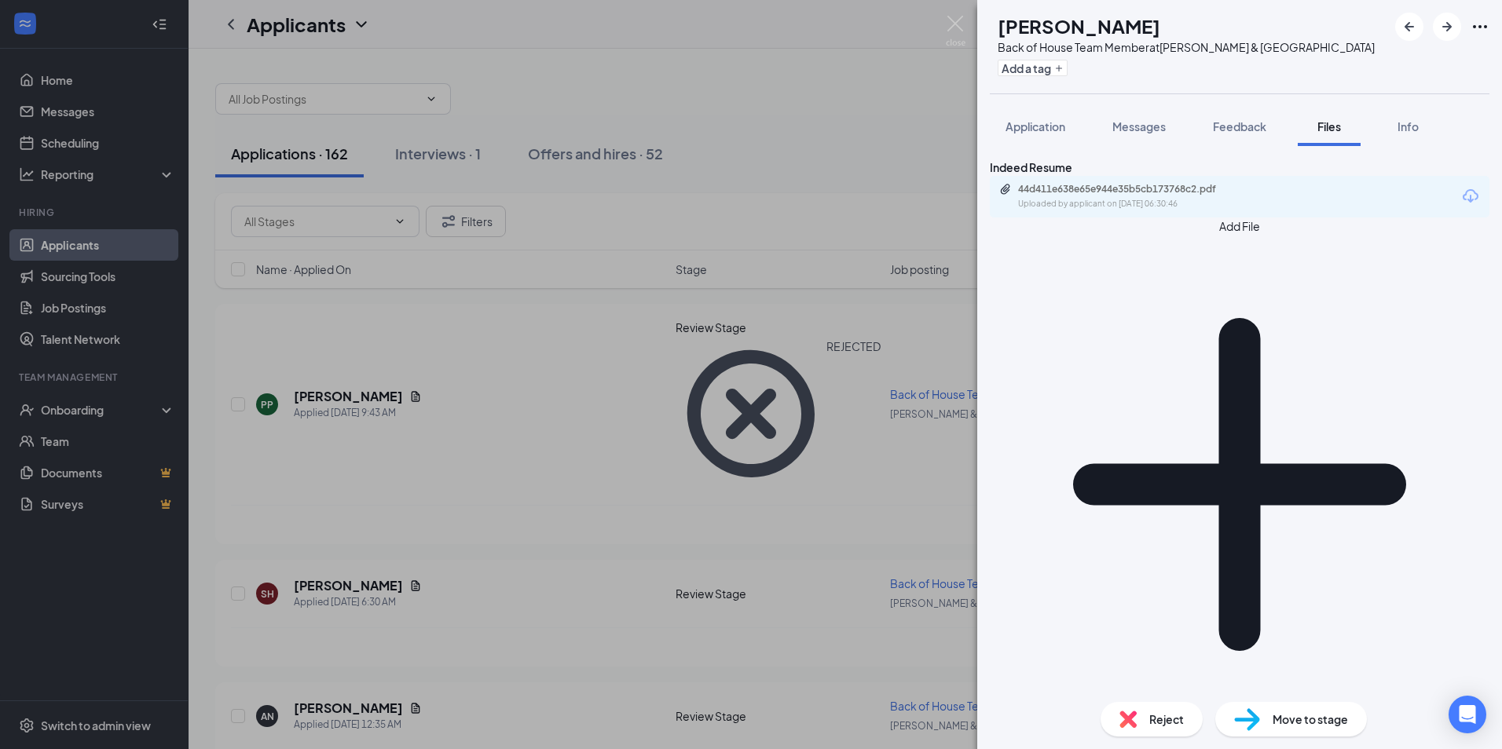
click at [1170, 710] on div "Reject" at bounding box center [1151, 719] width 102 height 35
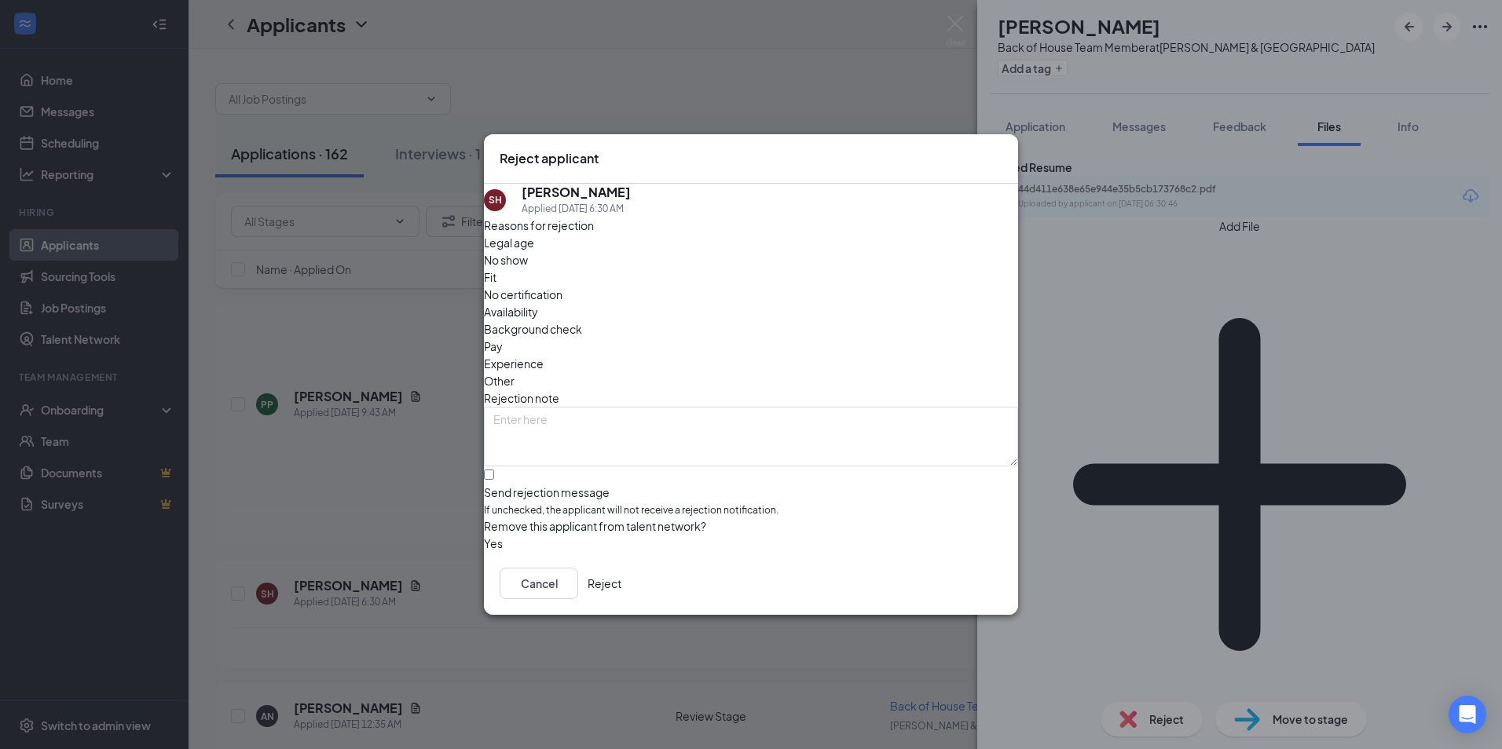
click at [621, 580] on button "Reject" at bounding box center [604, 583] width 34 height 31
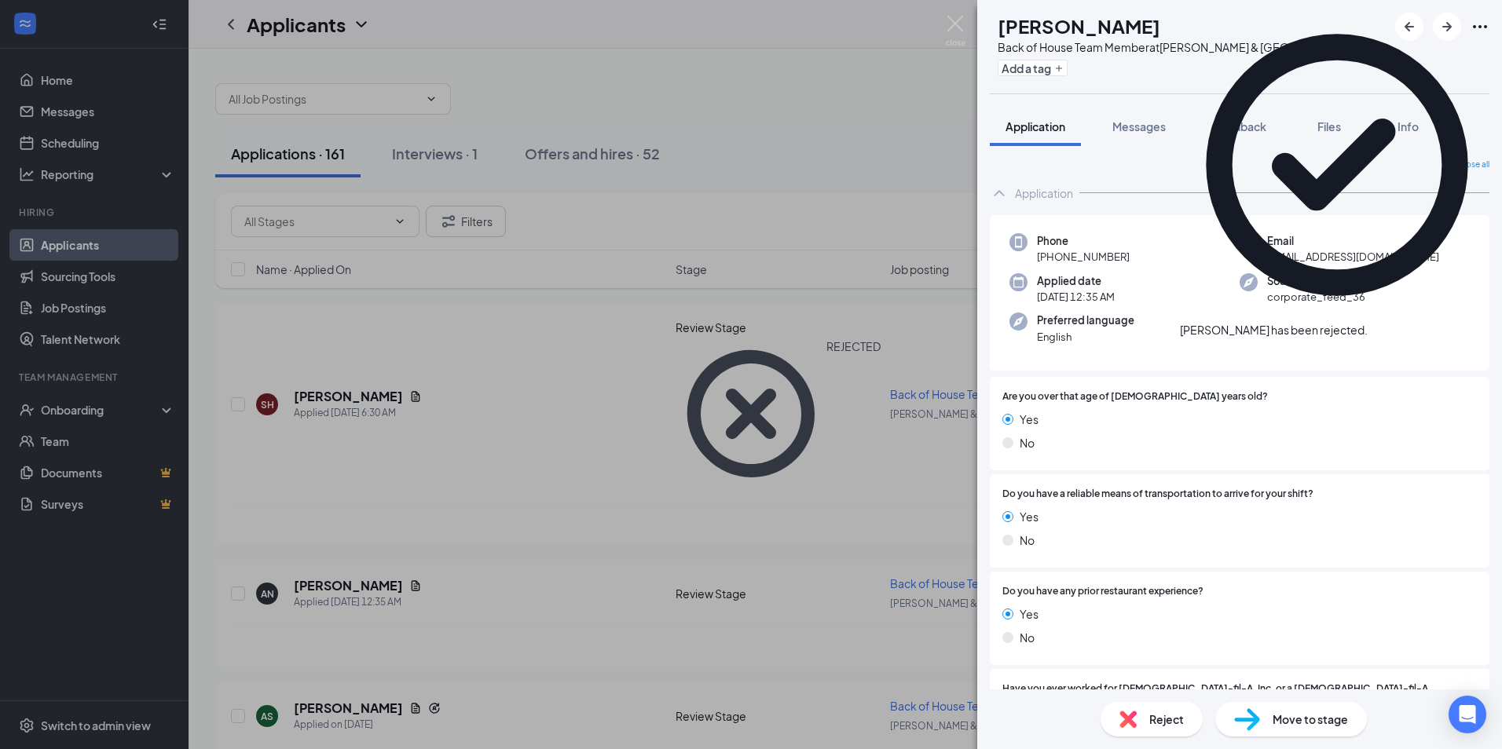
click at [1161, 707] on div "Reject" at bounding box center [1151, 719] width 102 height 35
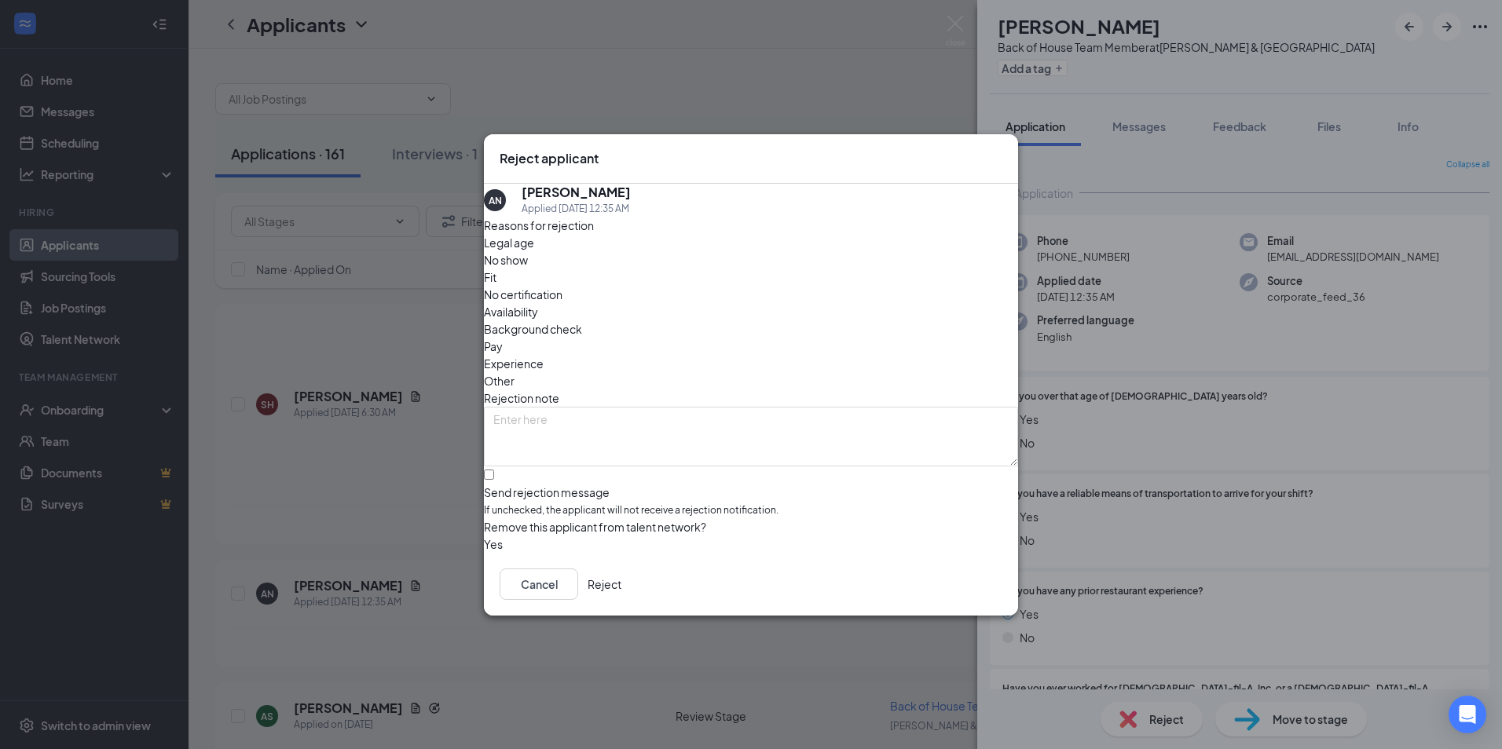
click at [621, 599] on button "Reject" at bounding box center [604, 583] width 34 height 31
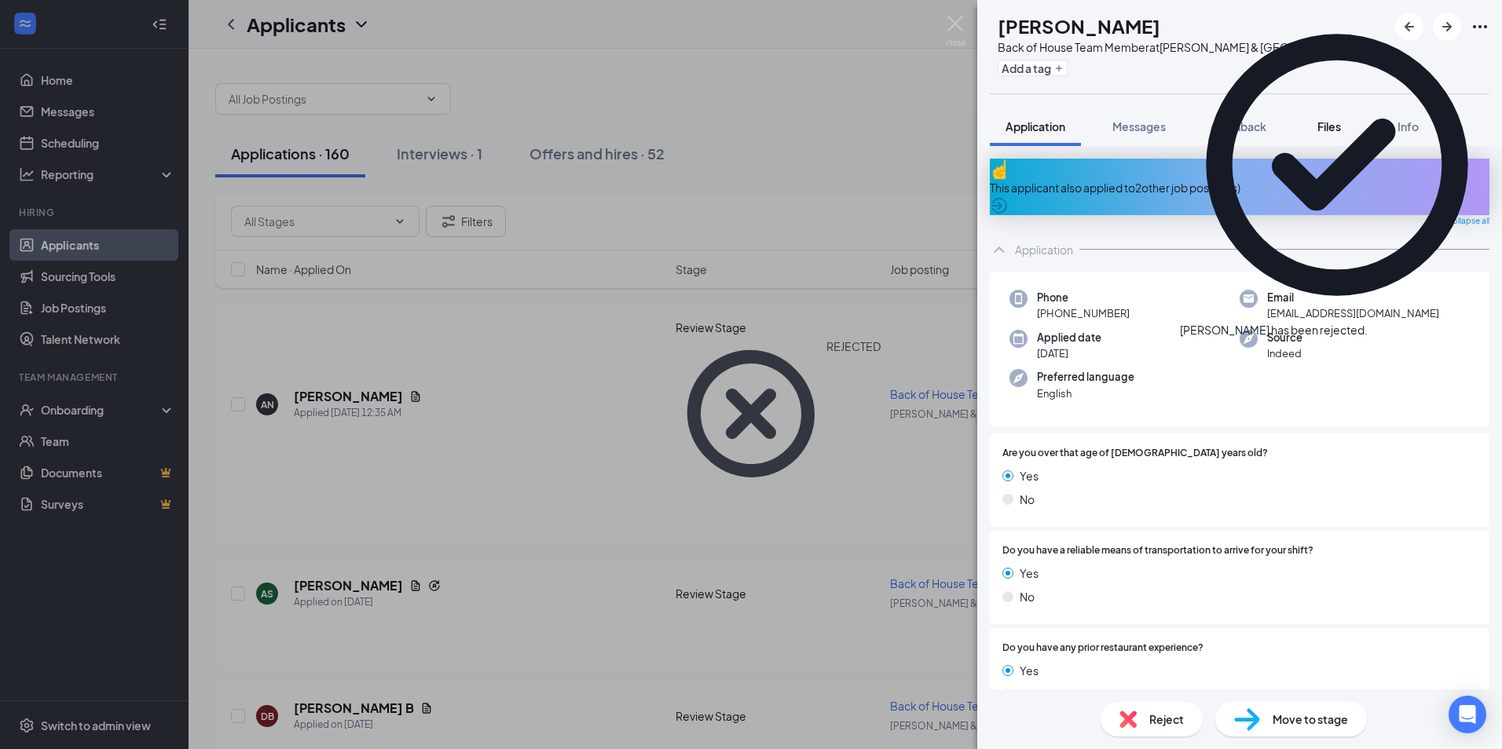
drag, startPoint x: 1338, startPoint y: 129, endPoint x: 1316, endPoint y: 141, distance: 25.3
click at [1337, 129] on span "Files" at bounding box center [1329, 126] width 24 height 14
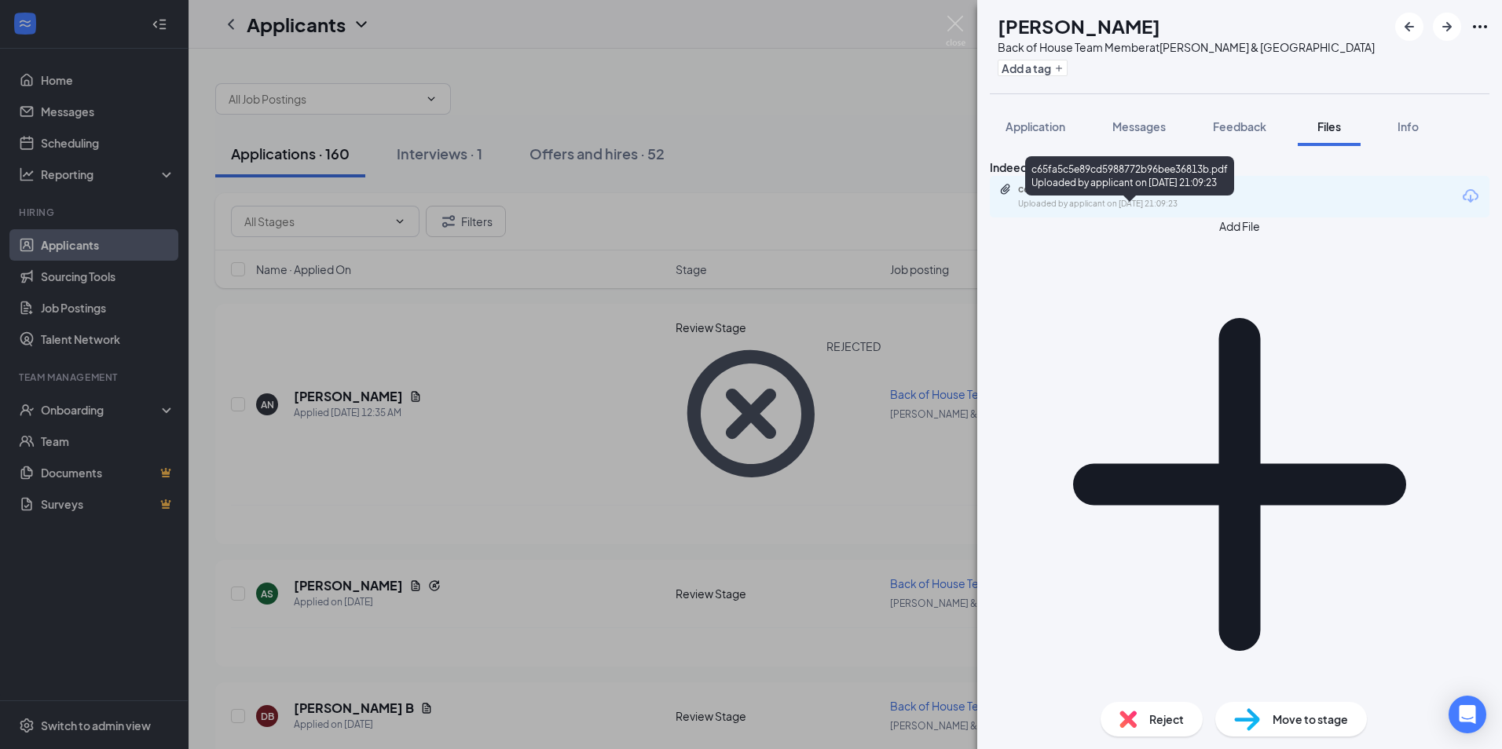
click at [1144, 196] on div "c65fa5c5e89cd5988772b96bee36813b.pdf" at bounding box center [1128, 189] width 220 height 13
click at [1169, 719] on span "Reject" at bounding box center [1166, 719] width 35 height 17
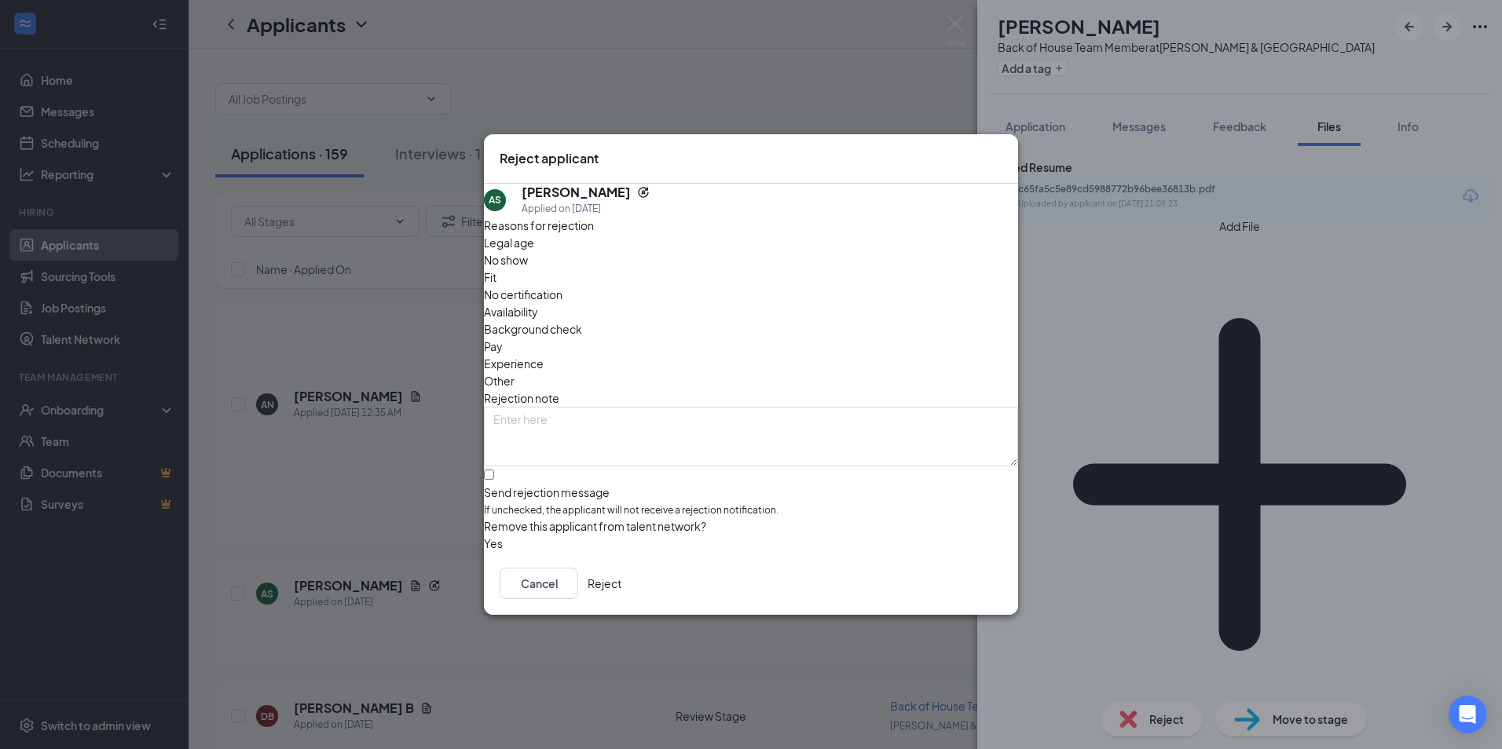
click at [621, 584] on button "Reject" at bounding box center [604, 583] width 34 height 31
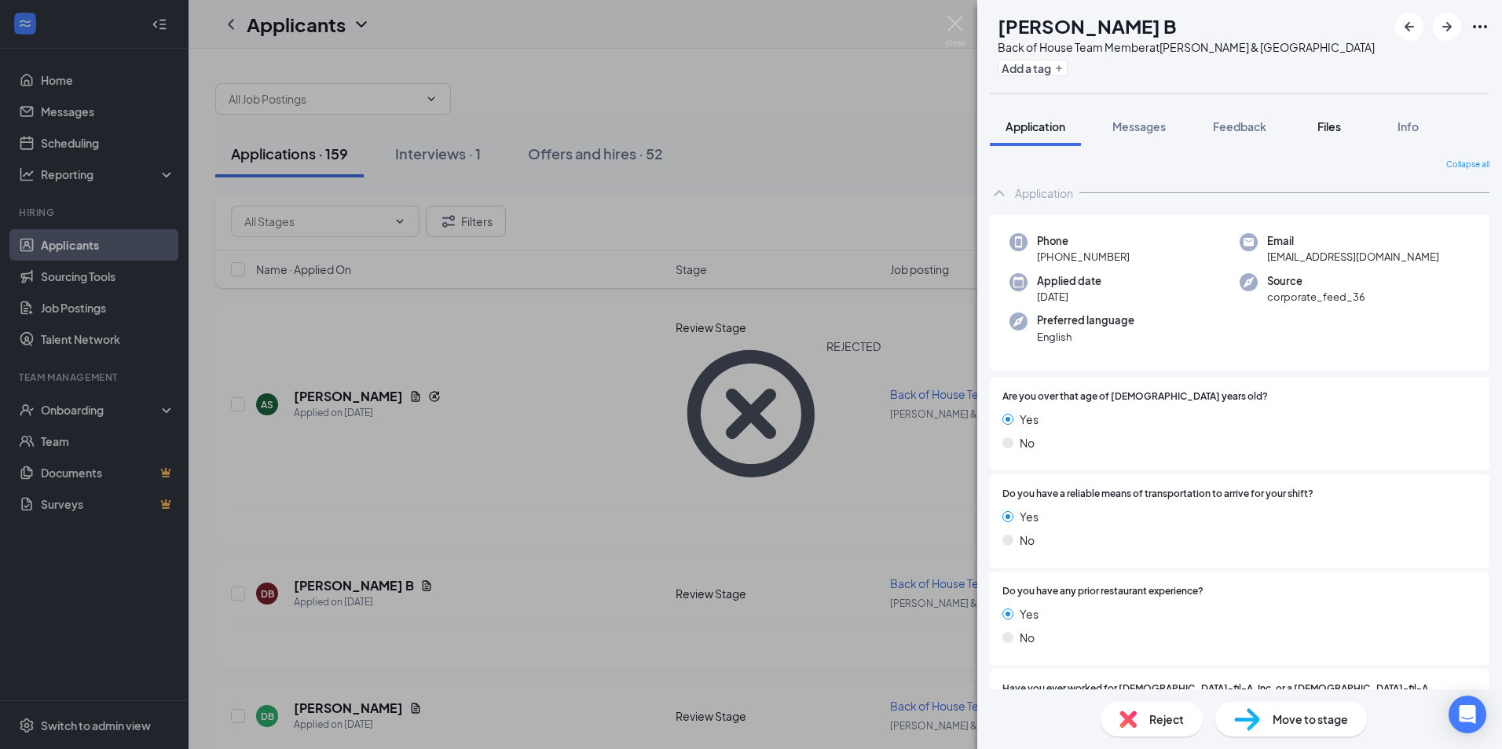
click at [1316, 126] on div "Files" at bounding box center [1328, 127] width 31 height 16
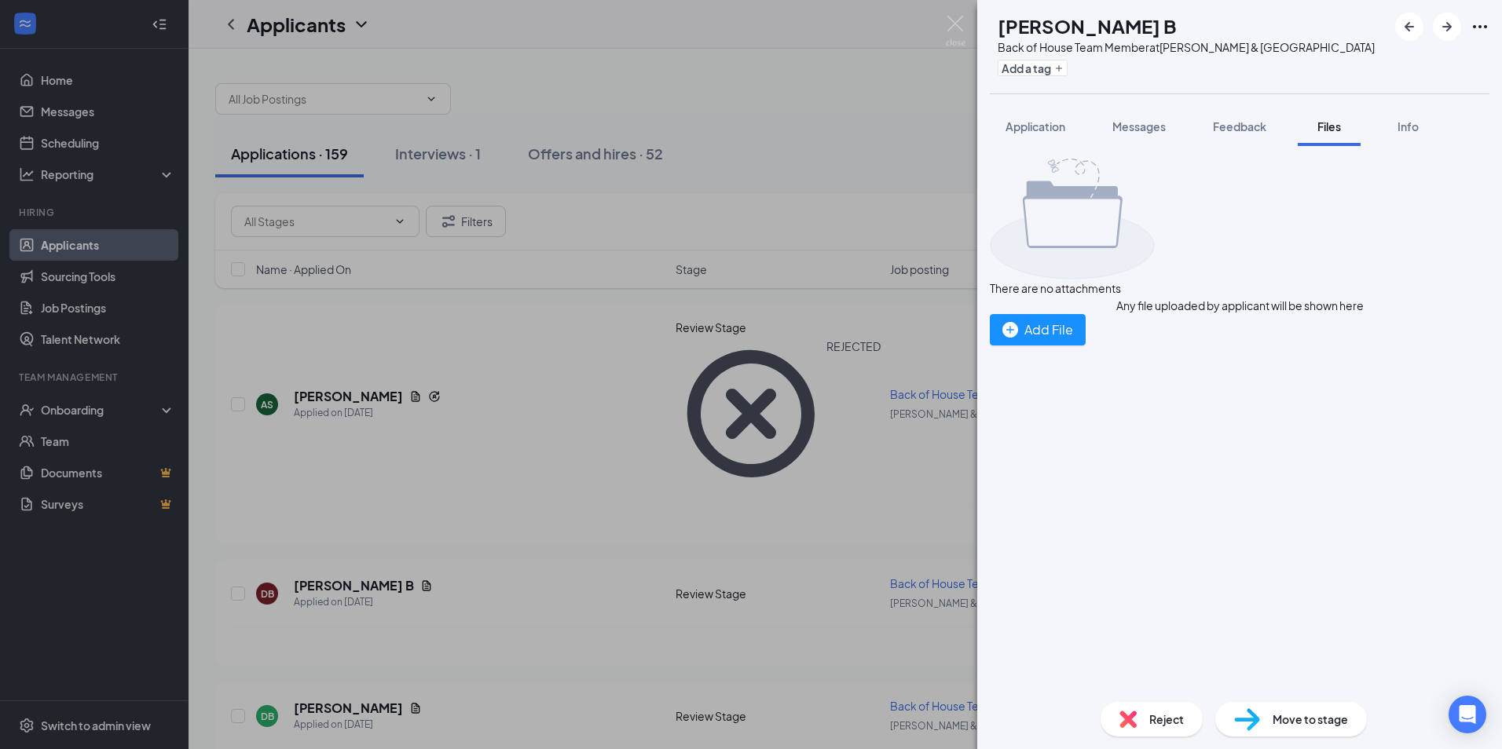
click at [1156, 708] on div "Reject" at bounding box center [1151, 719] width 102 height 35
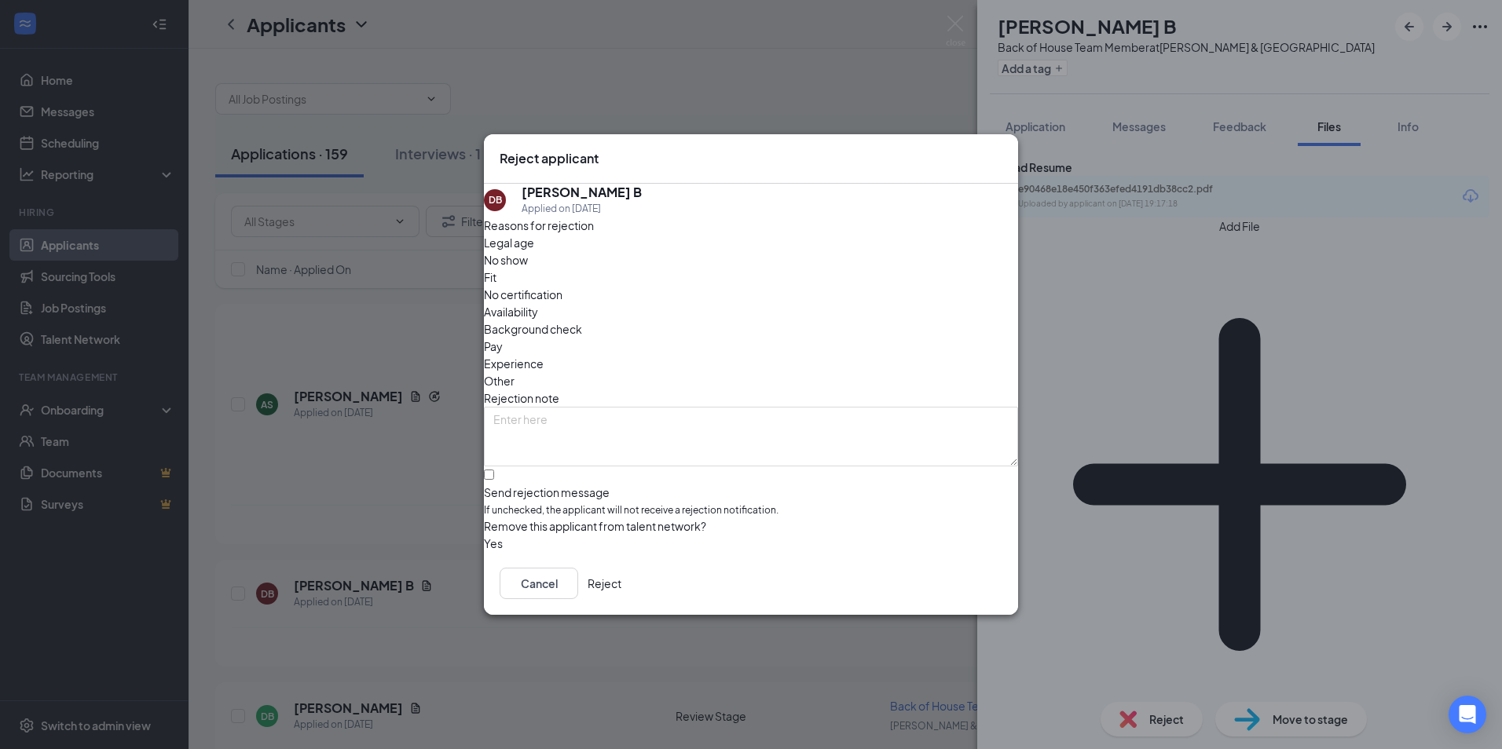
click at [621, 581] on button "Reject" at bounding box center [604, 583] width 34 height 31
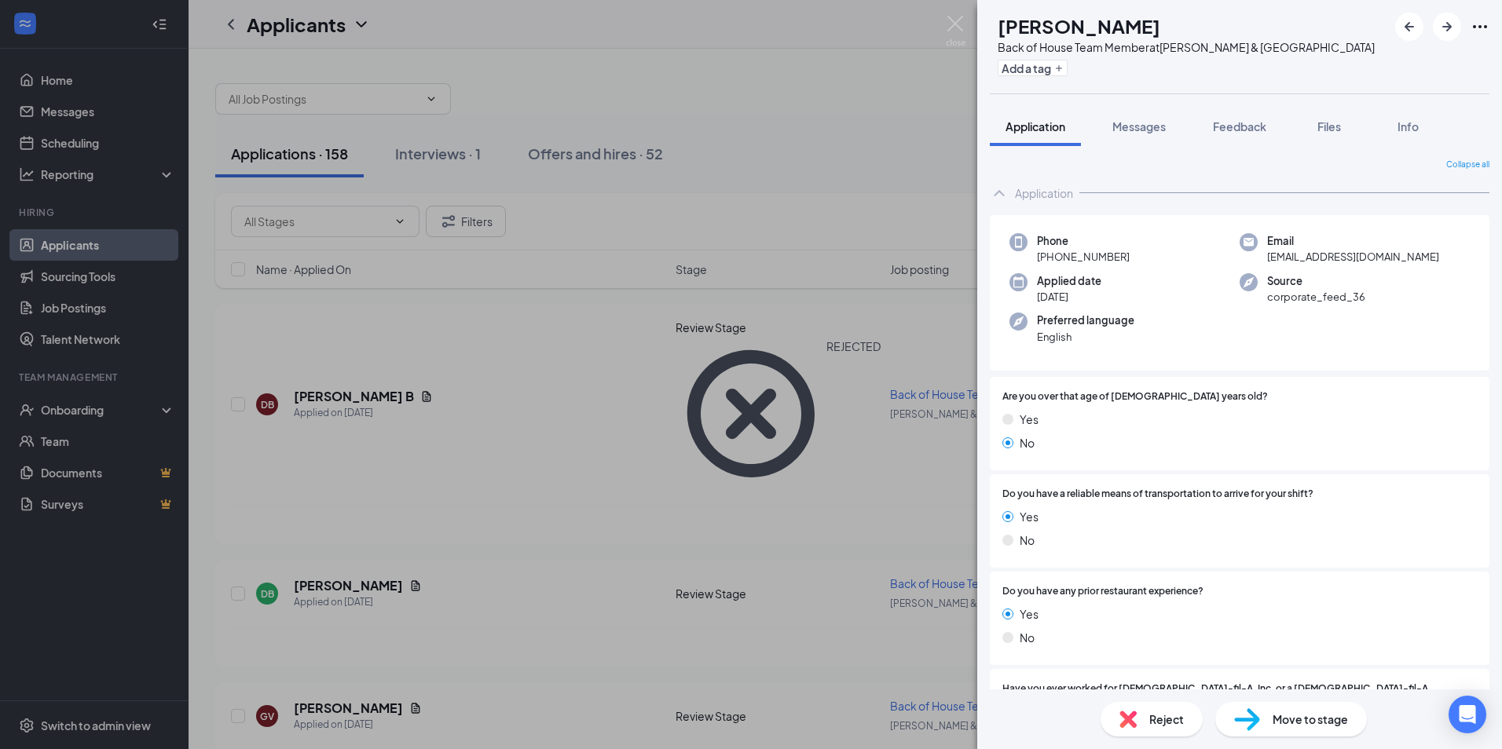
drag, startPoint x: 1319, startPoint y: 125, endPoint x: 1277, endPoint y: 156, distance: 52.8
click at [1319, 126] on span "Files" at bounding box center [1329, 126] width 24 height 14
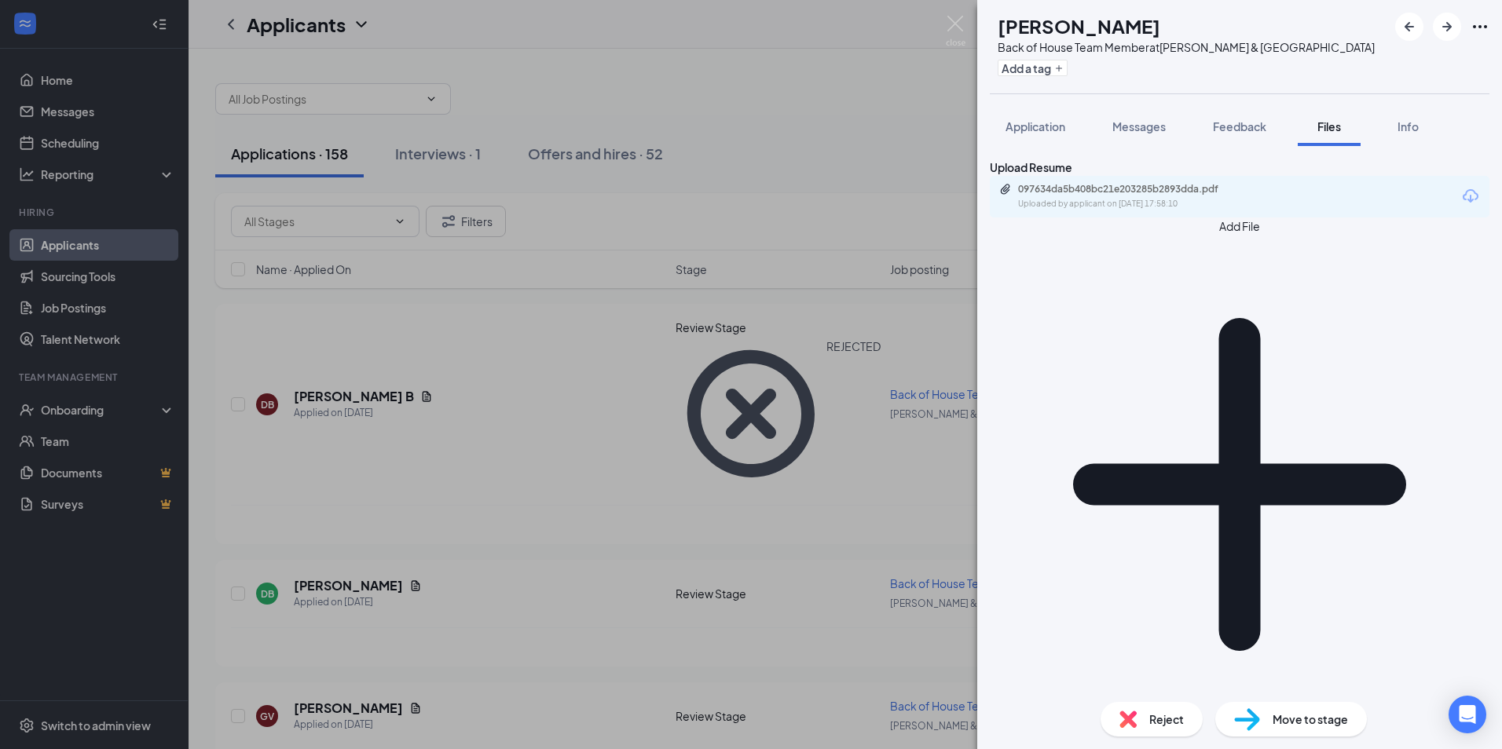
click at [1151, 196] on div "097634da5b408bc21e203285b2893dda.pdf" at bounding box center [1128, 189] width 220 height 13
click at [1161, 719] on span "Reject" at bounding box center [1166, 719] width 35 height 17
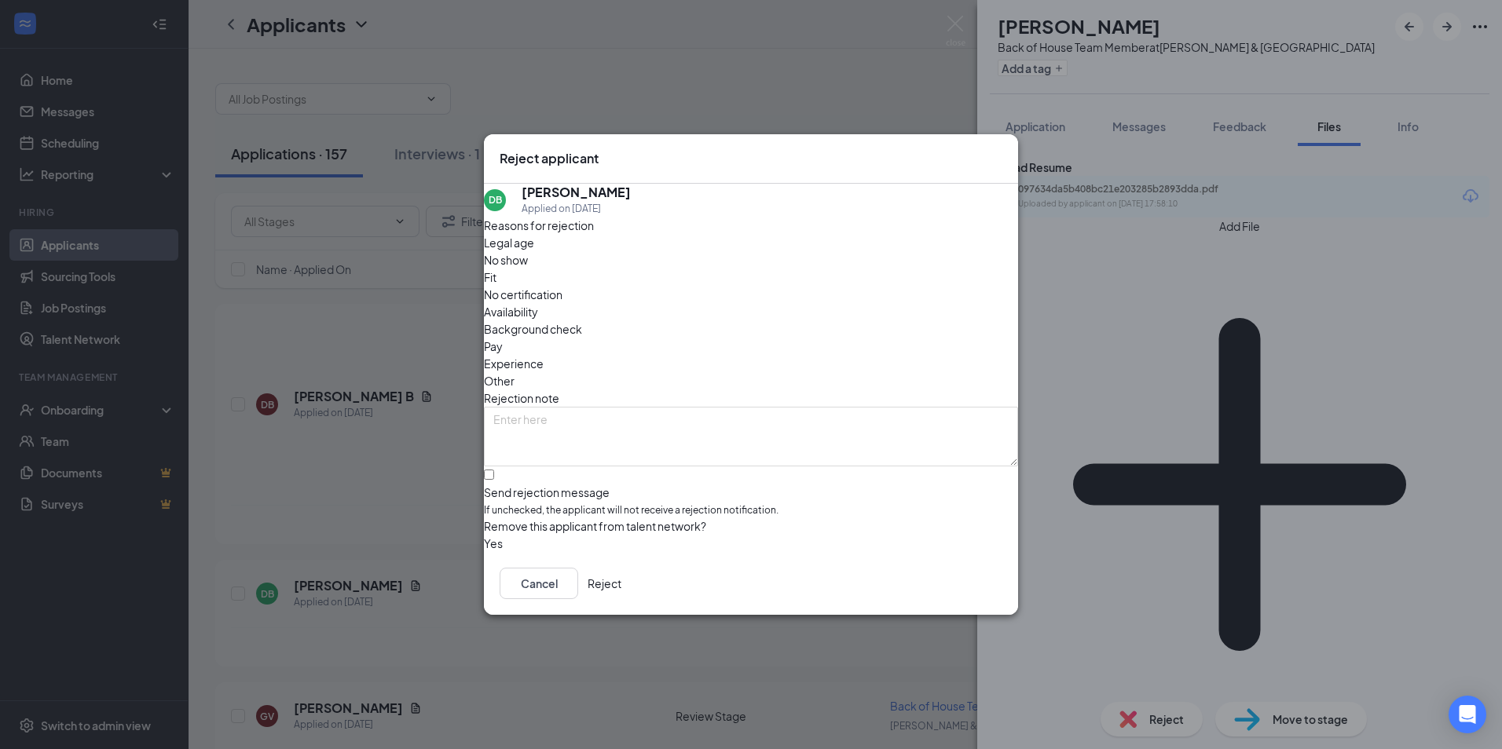
click at [621, 594] on button "Reject" at bounding box center [604, 583] width 34 height 31
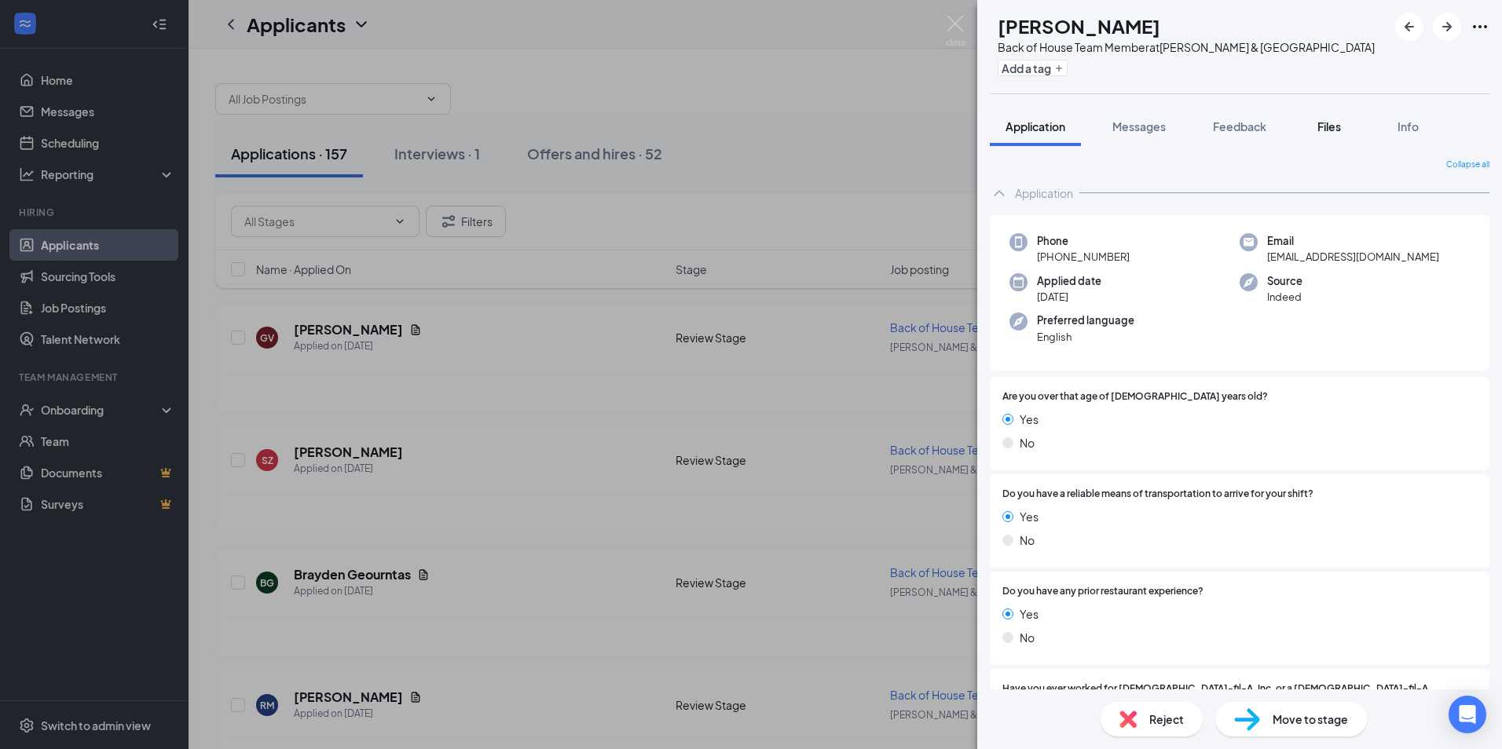
click at [1332, 126] on span "Files" at bounding box center [1329, 126] width 24 height 14
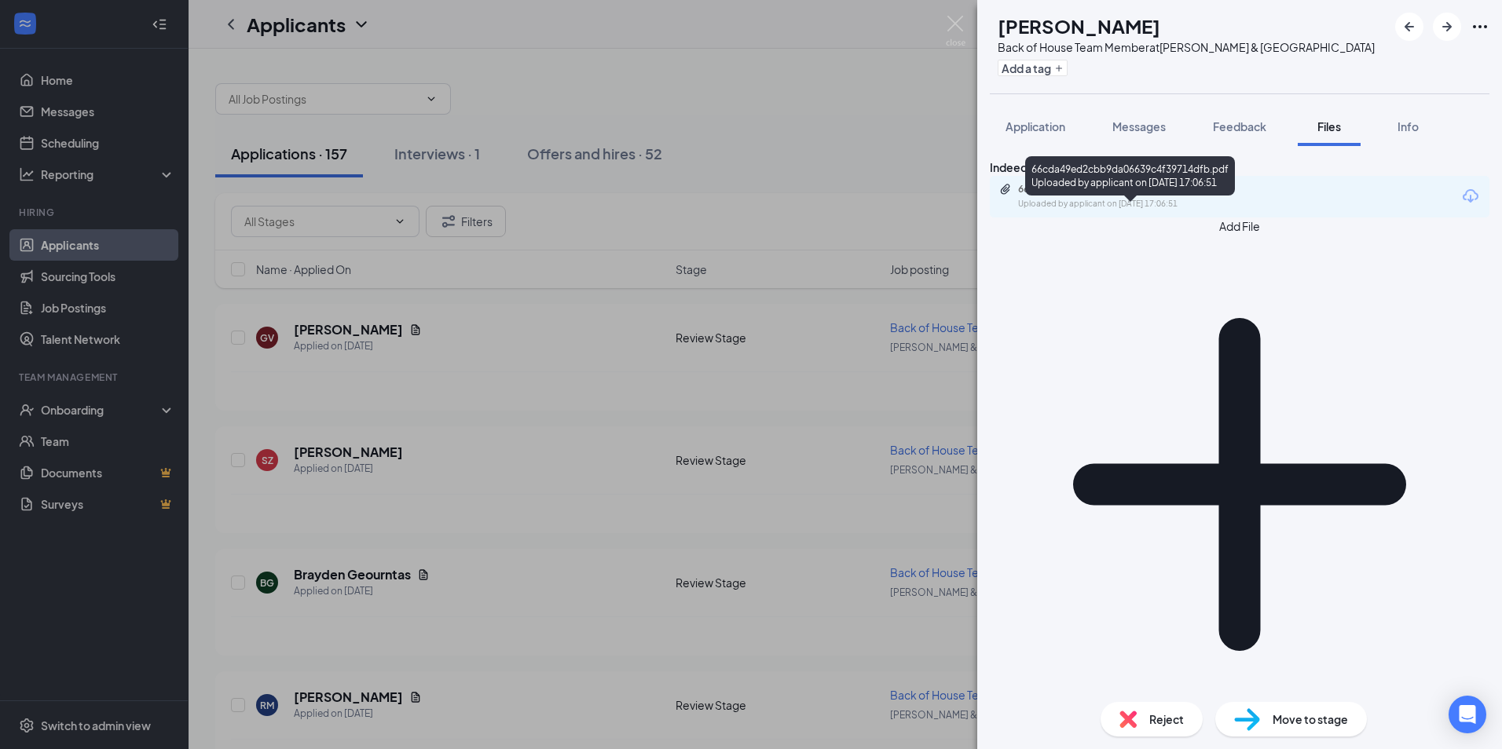
click at [1168, 196] on div "66cda49ed2cbb9da06639c4f39714dfb.pdf" at bounding box center [1128, 189] width 220 height 13
click at [1144, 720] on div "Reject" at bounding box center [1151, 719] width 102 height 35
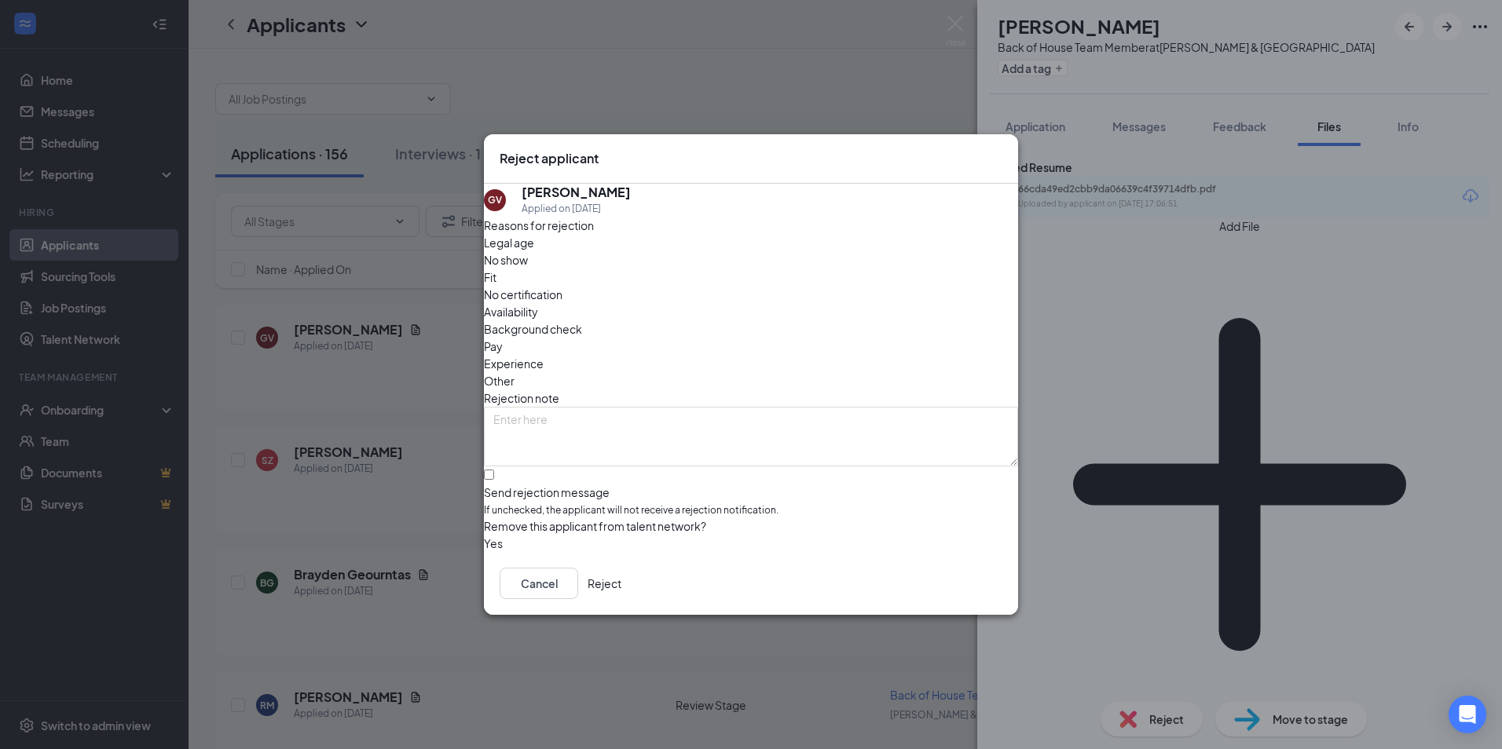
click at [621, 579] on button "Reject" at bounding box center [604, 583] width 34 height 31
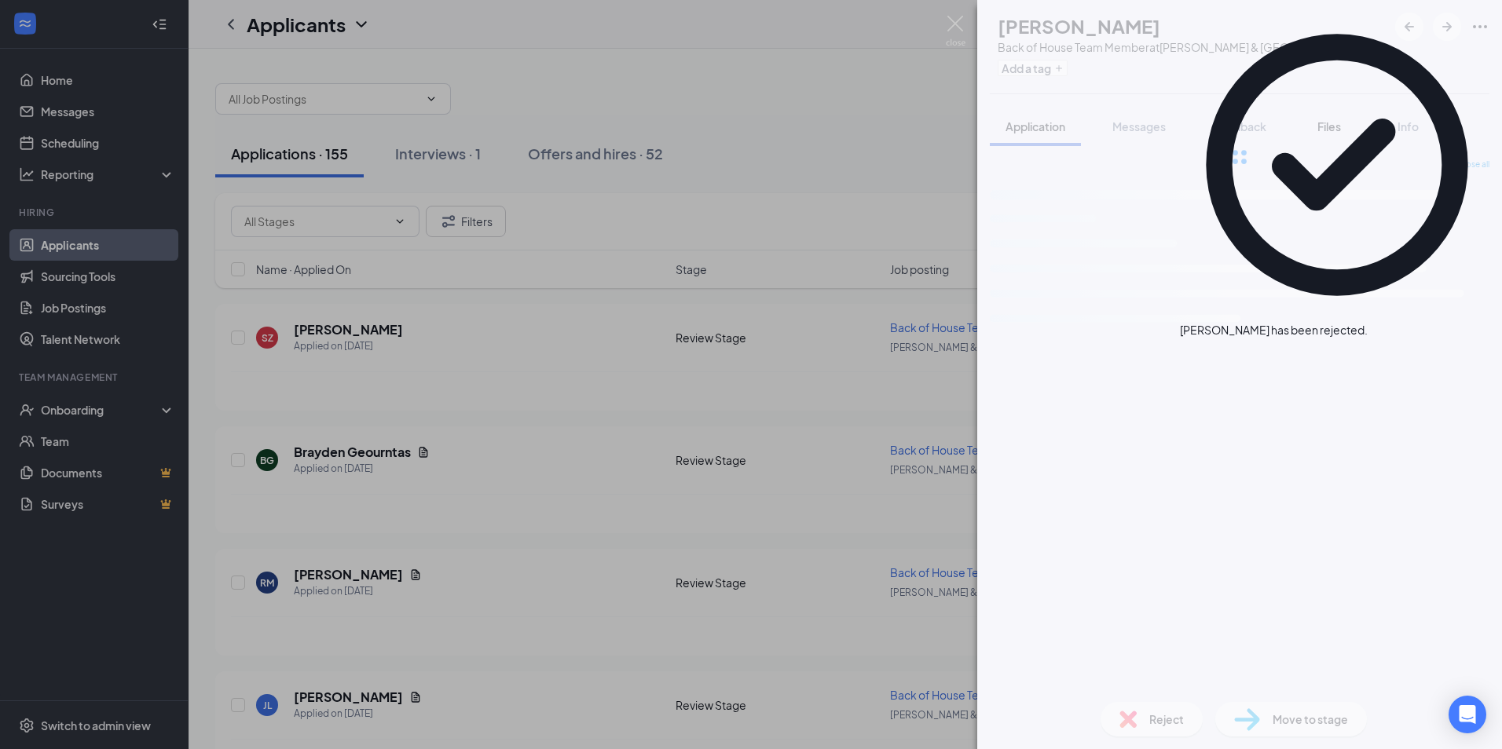
click at [1335, 125] on span "Files" at bounding box center [1329, 126] width 24 height 14
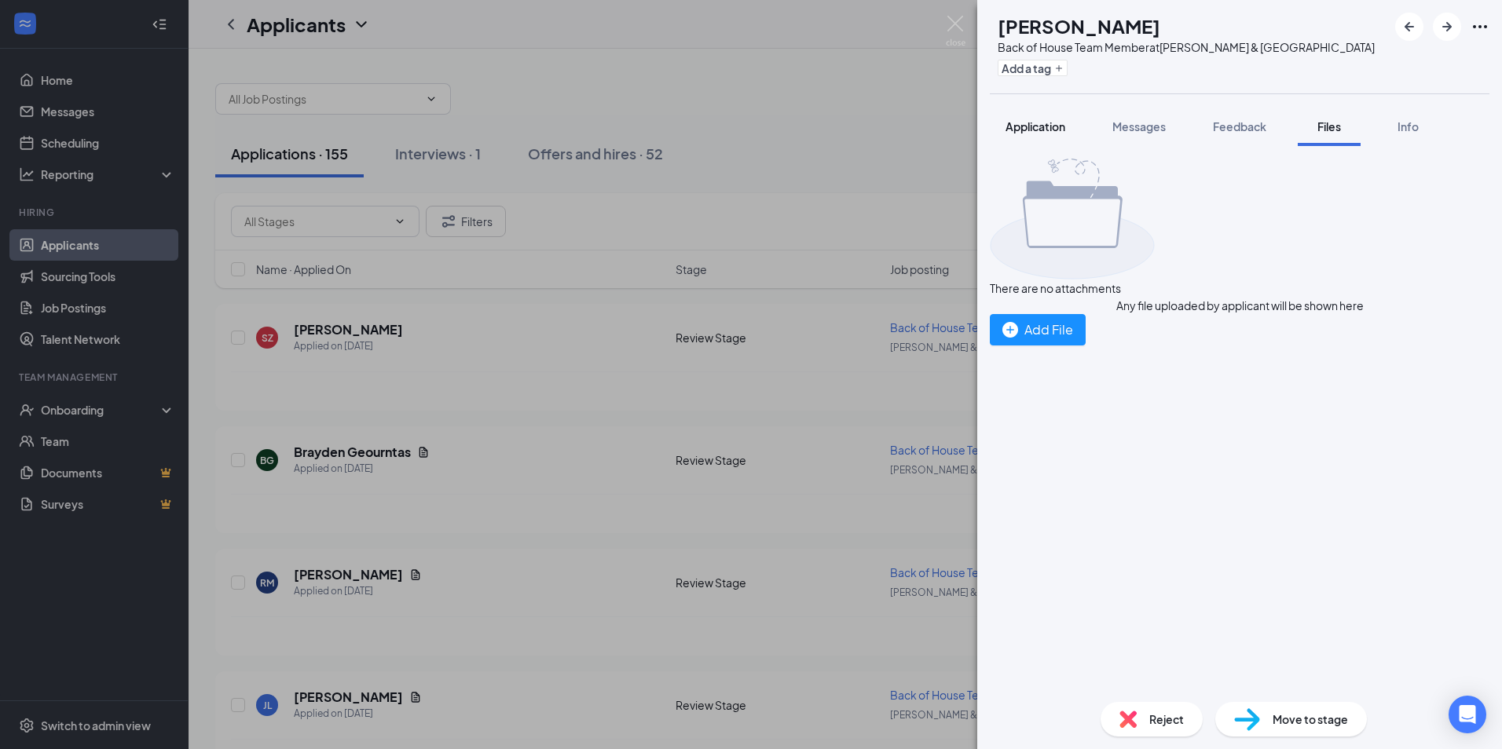
click at [1039, 143] on button "Application" at bounding box center [1035, 126] width 91 height 39
click at [1056, 132] on span "Application" at bounding box center [1035, 126] width 60 height 14
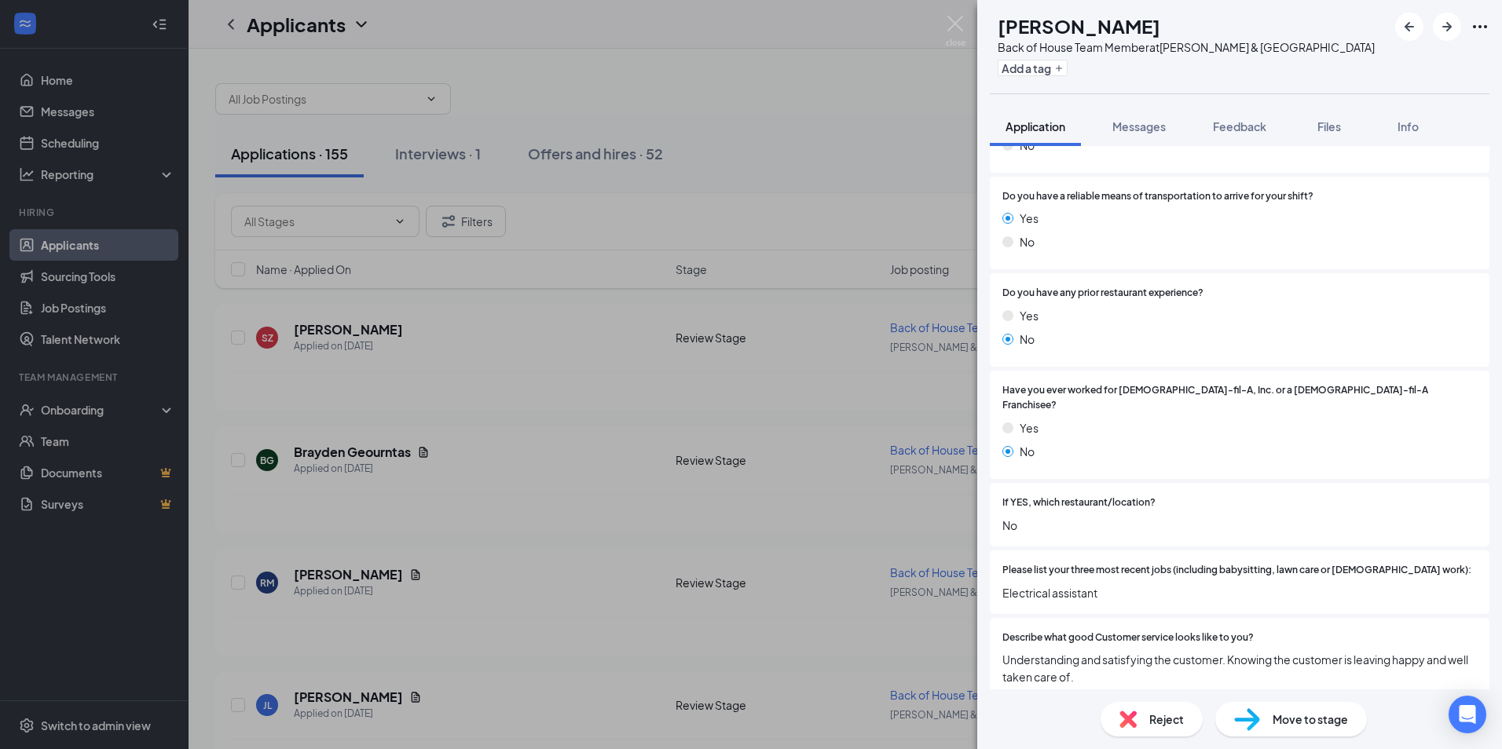
scroll to position [393, 0]
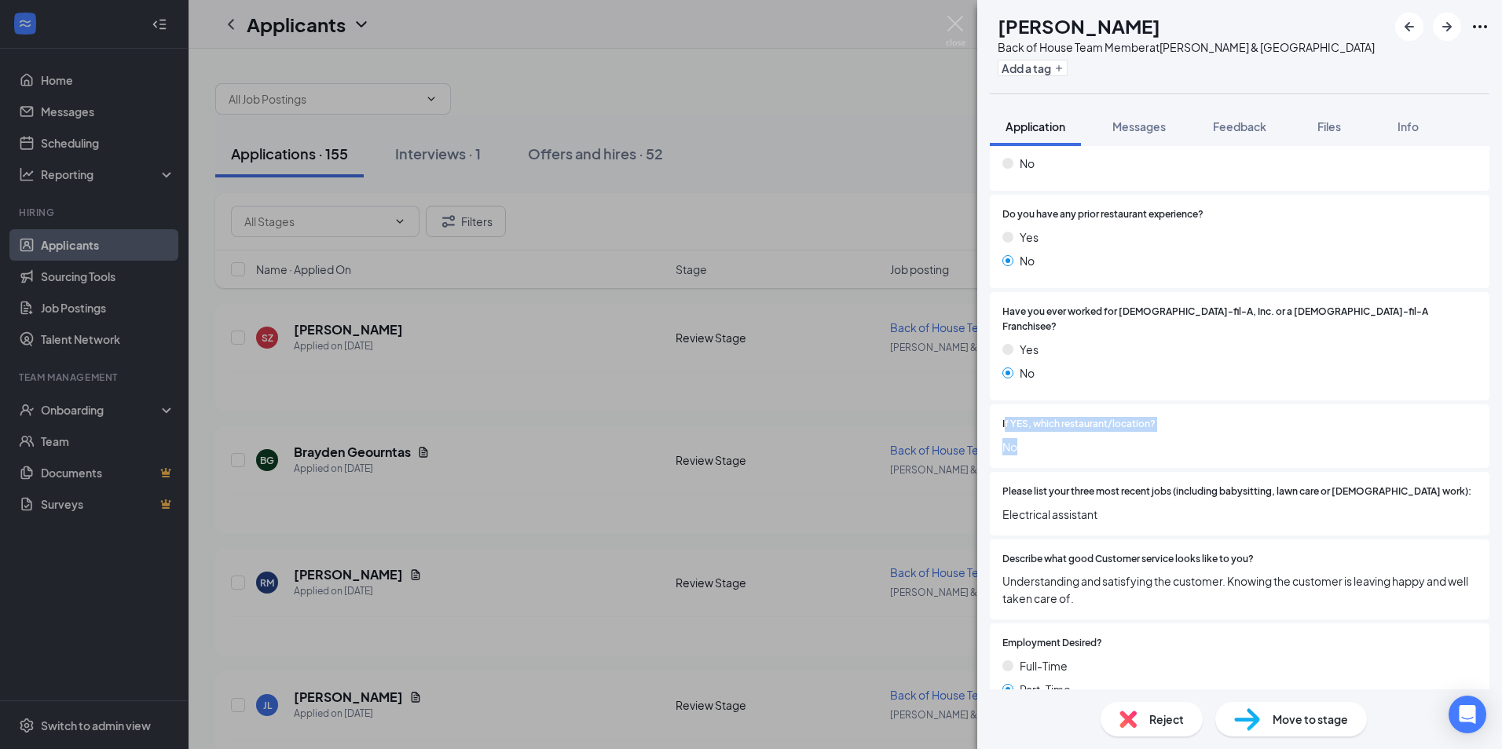
drag, startPoint x: 1004, startPoint y: 398, endPoint x: 1188, endPoint y: 430, distance: 186.4
click at [1188, 430] on div "If YES, which restaurant/location? No" at bounding box center [1239, 436] width 499 height 64
drag, startPoint x: 1188, startPoint y: 430, endPoint x: 1189, endPoint y: 437, distance: 7.9
click at [1129, 485] on span "Please list your three most recent jobs (including babysitting, lawn care or [D…" at bounding box center [1236, 492] width 469 height 15
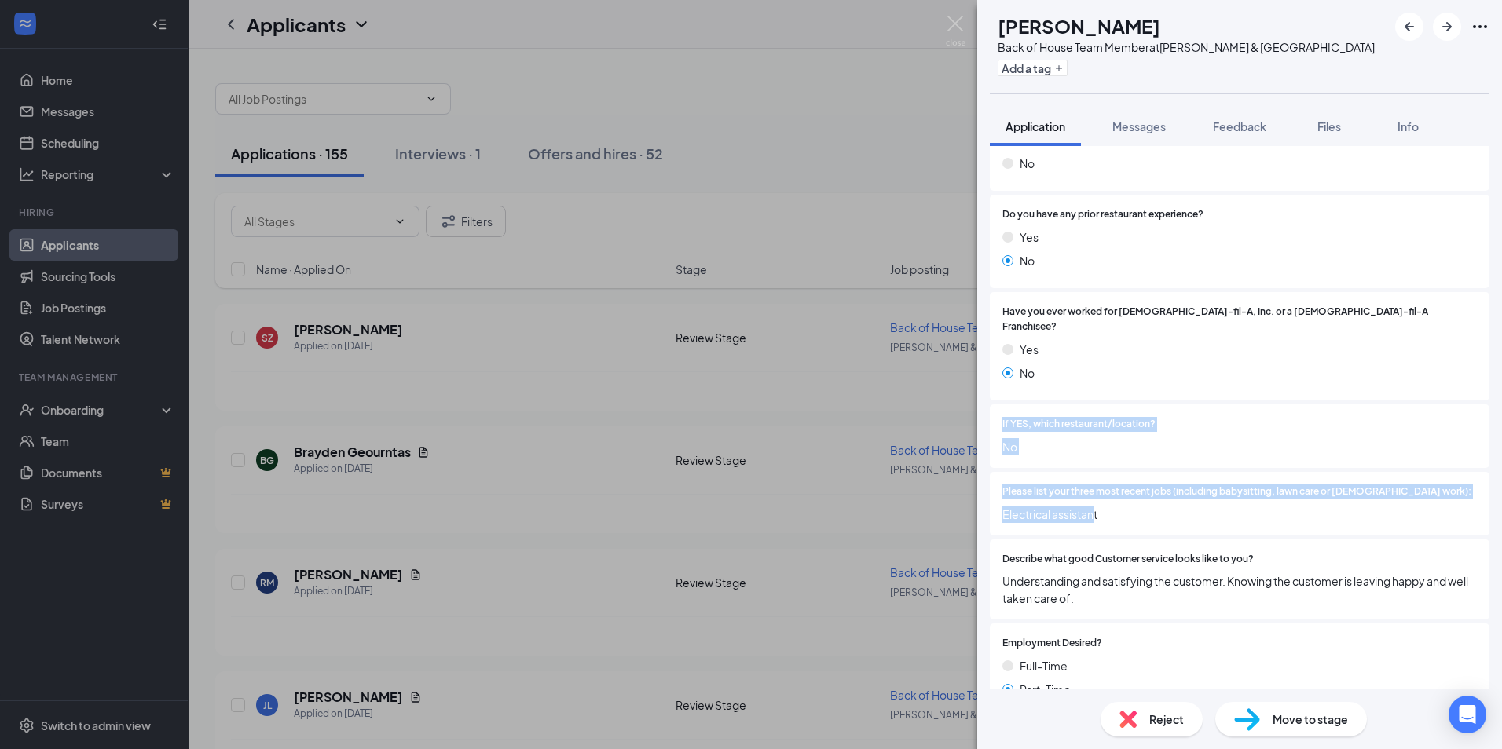
drag, startPoint x: 1092, startPoint y: 487, endPoint x: 986, endPoint y: 396, distance: 139.8
click at [986, 396] on div "Collapse all Application Phone [PHONE_NUMBER] Email [PERSON_NAME][EMAIL_ADDRESS…" at bounding box center [1239, 417] width 525 height 543
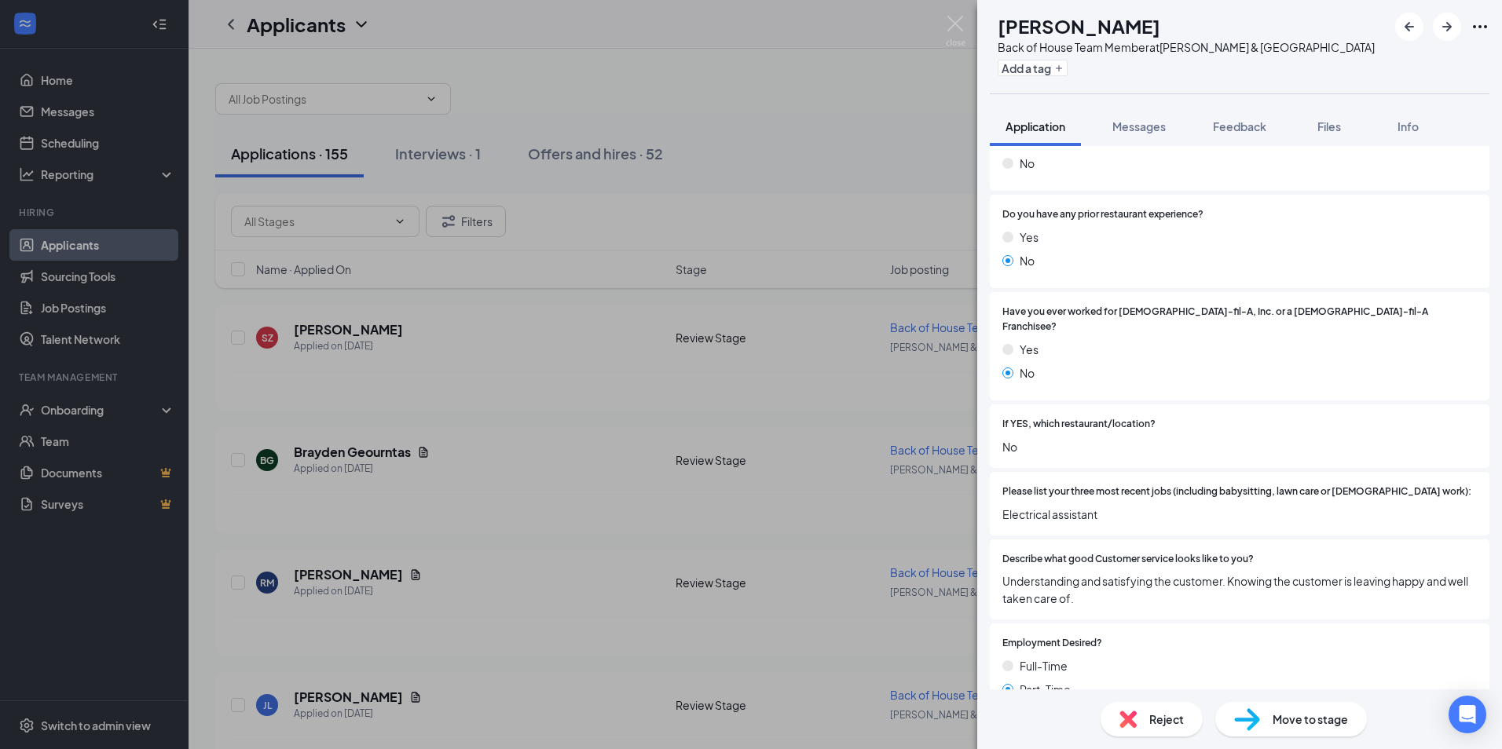
drag, startPoint x: 986, startPoint y: 396, endPoint x: 1100, endPoint y: 481, distance: 142.5
click at [1100, 506] on span "Electrical assistant" at bounding box center [1239, 514] width 474 height 17
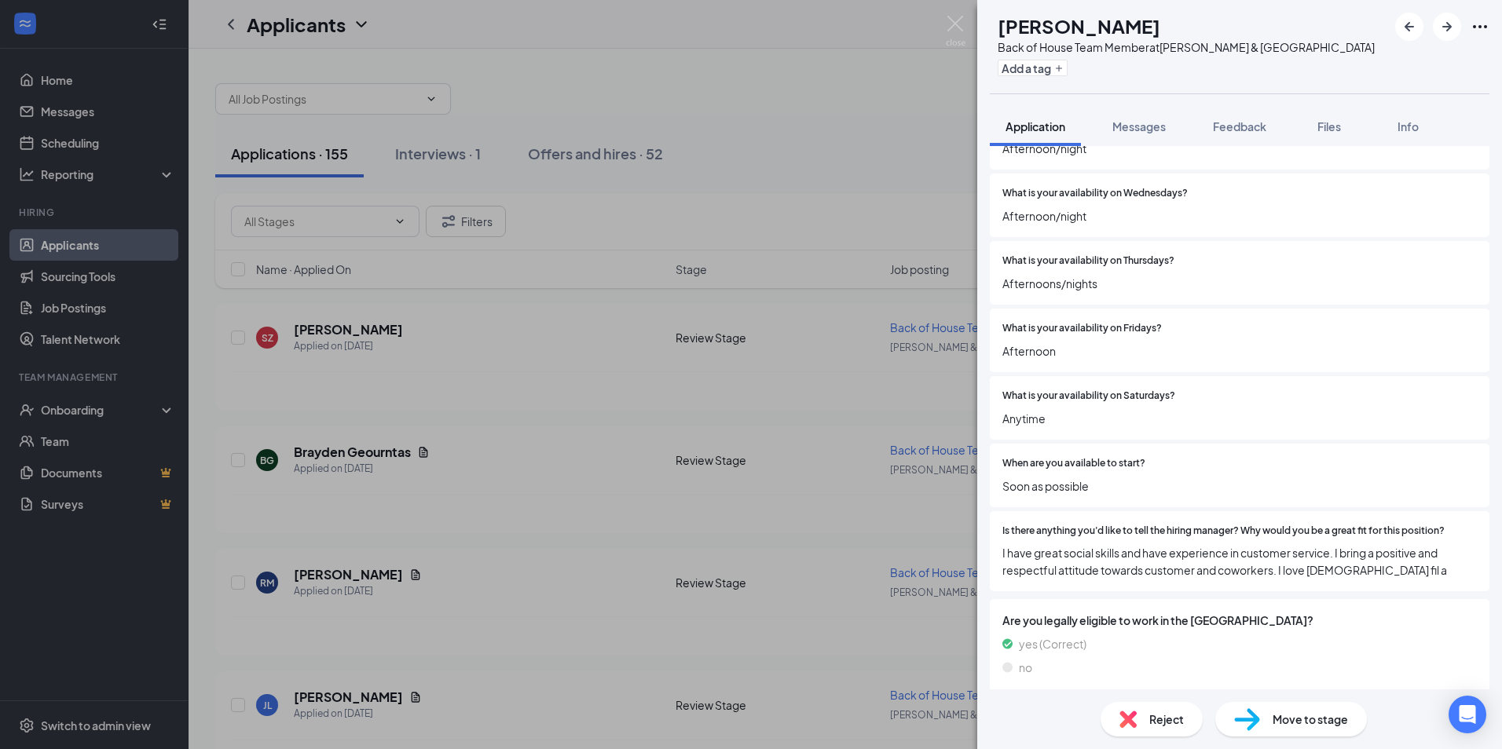
scroll to position [1728, 0]
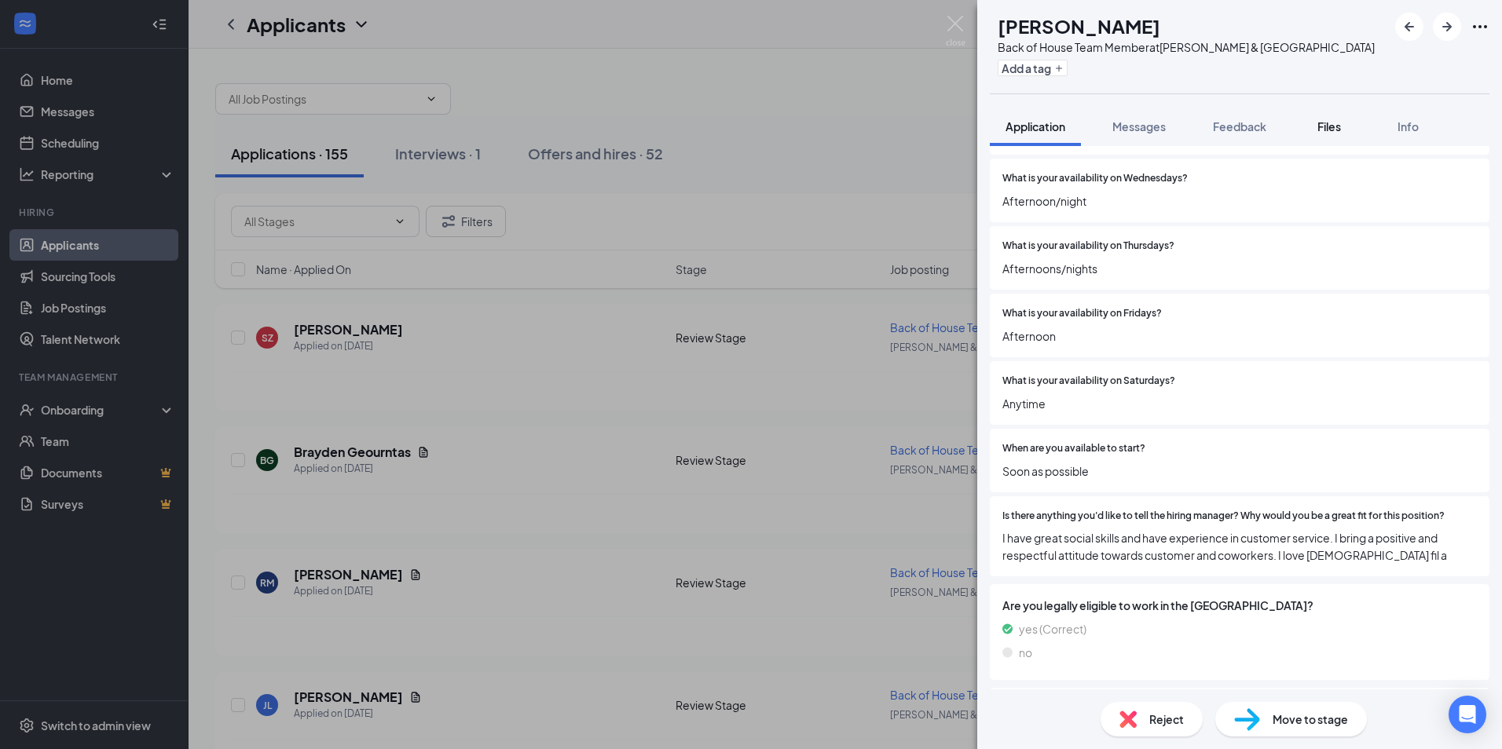
click at [1324, 123] on span "Files" at bounding box center [1329, 126] width 24 height 14
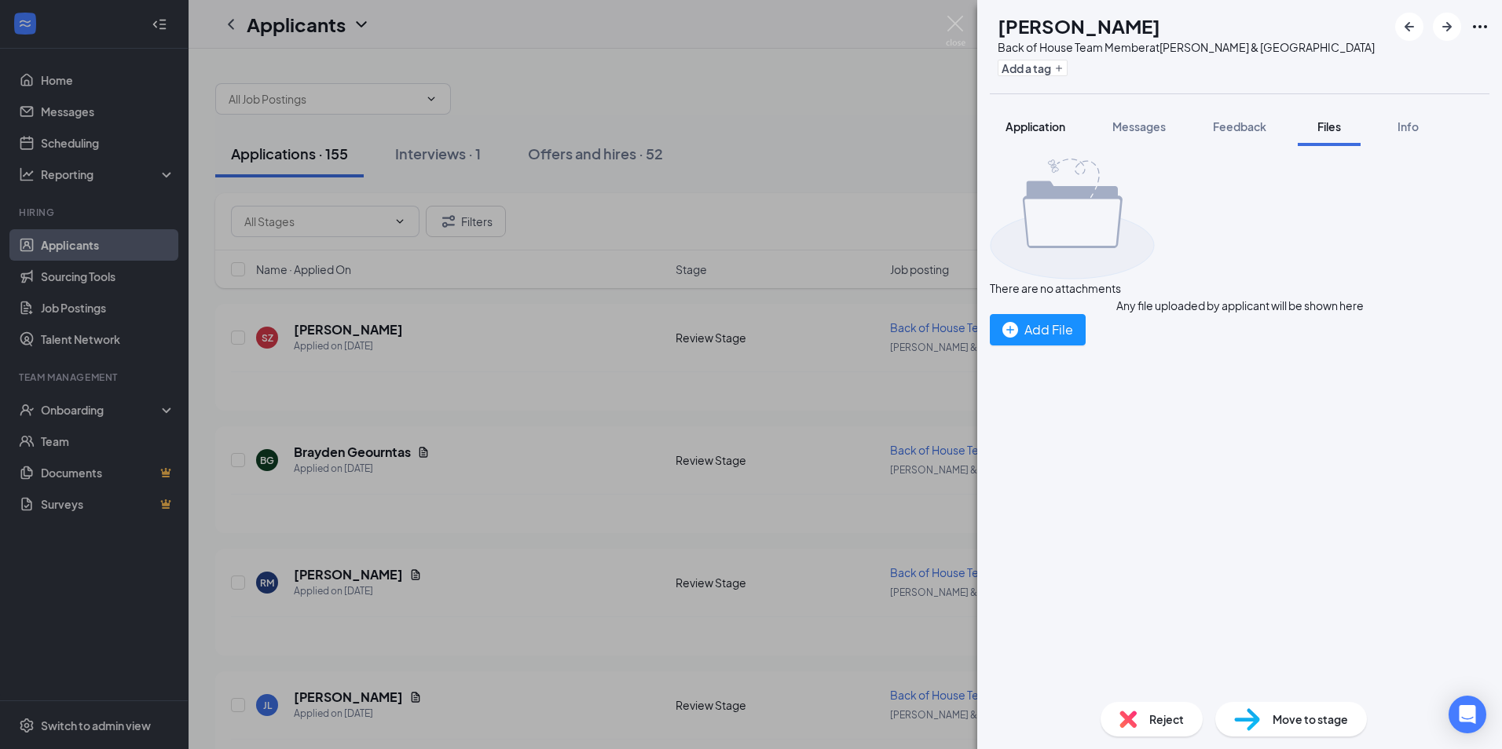
click at [1045, 131] on span "Application" at bounding box center [1035, 126] width 60 height 14
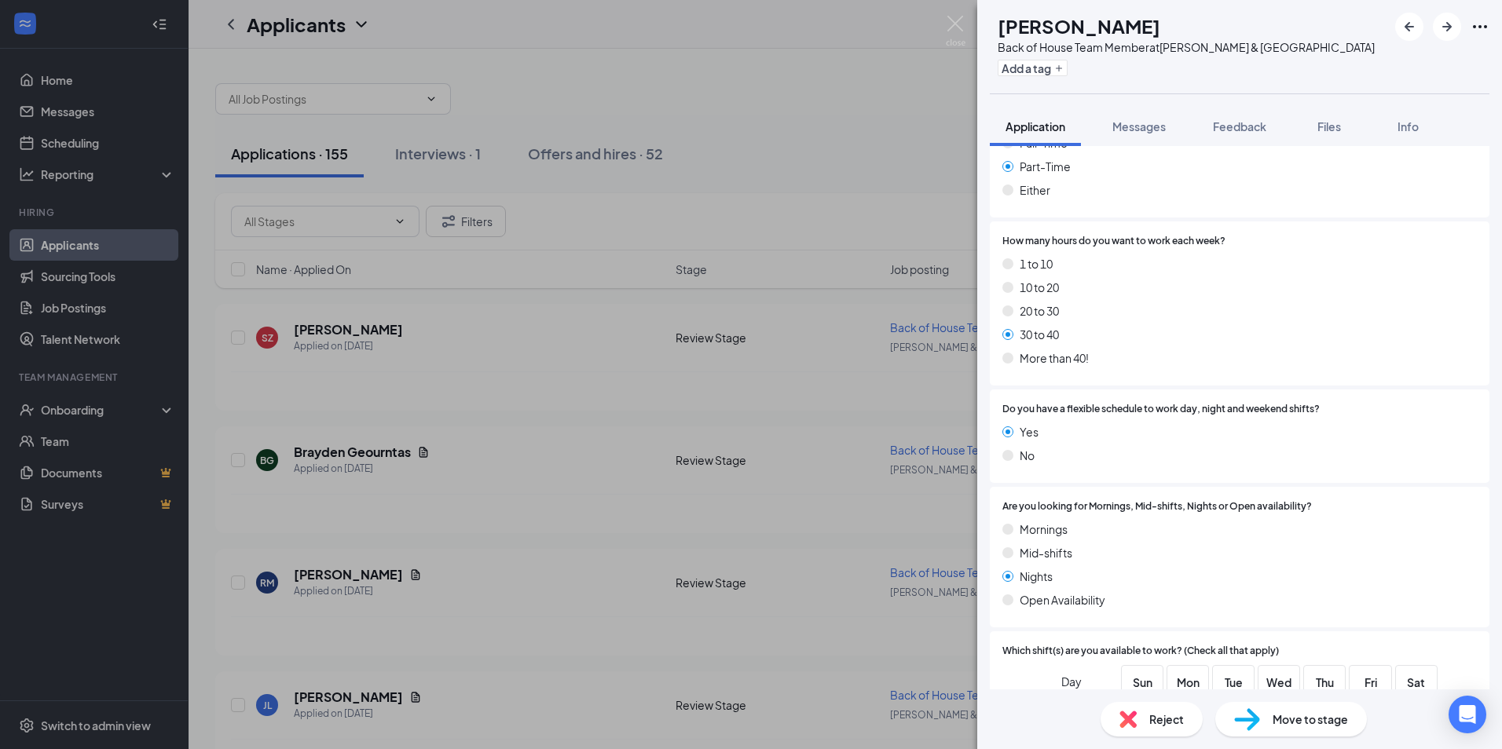
scroll to position [1167, 0]
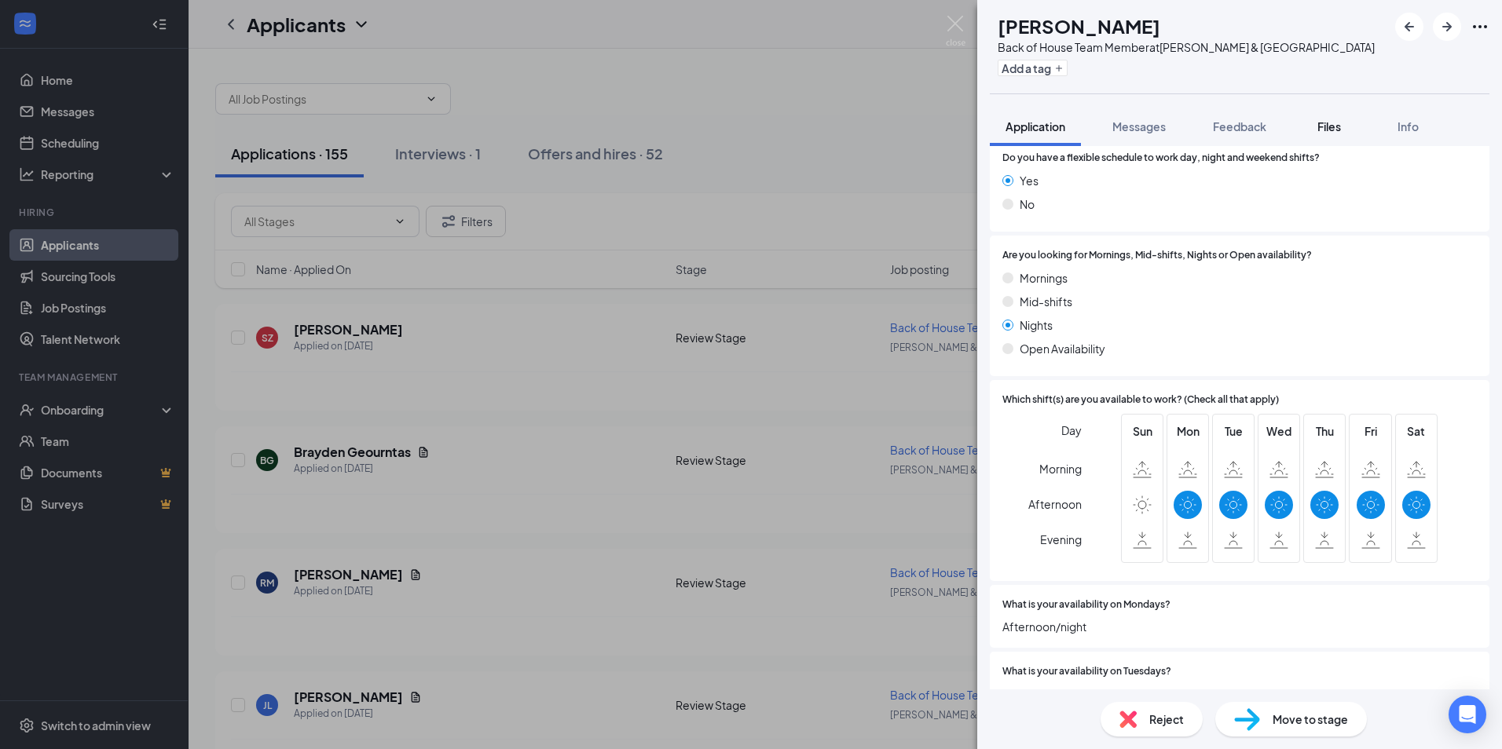
click at [1327, 128] on span "Files" at bounding box center [1329, 126] width 24 height 14
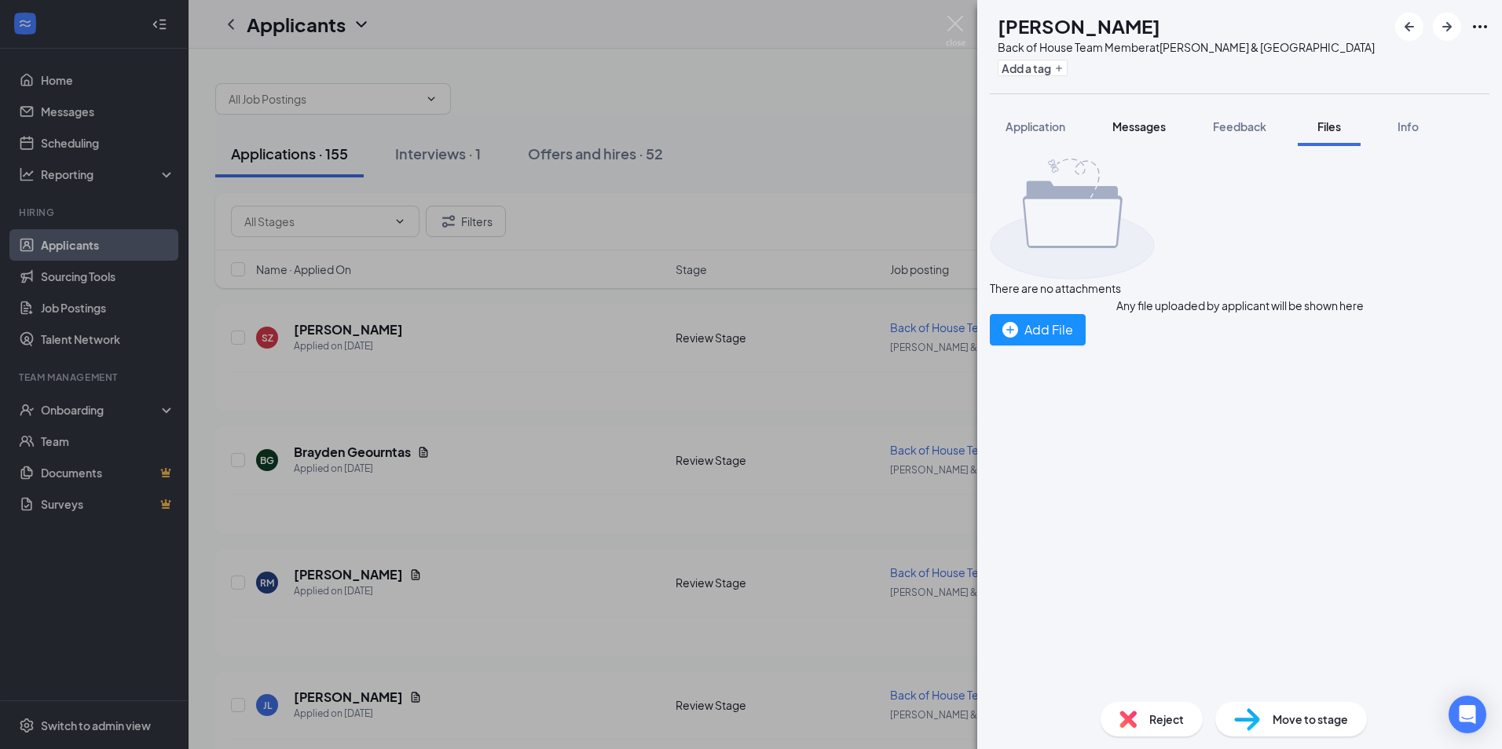
click at [1070, 123] on button "Application" at bounding box center [1035, 126] width 91 height 39
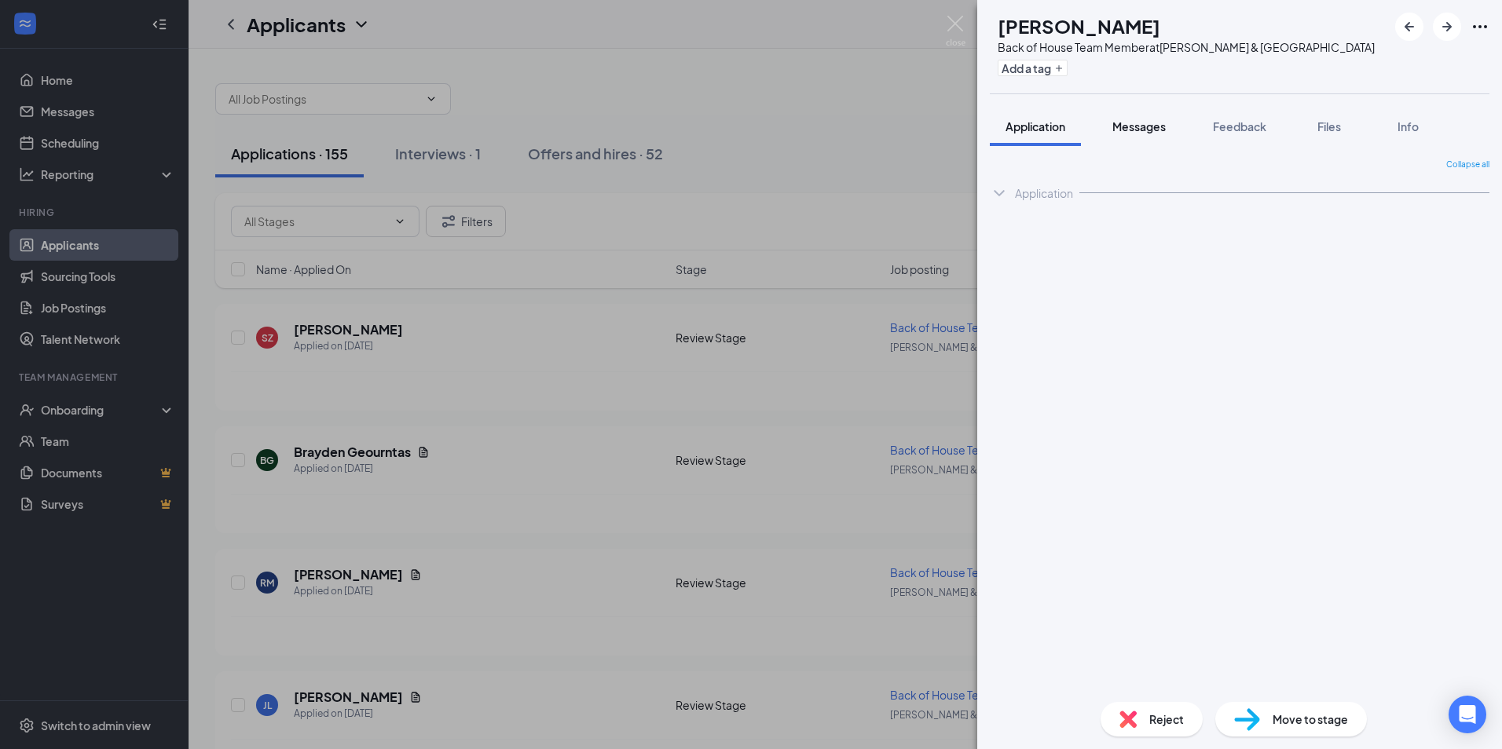
click at [1137, 128] on span "Messages" at bounding box center [1138, 126] width 53 height 14
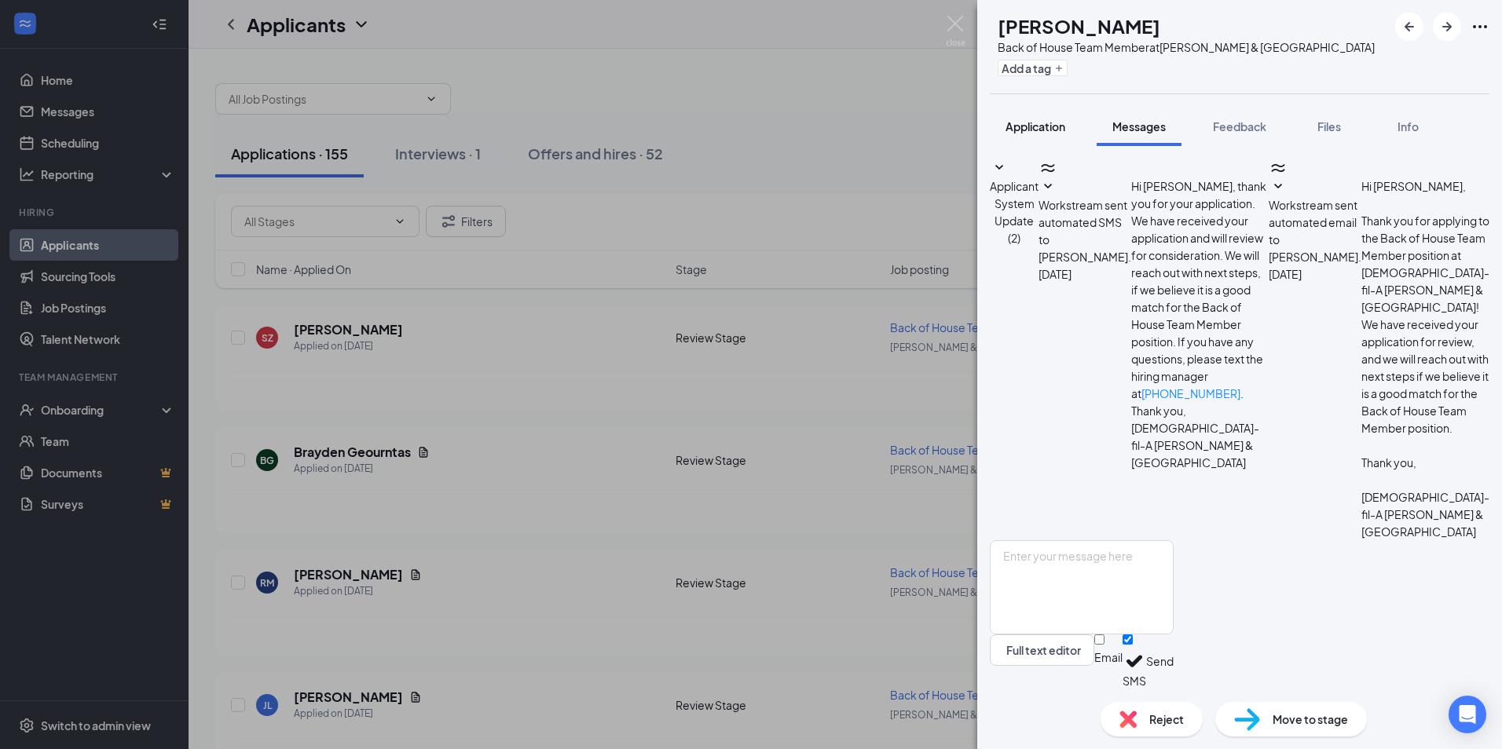
click at [1041, 130] on span "Application" at bounding box center [1035, 126] width 60 height 14
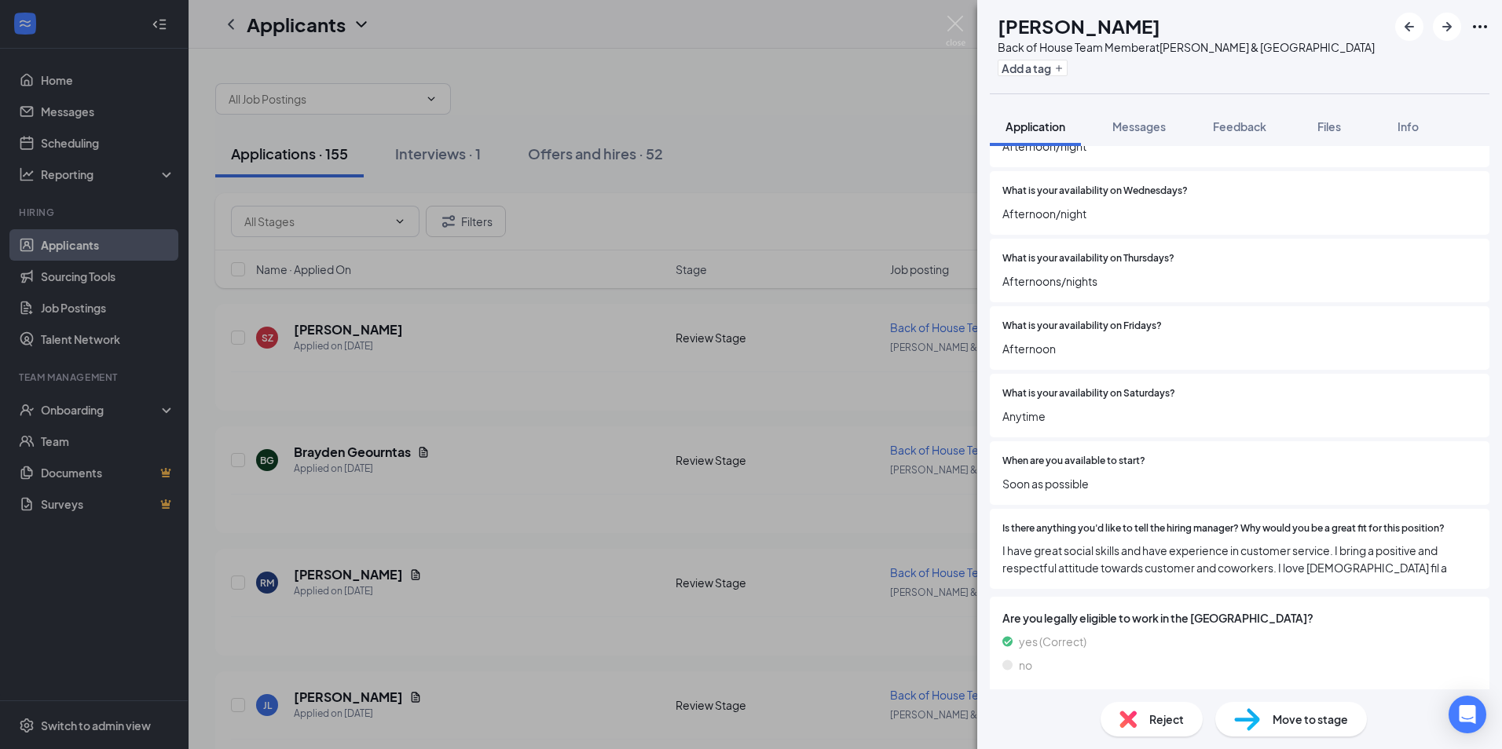
scroll to position [1717, 0]
